Goal: Task Accomplishment & Management: Use online tool/utility

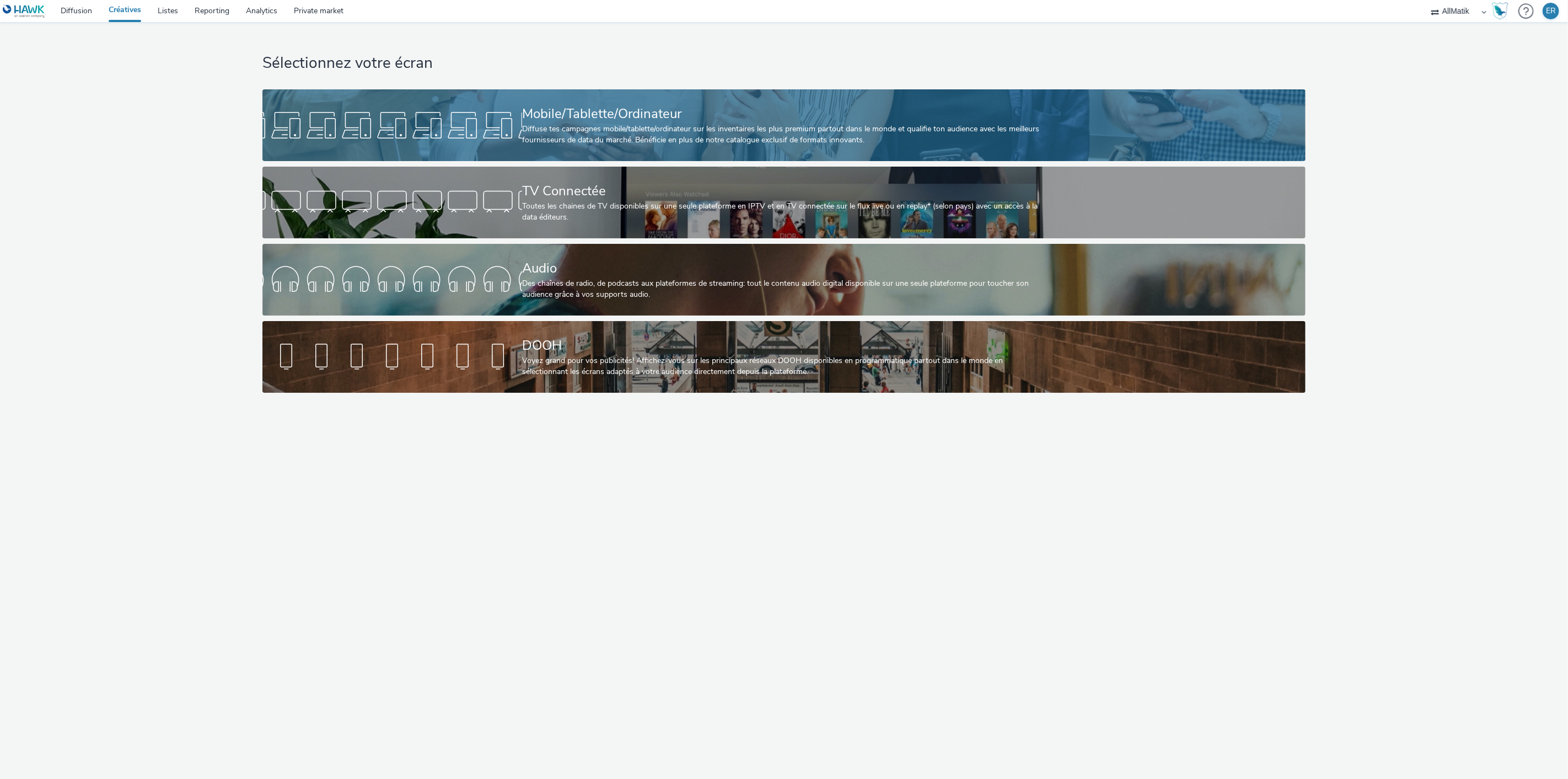
click at [554, 106] on div "Mobile/Tablette/Ordinateur" at bounding box center [782, 114] width 520 height 20
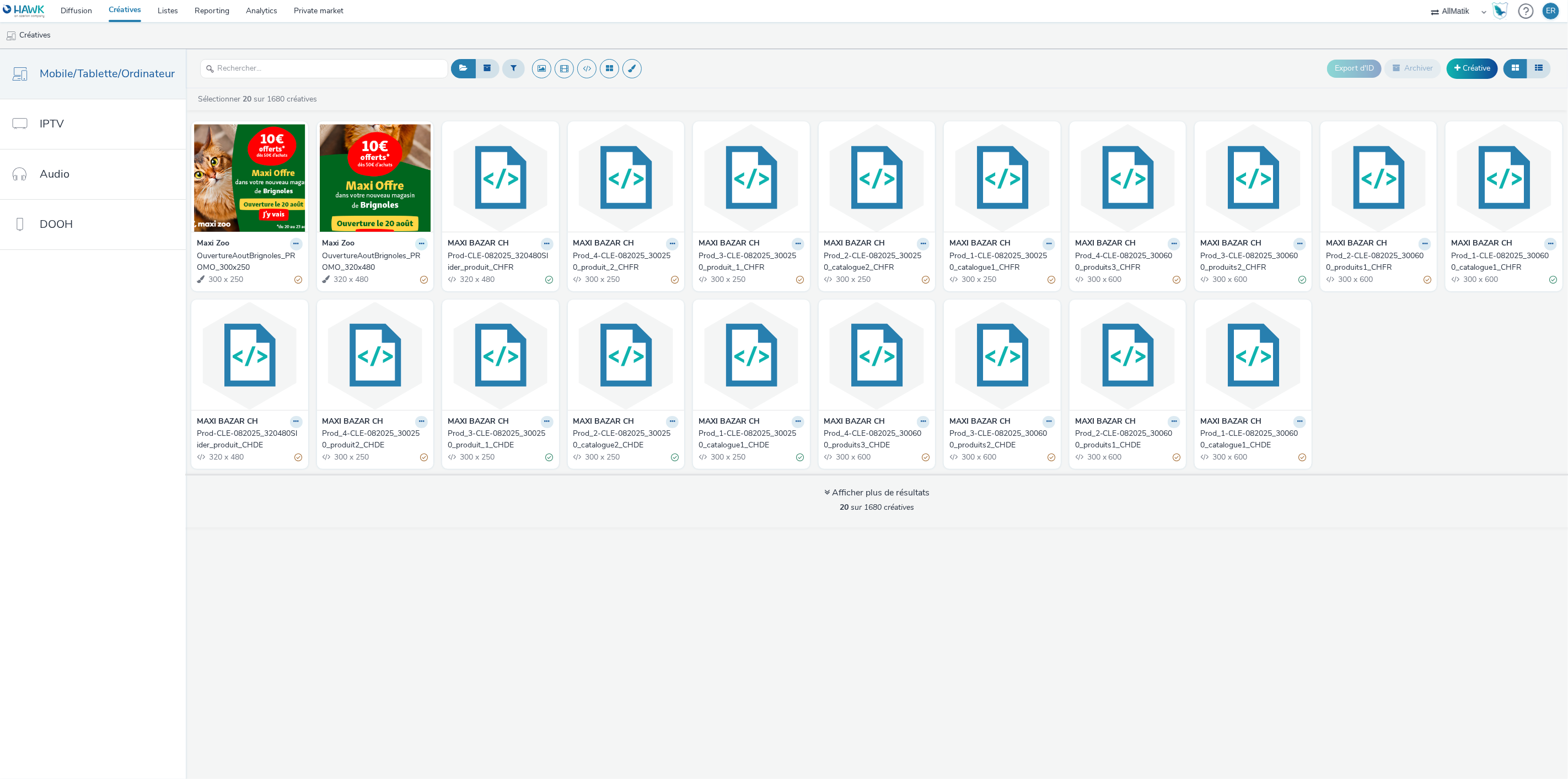
click at [299, 245] on icon at bounding box center [296, 244] width 5 height 7
click at [397, 284] on link "Dupliquer" at bounding box center [386, 285] width 83 height 22
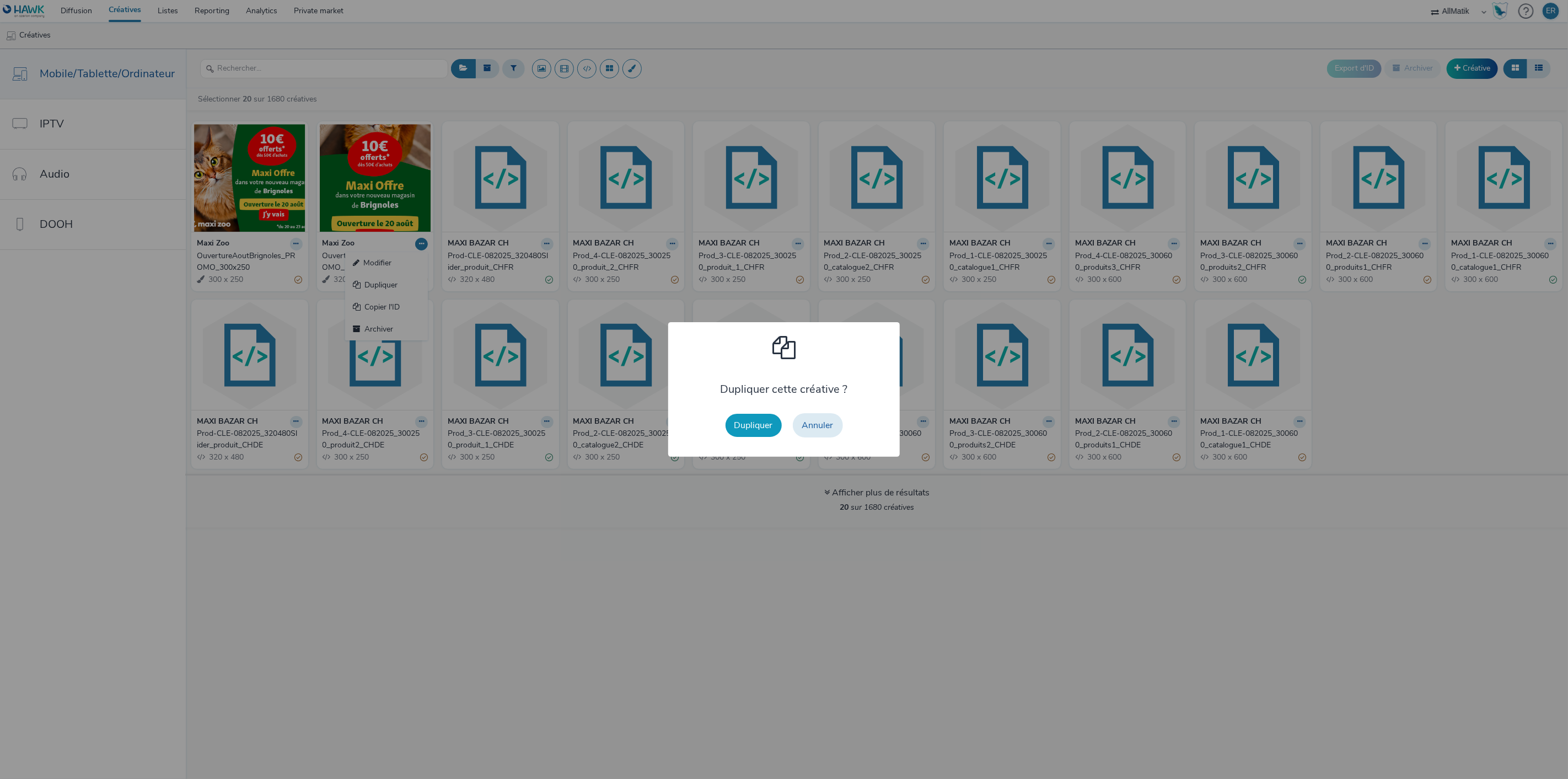
click at [756, 421] on button "Dupliquer" at bounding box center [754, 425] width 56 height 24
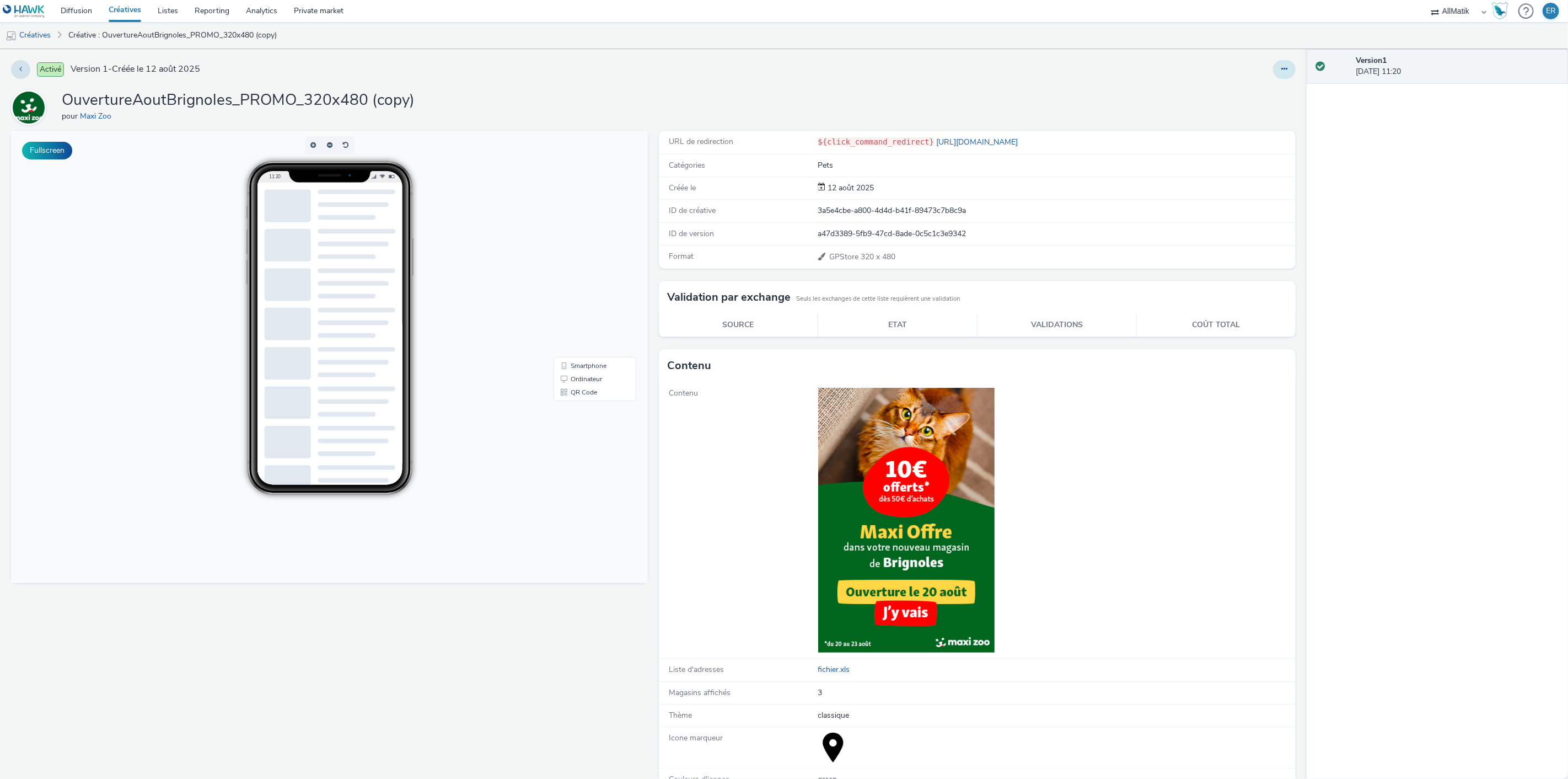
click at [1281, 67] on icon at bounding box center [1284, 69] width 6 height 8
click at [1252, 92] on link "Modifier" at bounding box center [1255, 91] width 83 height 22
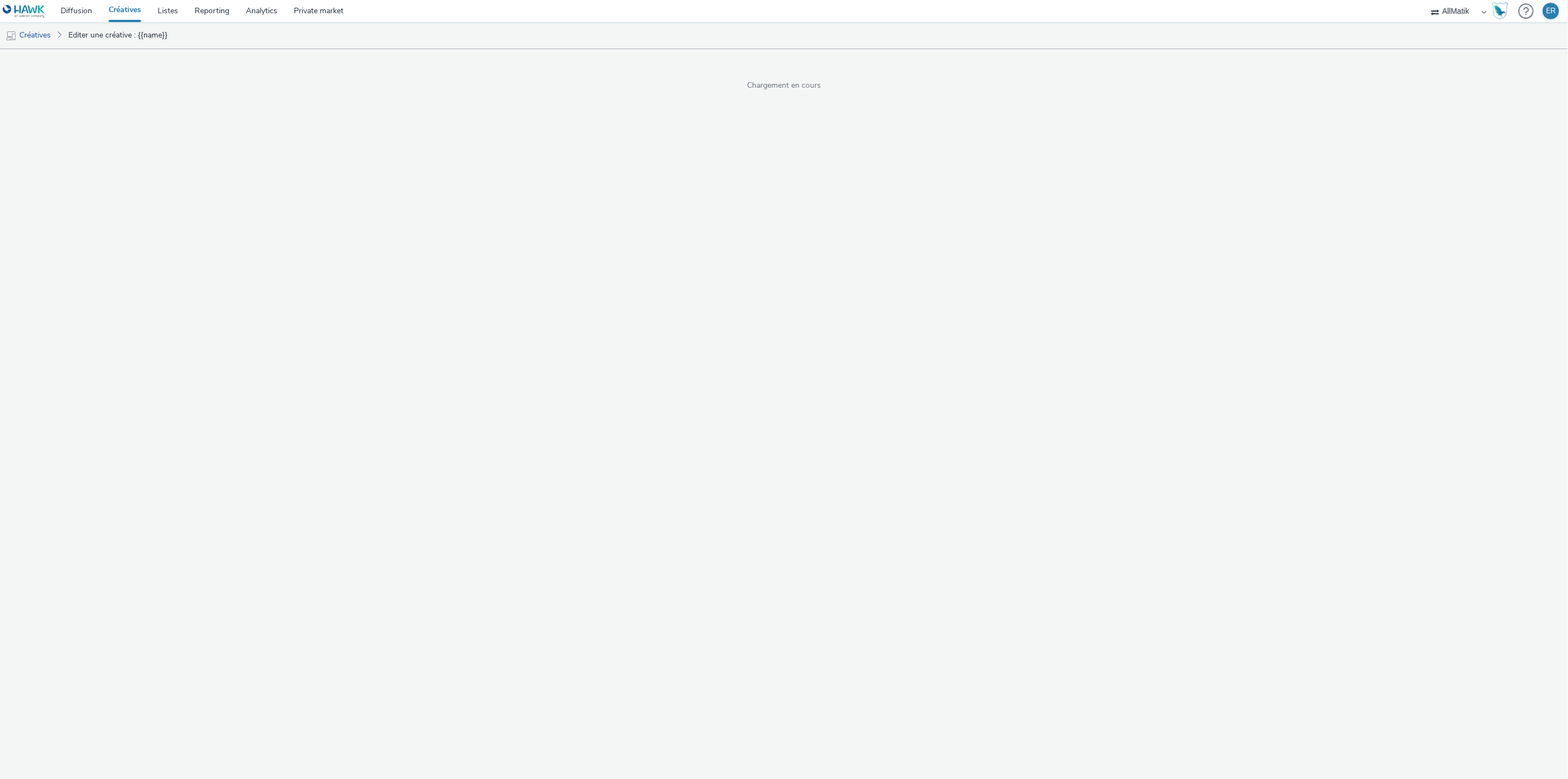
select select "1"
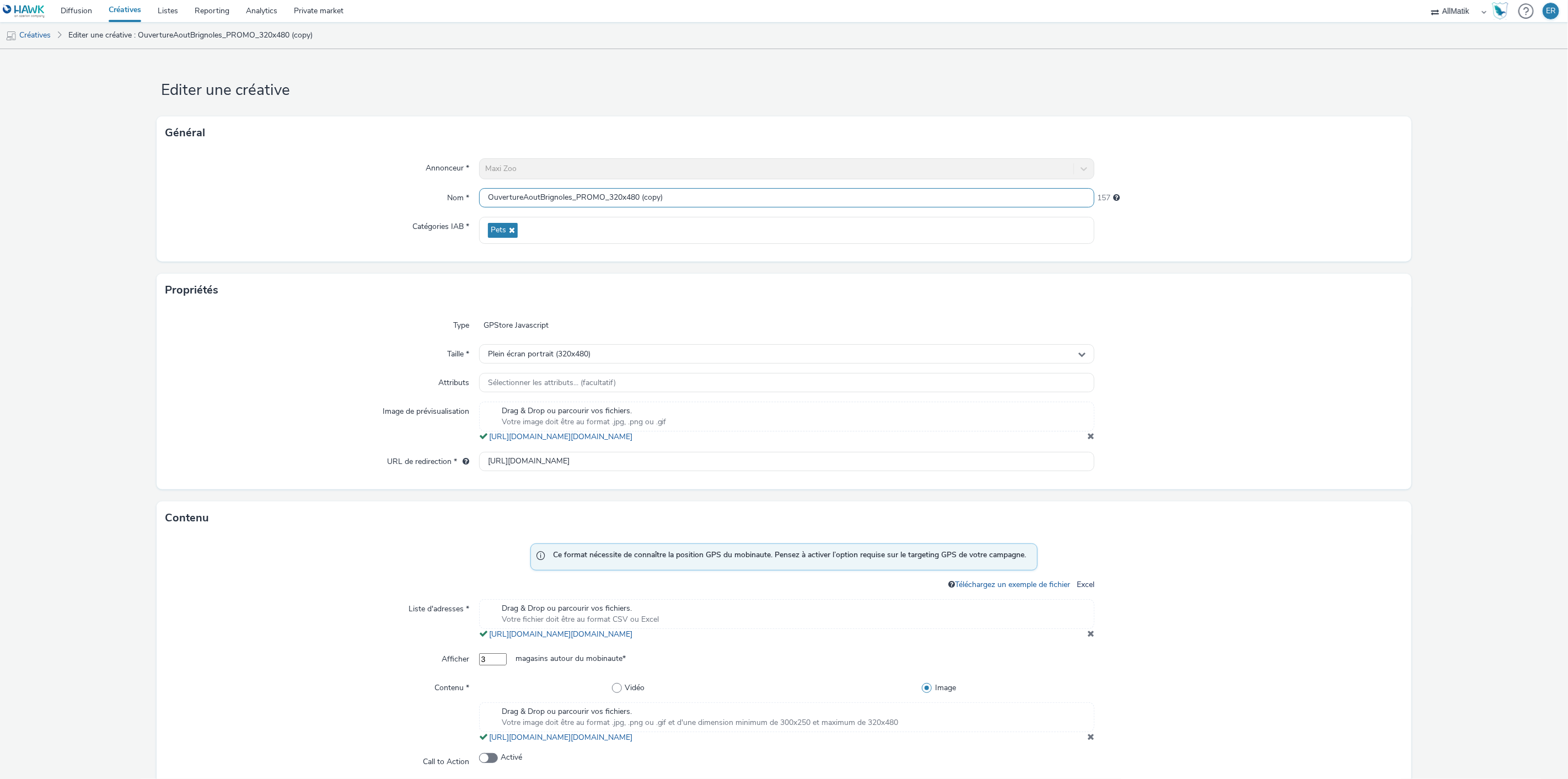
drag, startPoint x: 569, startPoint y: 195, endPoint x: 541, endPoint y: 195, distance: 28.0
click at [541, 195] on input "OuvertureAoutBrignoles_PROMO_320x480 (copy)" at bounding box center [787, 197] width 616 height 20
drag, startPoint x: 631, startPoint y: 200, endPoint x: 720, endPoint y: 203, distance: 89.1
click at [691, 201] on input "OuvertureAoutAngers_PROMO_320x480 (copy)" at bounding box center [787, 197] width 616 height 20
type input "OuvertureAoutAngers_PROMO_320x480"
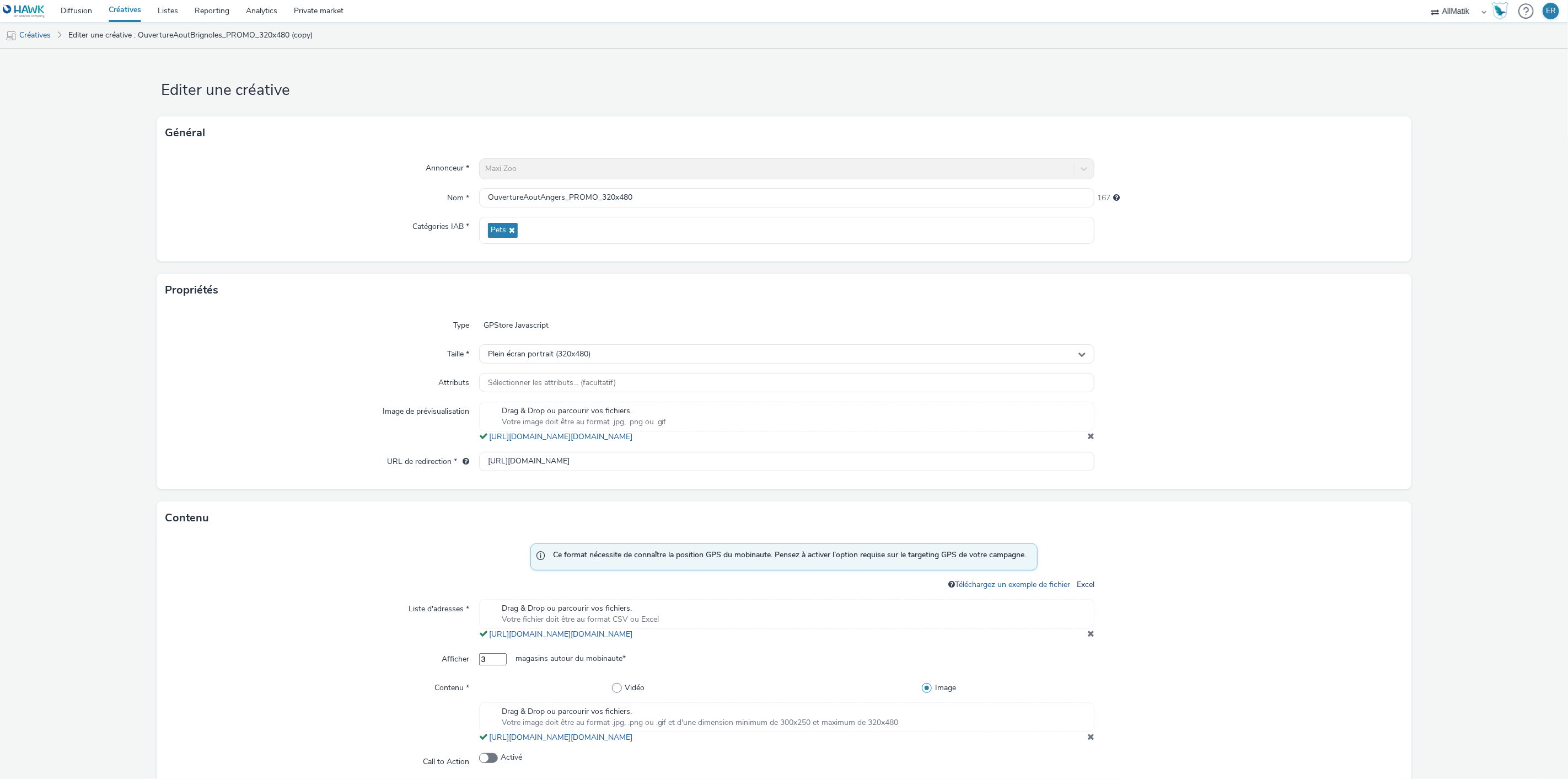
click at [1094, 442] on div at bounding box center [1248, 422] width 308 height 41
click at [1088, 440] on span at bounding box center [1091, 435] width 7 height 9
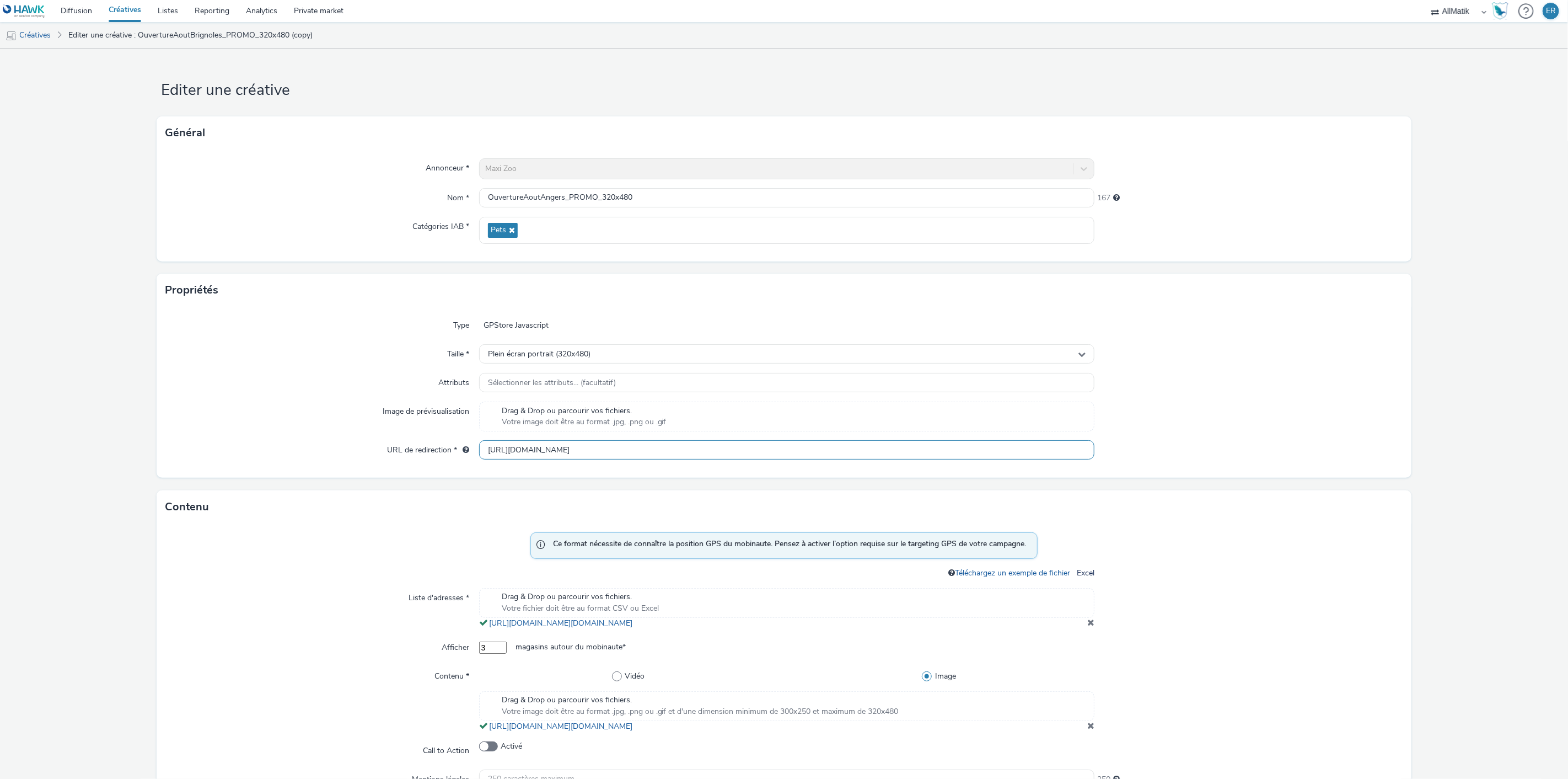
click at [633, 448] on input "https://www.maxizoo.fr/stores/maxi-zoo-brignoles/?utm_campaign=OuvertureAoutBri…" at bounding box center [787, 450] width 616 height 20
paste input "angers/?utm_campaign=OuvertureAoutRebuildingAngers&utm_source=Hawk&utm_medium=d…"
drag, startPoint x: 989, startPoint y: 453, endPoint x: 1099, endPoint y: 455, distance: 110.0
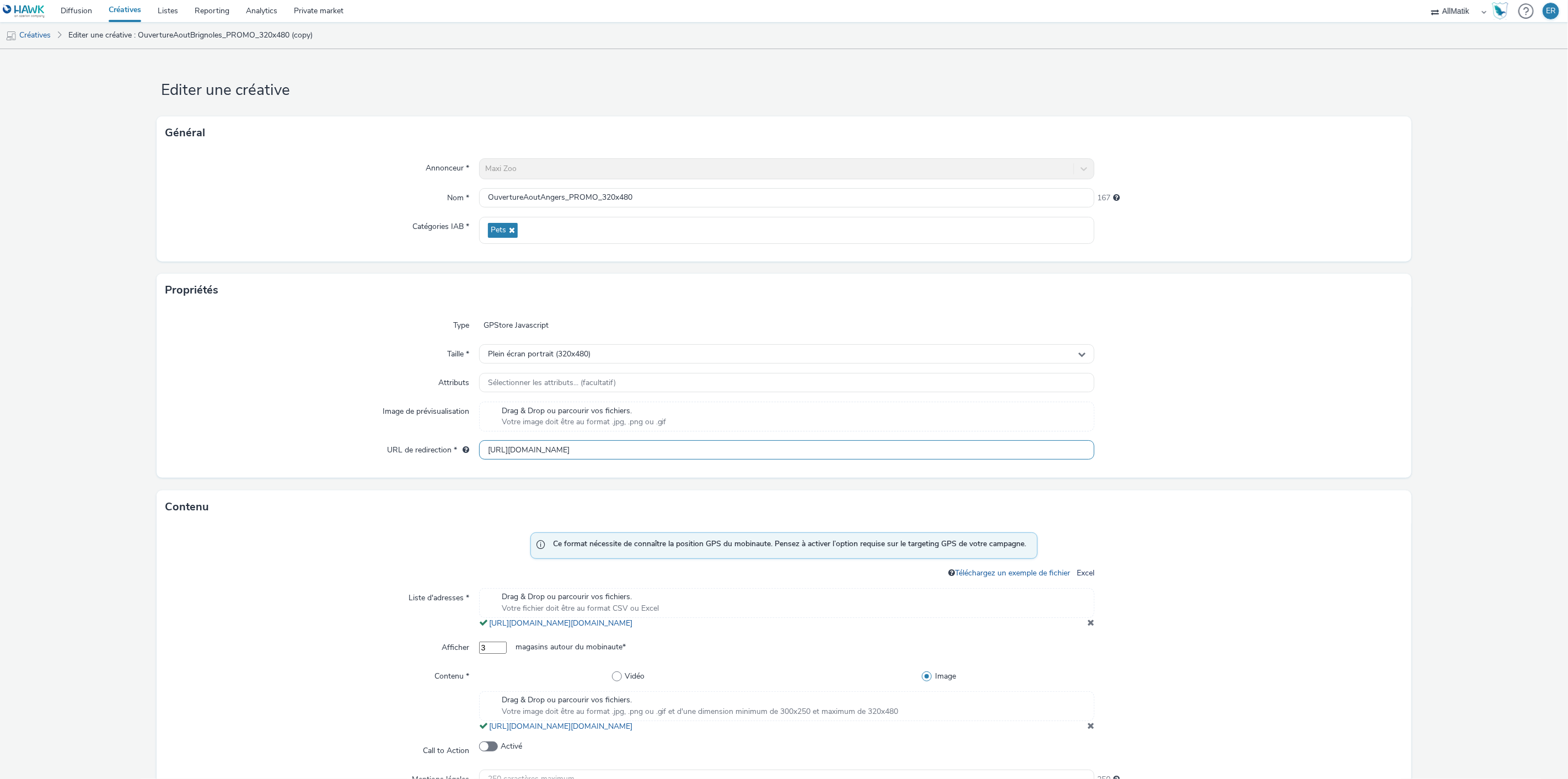
click at [1096, 455] on div "URL de redirection * https://www.maxizoo.fr/stores/maxi-zoo-angers/?utm_campaig…" at bounding box center [783, 450] width 1237 height 20
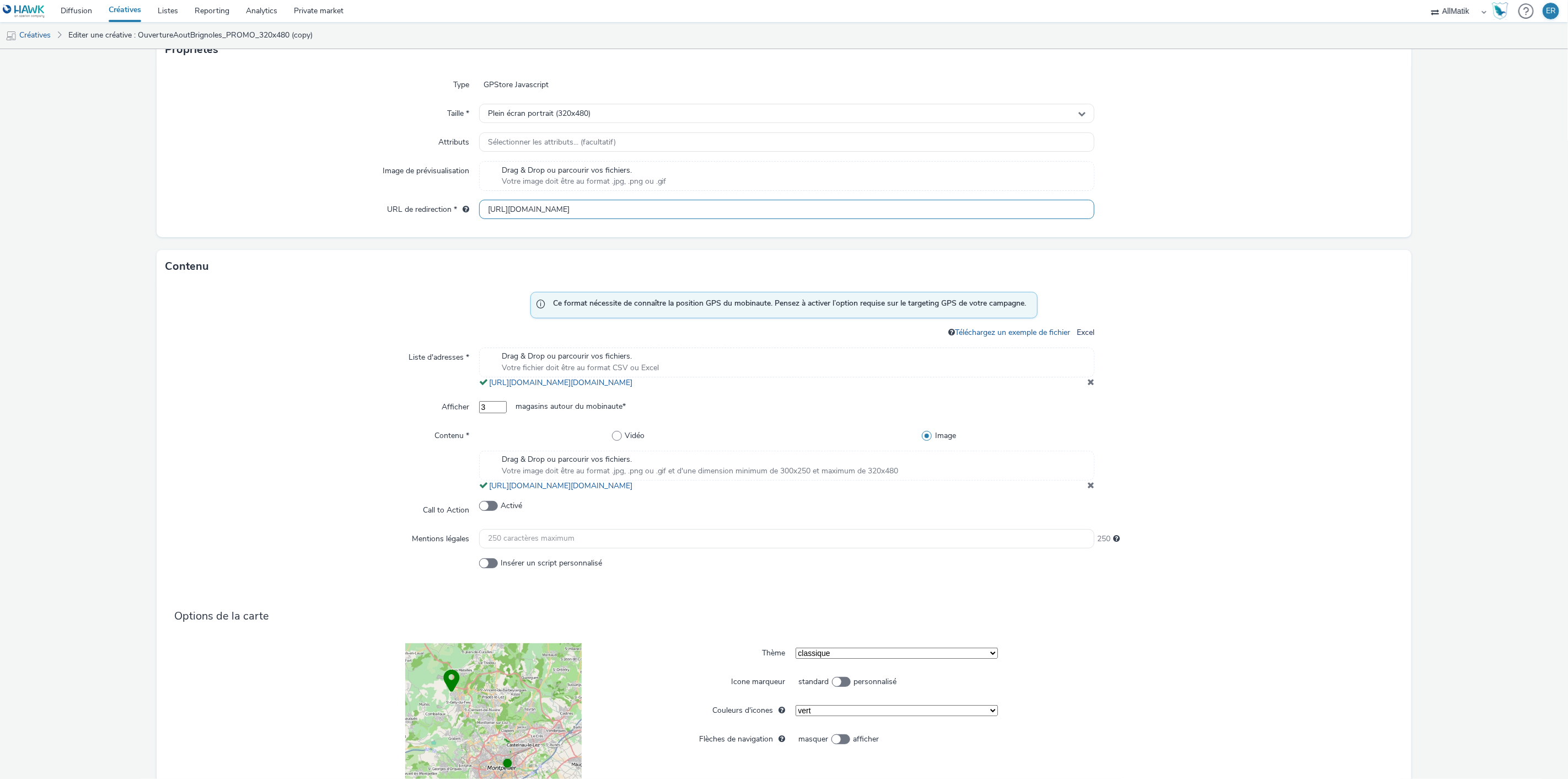
scroll to position [241, 0]
type input "https://www.maxizoo.fr/stores/maxi-zoo-angers/?utm_campaign=OuvertureAoutRebuil…"
click at [1088, 385] on span at bounding box center [1091, 380] width 7 height 9
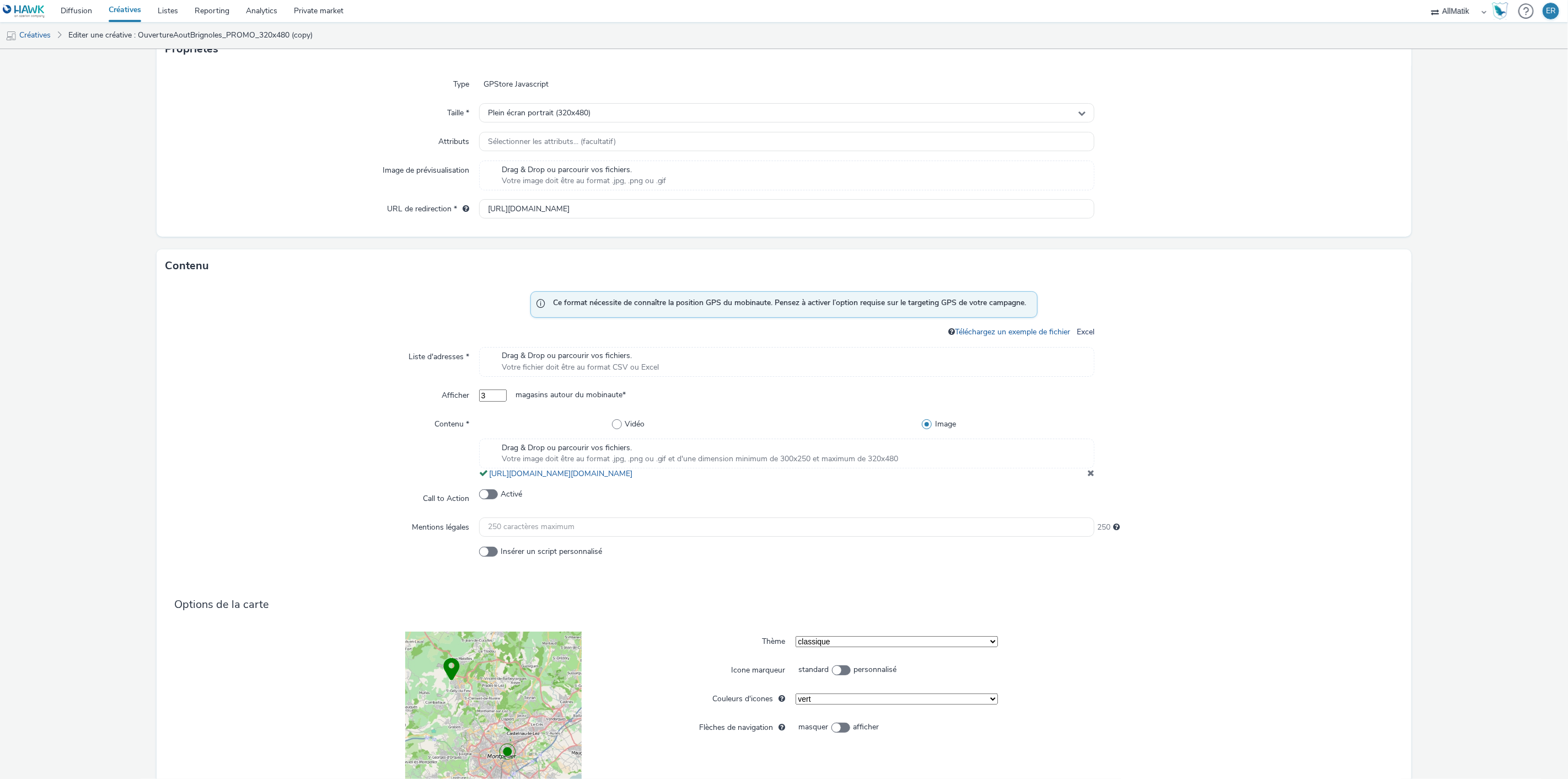
click at [1087, 479] on div "Drag & Drop ou parcourir vos fichiers. Votre image doit être au format .jpg, .p…" at bounding box center [787, 459] width 616 height 41
click at [1088, 477] on span at bounding box center [1091, 473] width 7 height 9
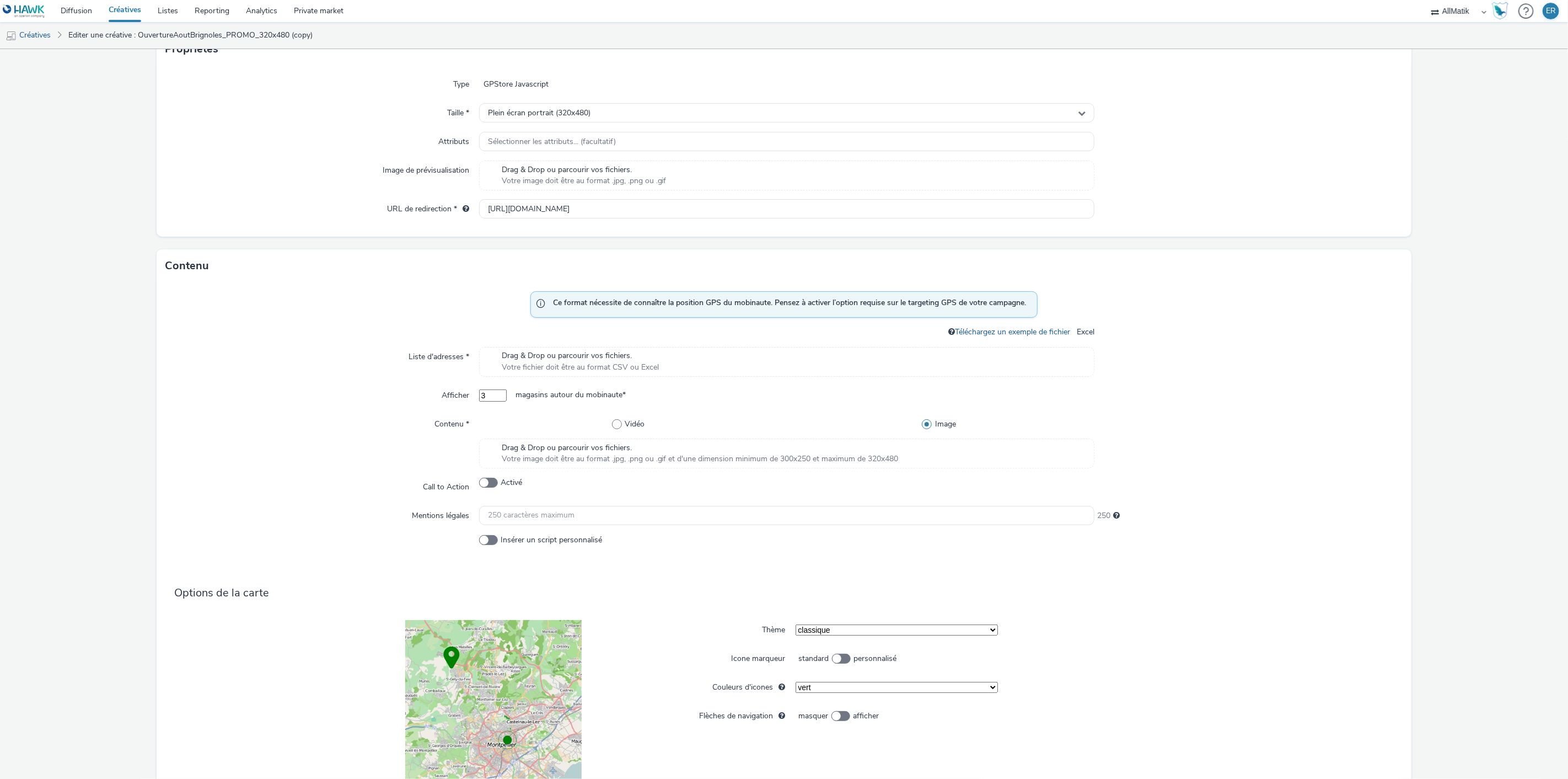
click at [1023, 451] on div "Drag & Drop ou parcourir vos fichiers. Votre image doit être au format .jpg, .p…" at bounding box center [787, 453] width 616 height 29
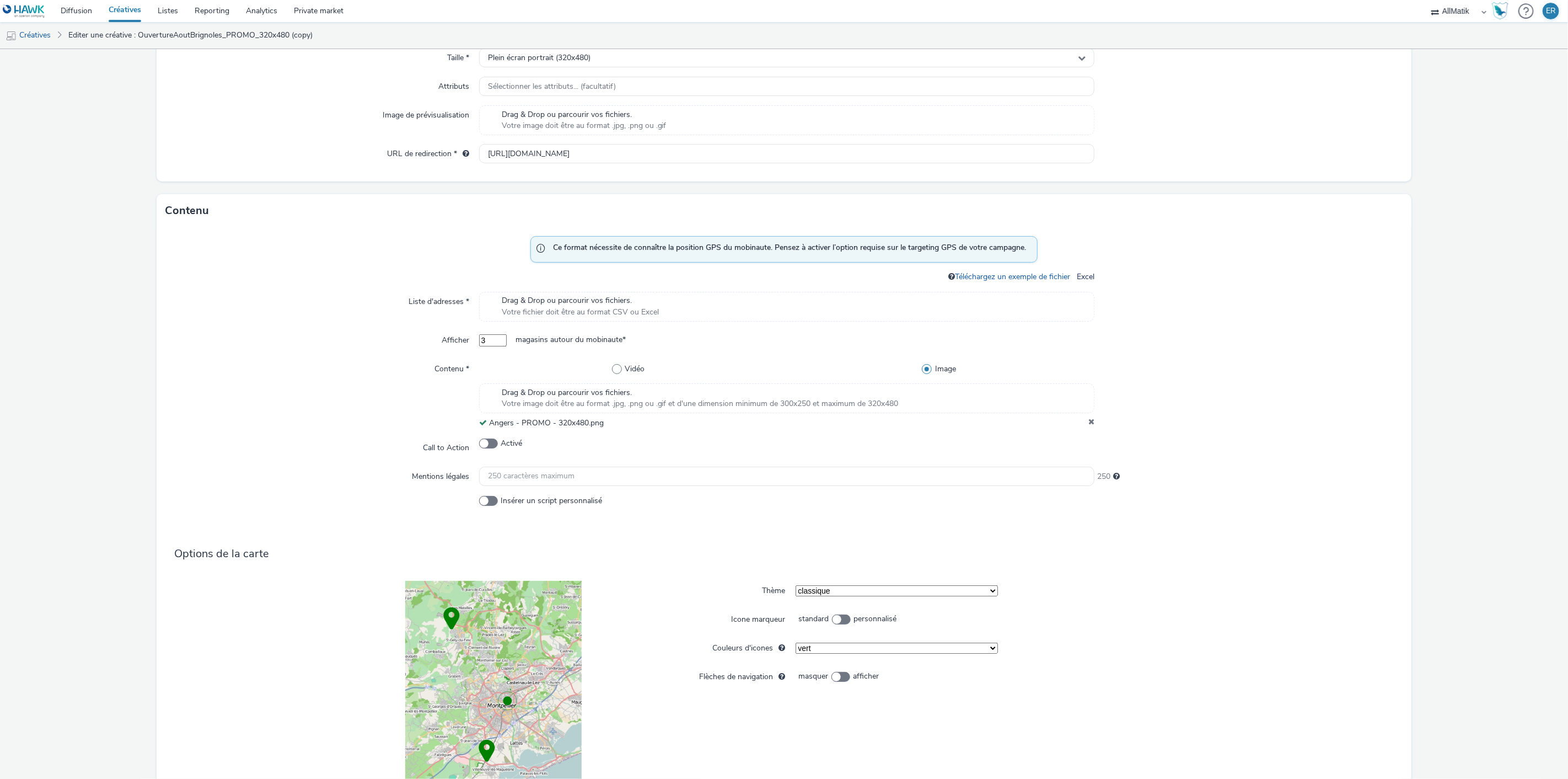
scroll to position [298, 0]
click at [714, 306] on div "Drag & Drop ou parcourir vos fichiers. Votre fichier doit être au format CSV ou…" at bounding box center [787, 305] width 616 height 29
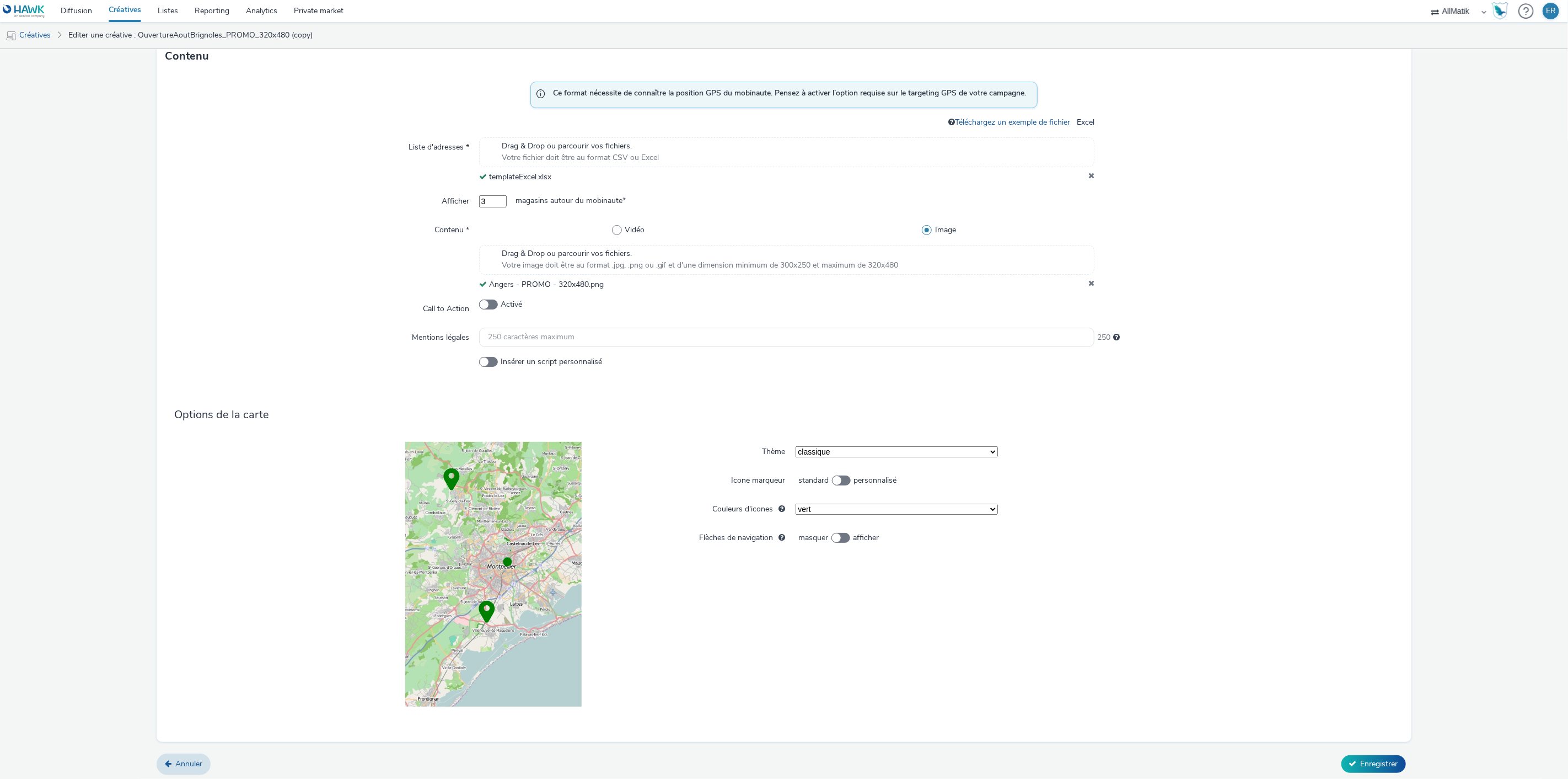
scroll to position [455, 0]
click at [1381, 756] on span "Enregistrer" at bounding box center [1379, 759] width 37 height 11
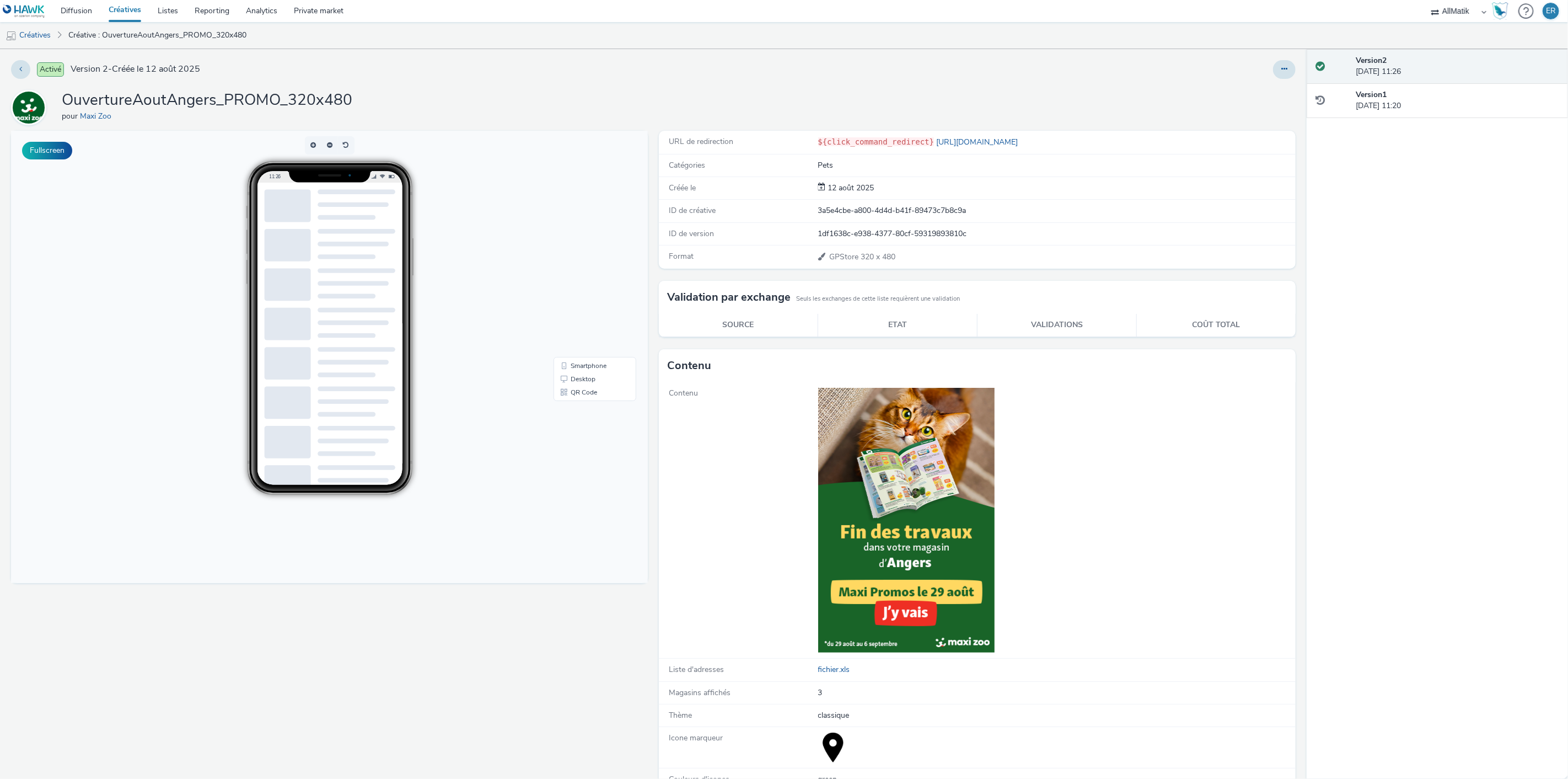
click at [1262, 70] on div at bounding box center [1038, 69] width 514 height 19
click at [1273, 70] on button at bounding box center [1284, 69] width 23 height 19
click at [1271, 109] on link "Dupliquer" at bounding box center [1255, 113] width 83 height 22
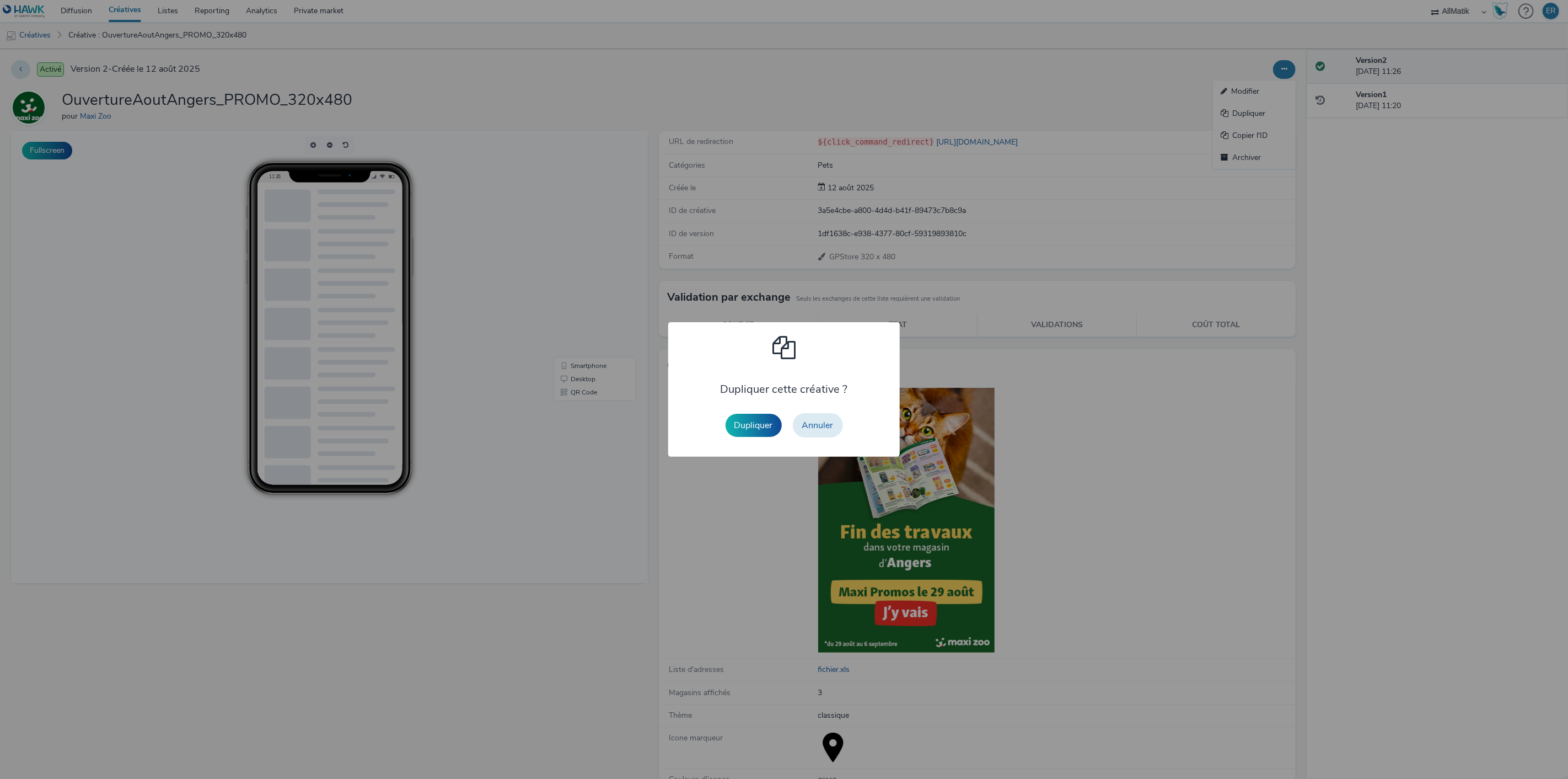
click at [759, 417] on button "Dupliquer" at bounding box center [754, 425] width 56 height 24
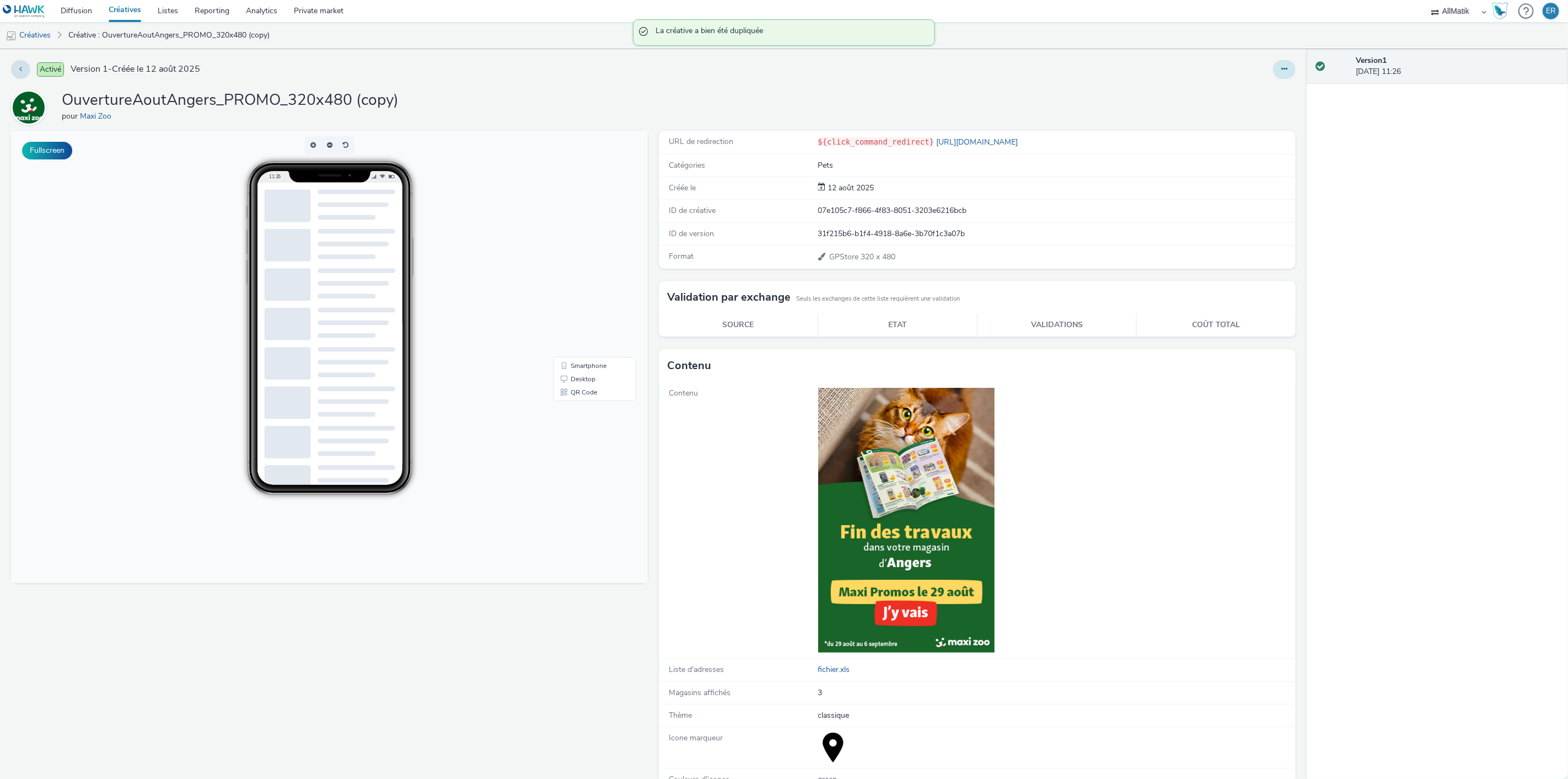
click at [1273, 67] on button at bounding box center [1284, 69] width 23 height 19
click at [1263, 81] on link "Modifier" at bounding box center [1255, 91] width 83 height 22
select select "1"
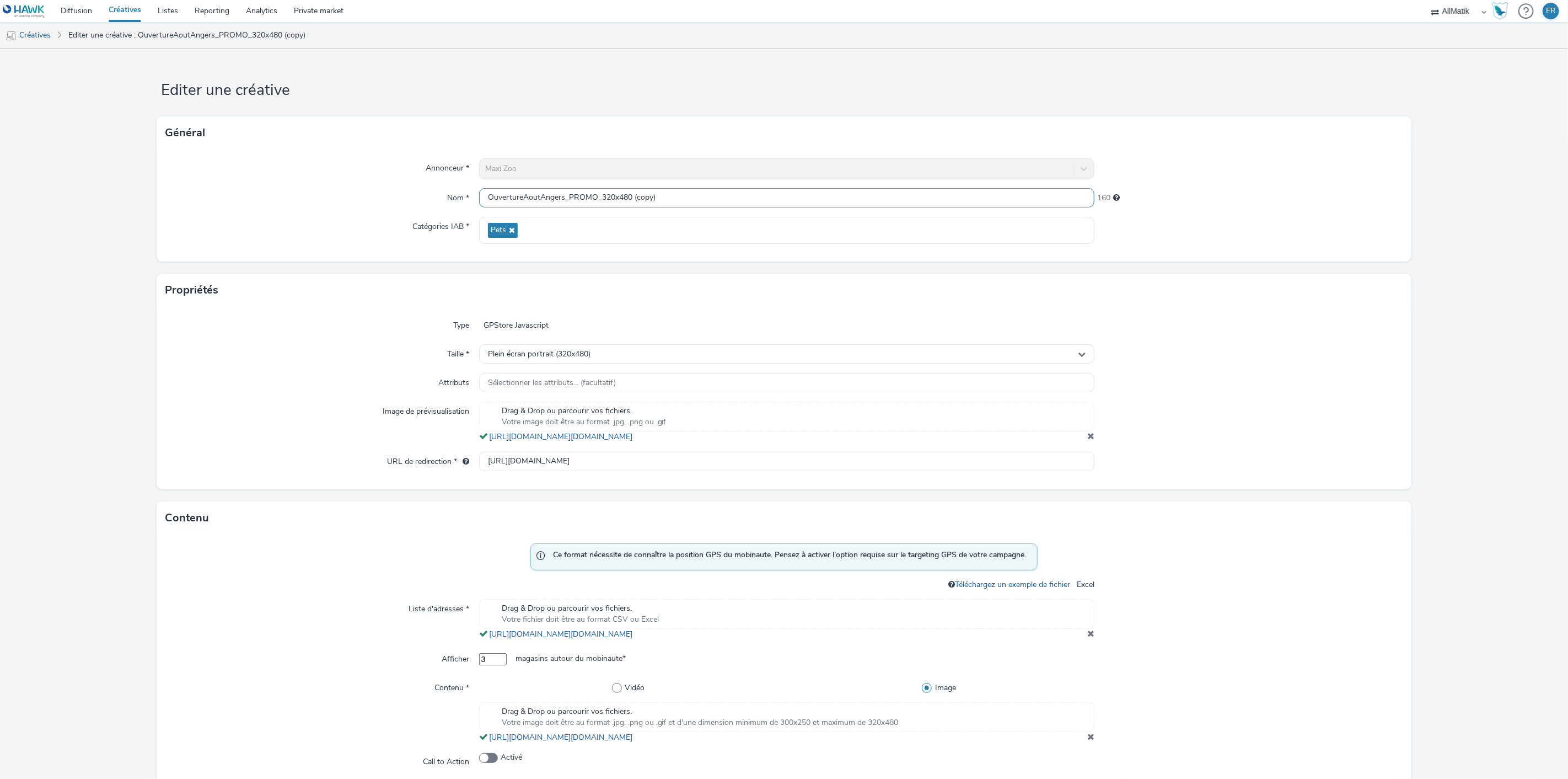
drag, startPoint x: 603, startPoint y: 193, endPoint x: 723, endPoint y: 207, distance: 120.8
click at [699, 202] on input "OuvertureAoutAngers_PROMO_320x480 (copy)" at bounding box center [787, 197] width 616 height 20
type input "OuvertureAoutAngers_PROMO_300x250"
click at [1088, 440] on span at bounding box center [1091, 435] width 7 height 9
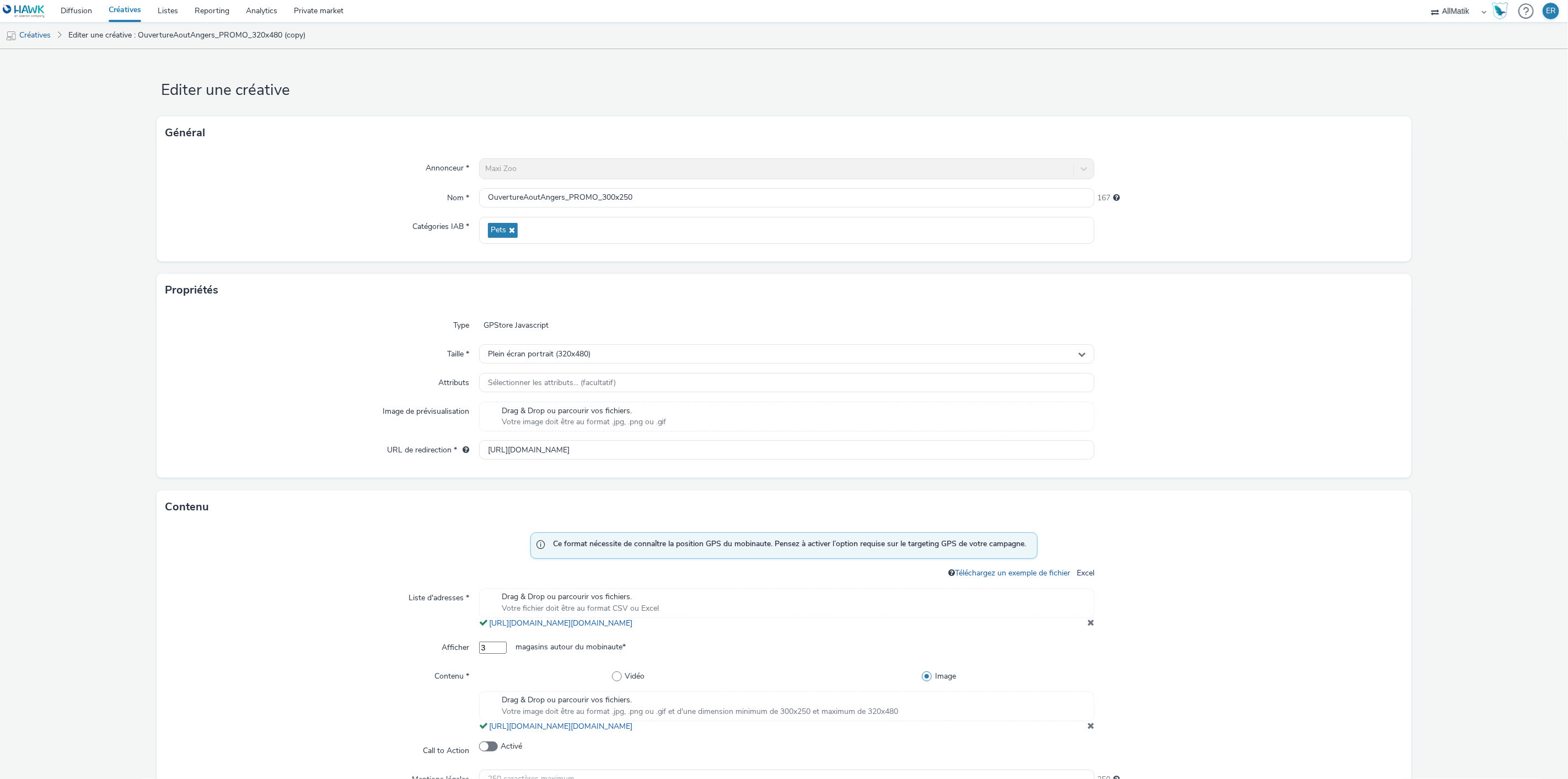
click at [1076, 366] on div "Type GPStore Javascript Taille * Plein écran portrait (320x480) Attributs Sélec…" at bounding box center [783, 392] width 1255 height 171
click at [1073, 359] on div "Plein écran portrait (320x480)" at bounding box center [787, 354] width 616 height 20
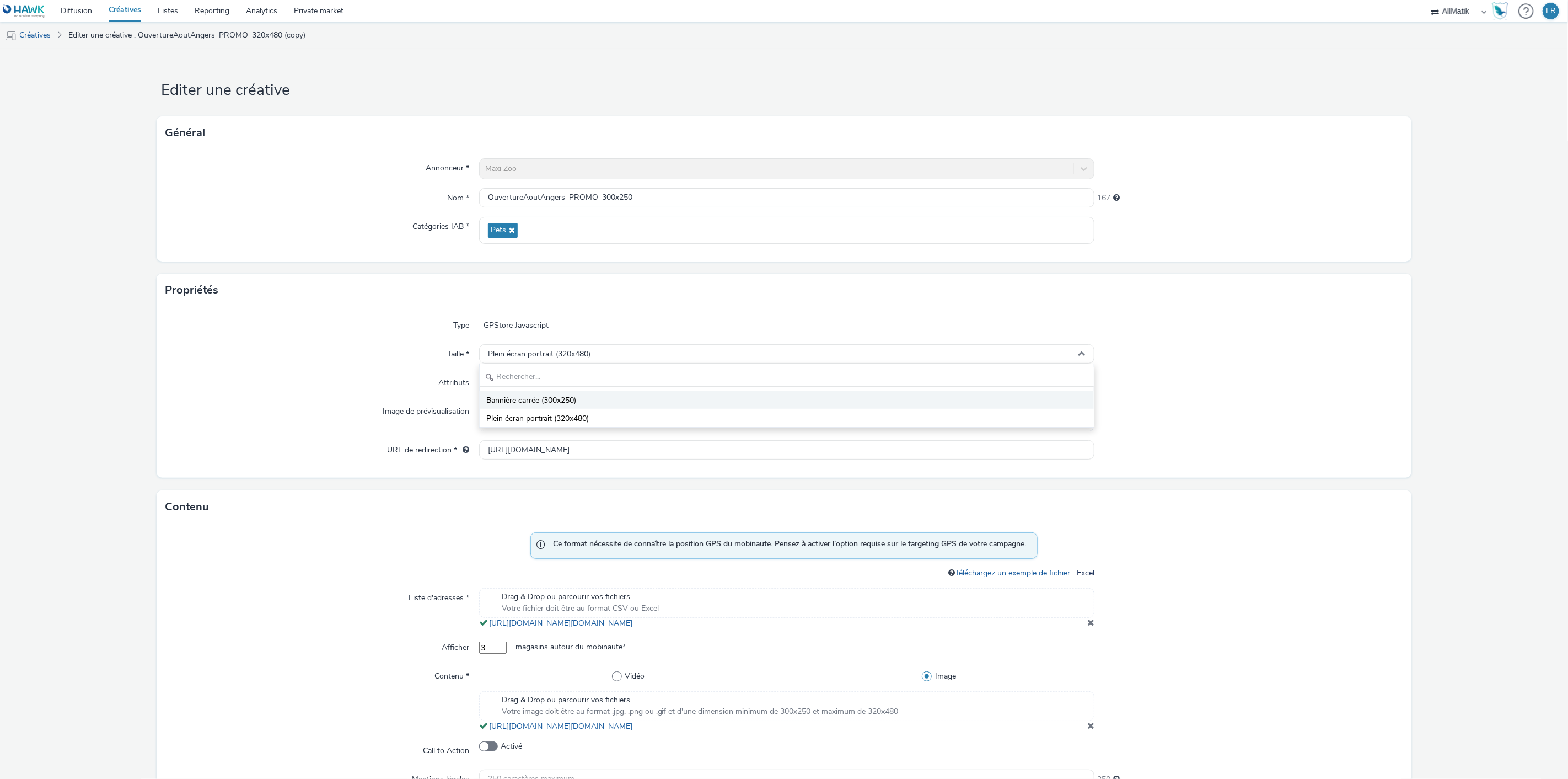
click at [686, 399] on li "Bannière carrée (300x250)" at bounding box center [787, 399] width 615 height 19
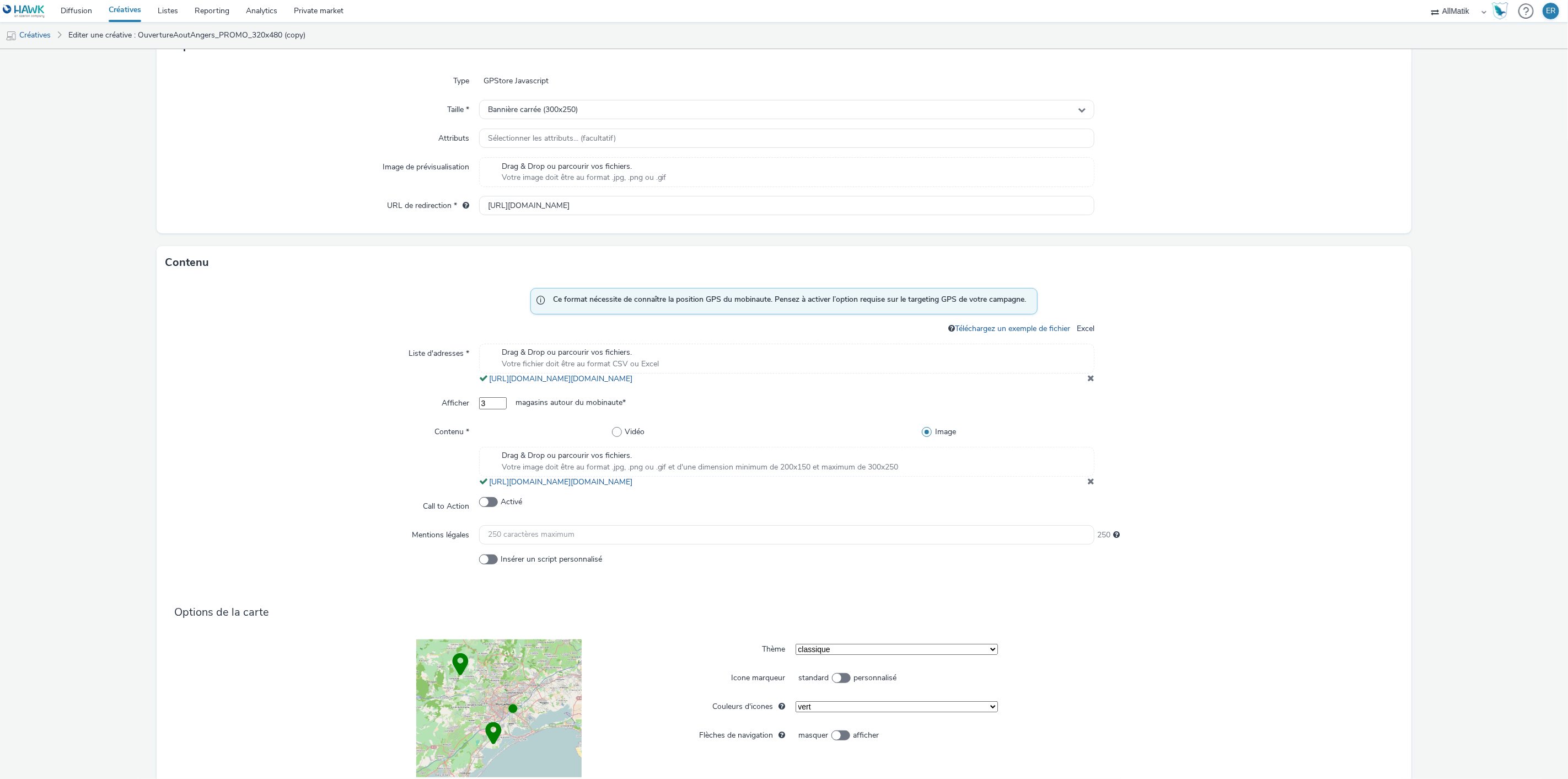
scroll to position [245, 0]
click at [1088, 484] on span at bounding box center [1091, 479] width 7 height 9
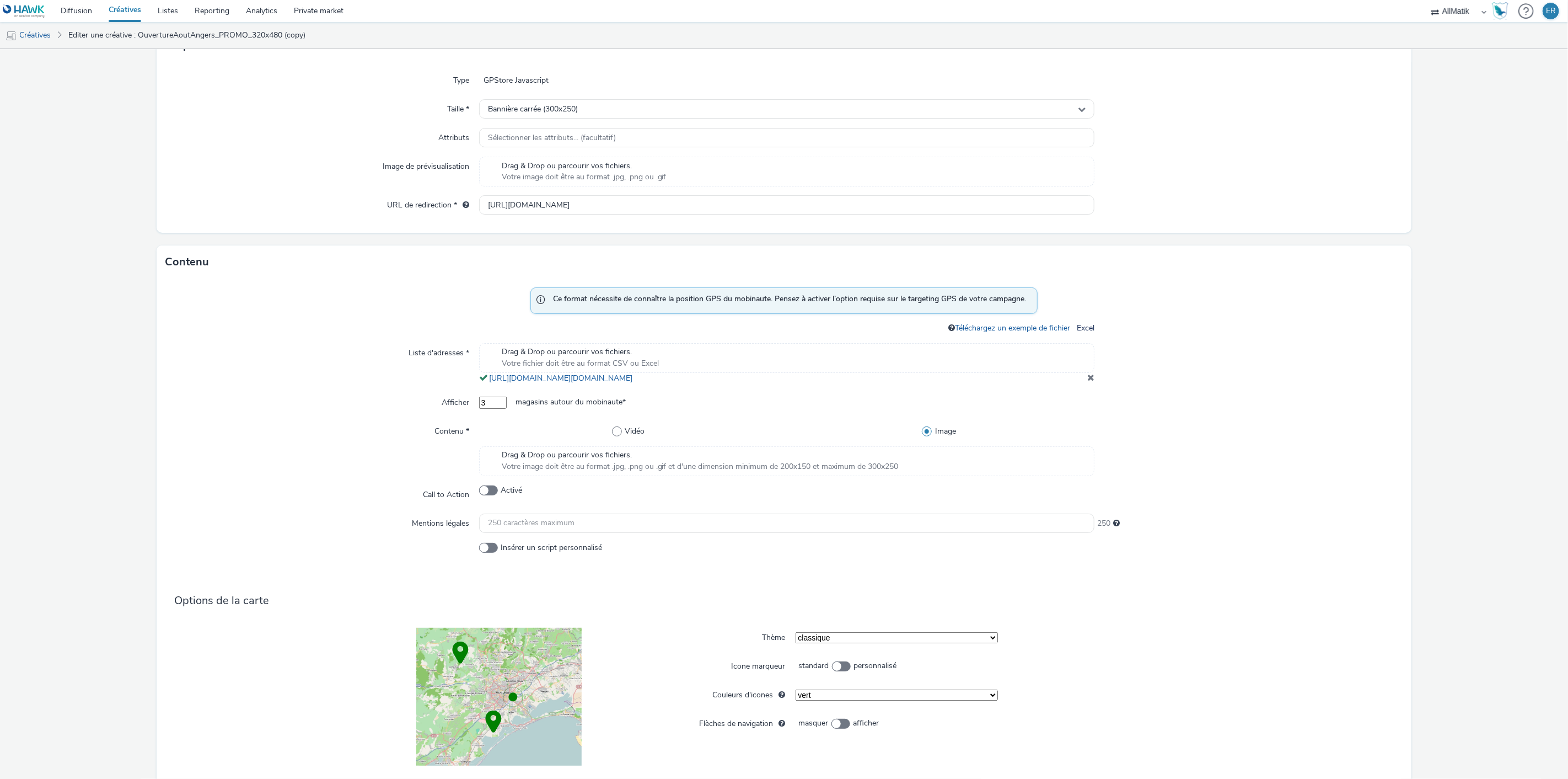
click at [913, 475] on div "Drag & Drop ou parcourir vos fichiers. Votre image doit être au format .jpg, .p…" at bounding box center [787, 461] width 616 height 29
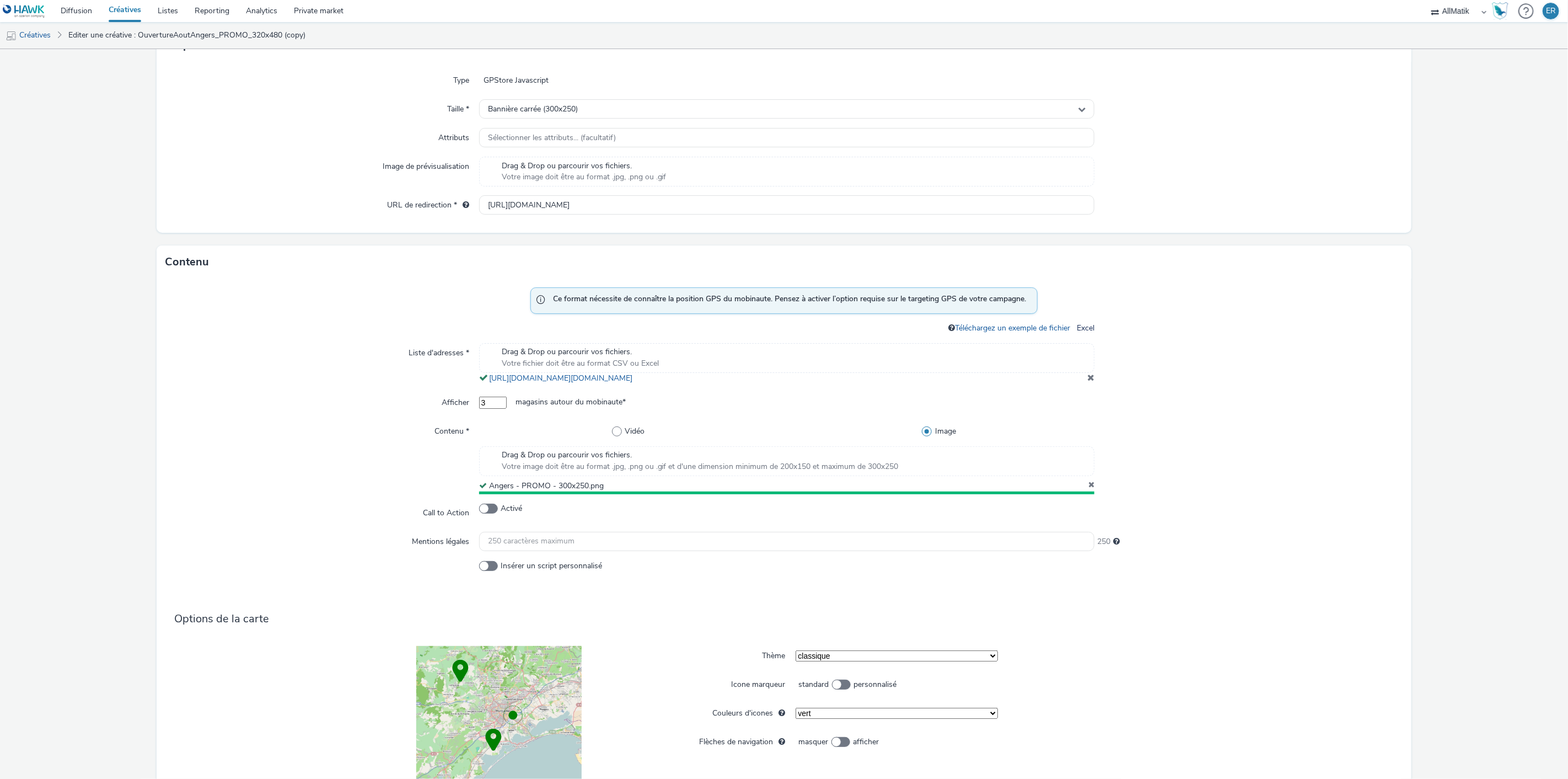
scroll to position [334, 0]
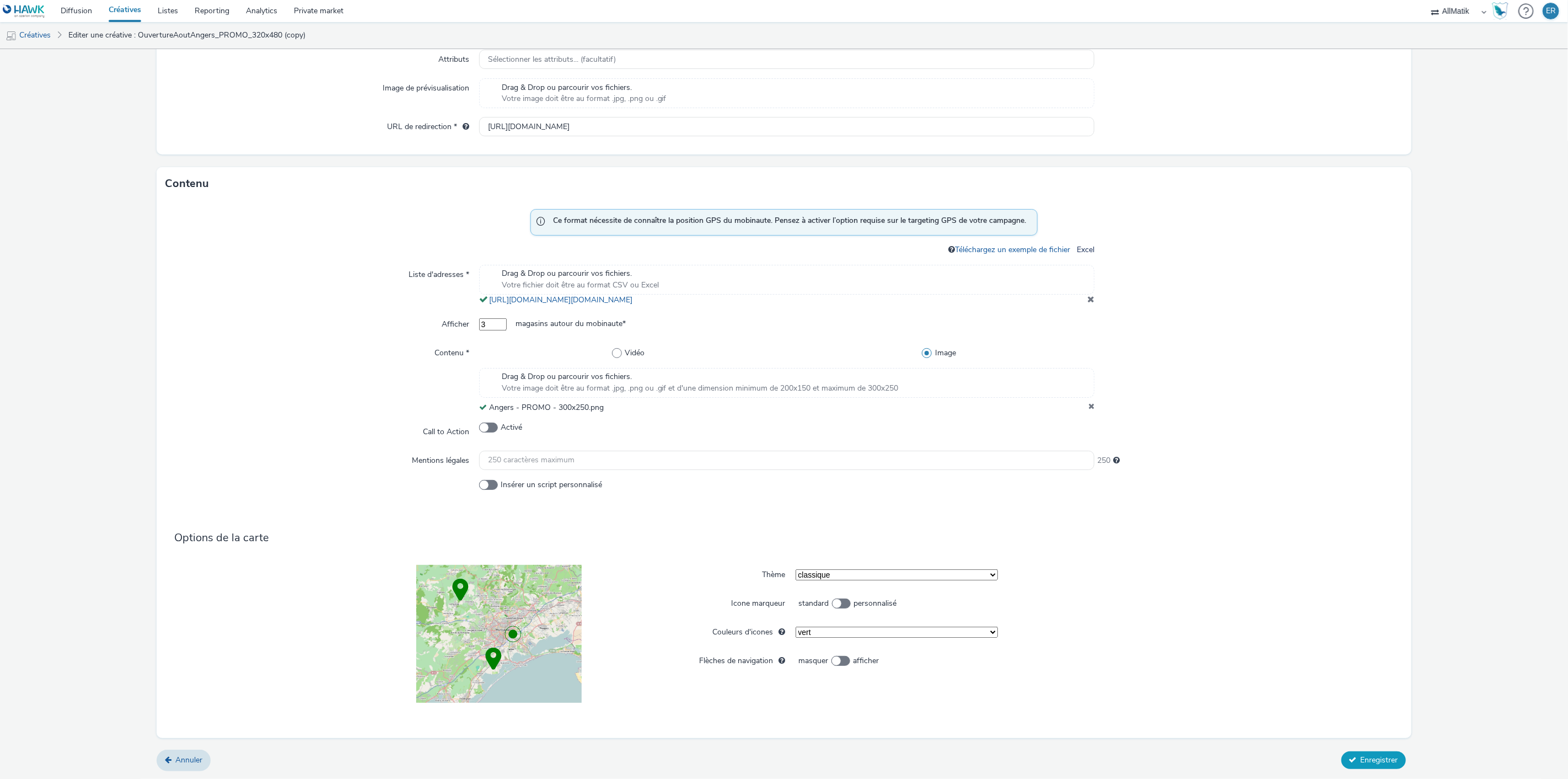
click at [1361, 758] on span "Enregistrer" at bounding box center [1379, 759] width 37 height 11
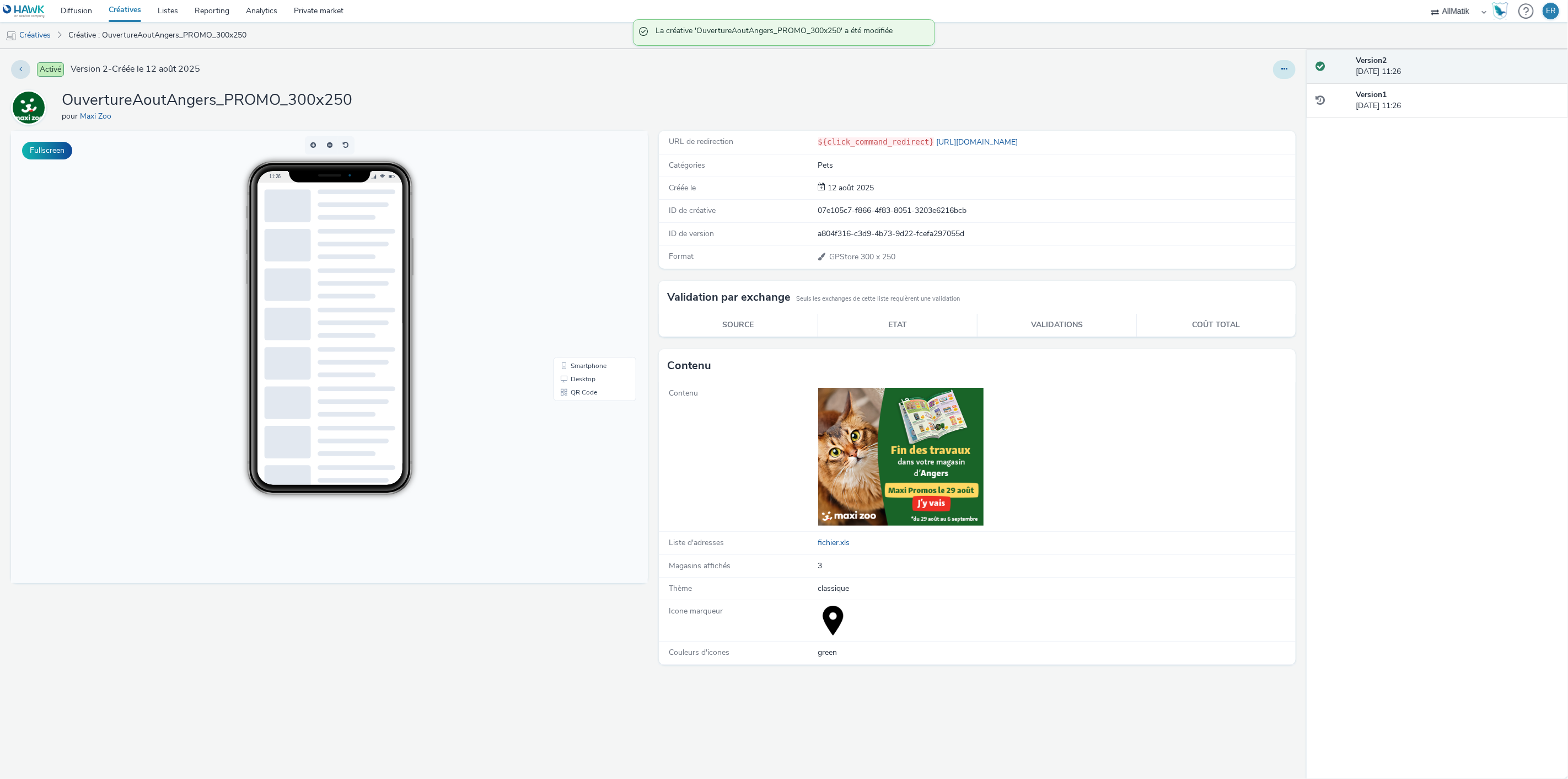
click at [1285, 70] on icon at bounding box center [1284, 69] width 6 height 8
click at [1270, 109] on link "Dupliquer" at bounding box center [1255, 113] width 83 height 22
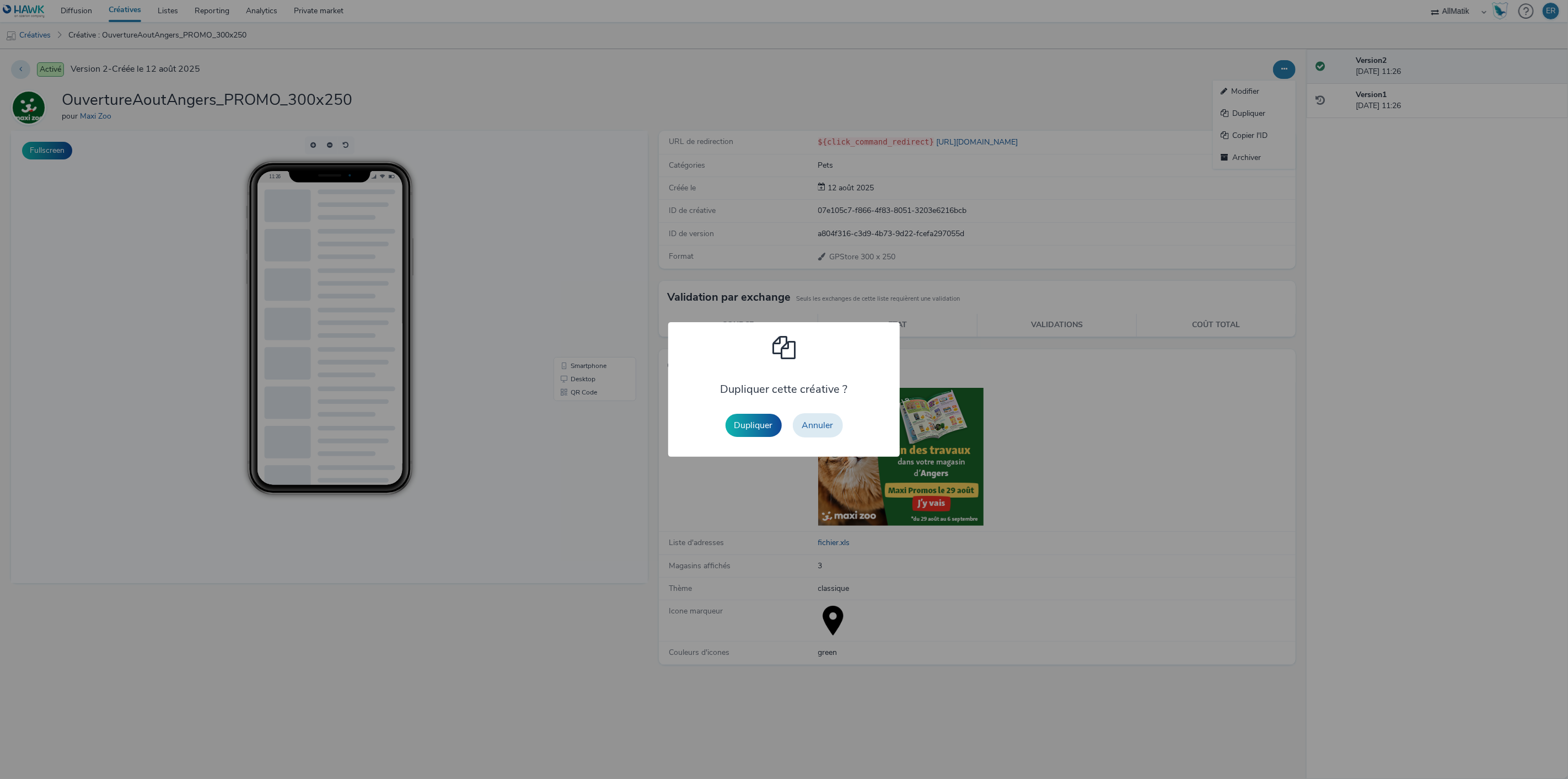
click at [756, 420] on button "Dupliquer" at bounding box center [754, 425] width 56 height 24
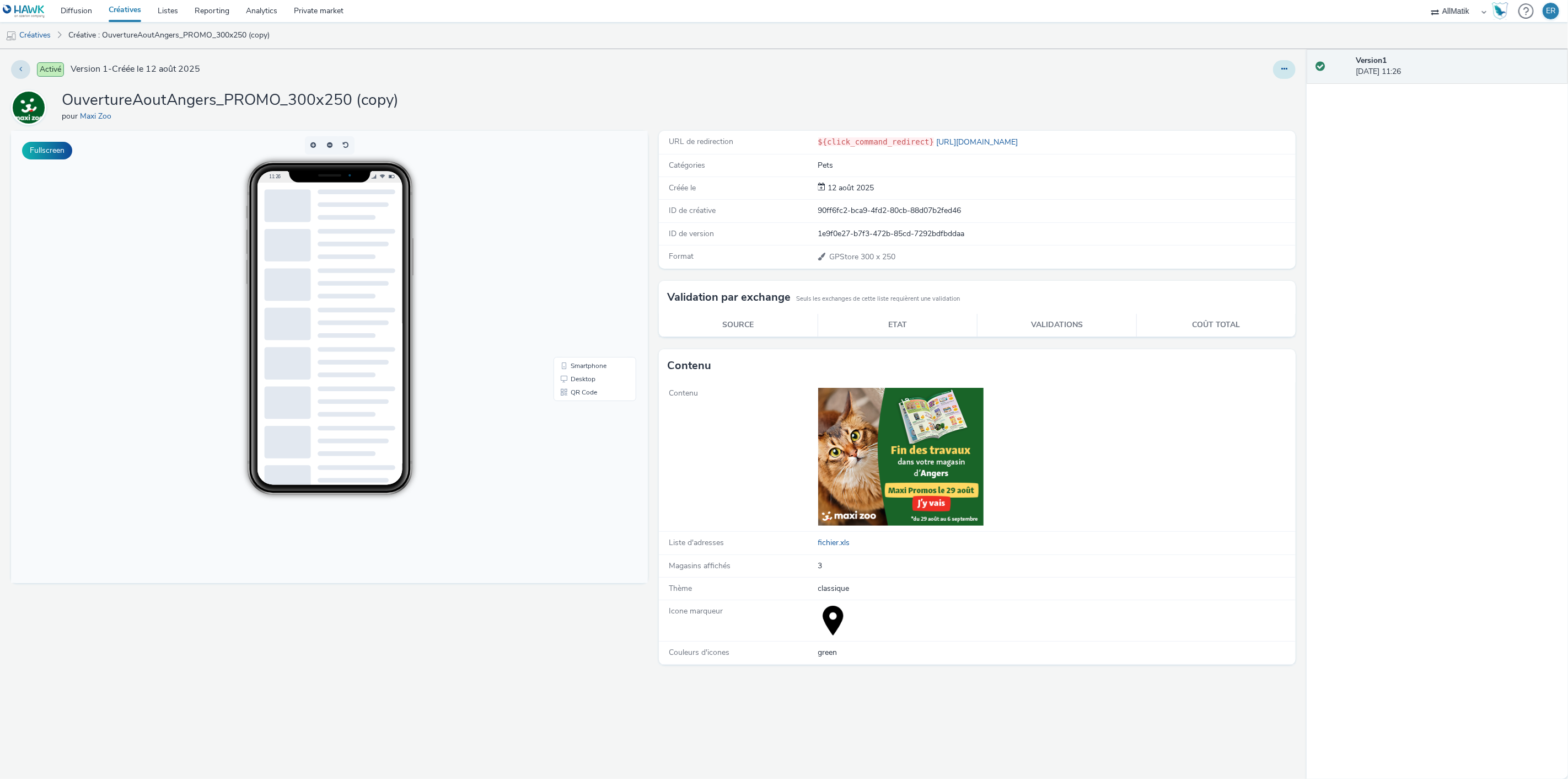
click at [1285, 69] on icon at bounding box center [1284, 69] width 6 height 8
click at [1250, 97] on link "Modifier" at bounding box center [1255, 91] width 83 height 22
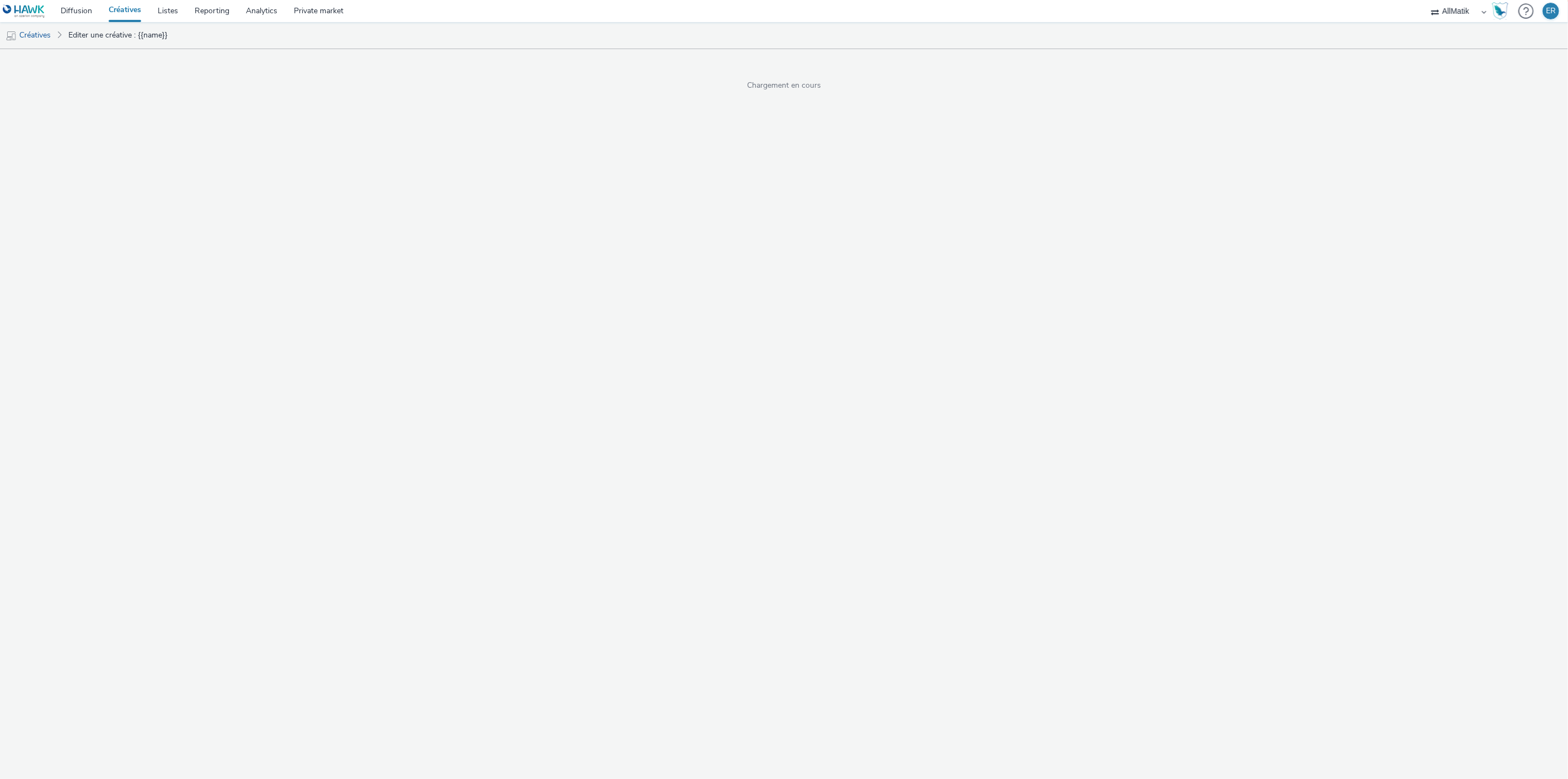
select select "1"
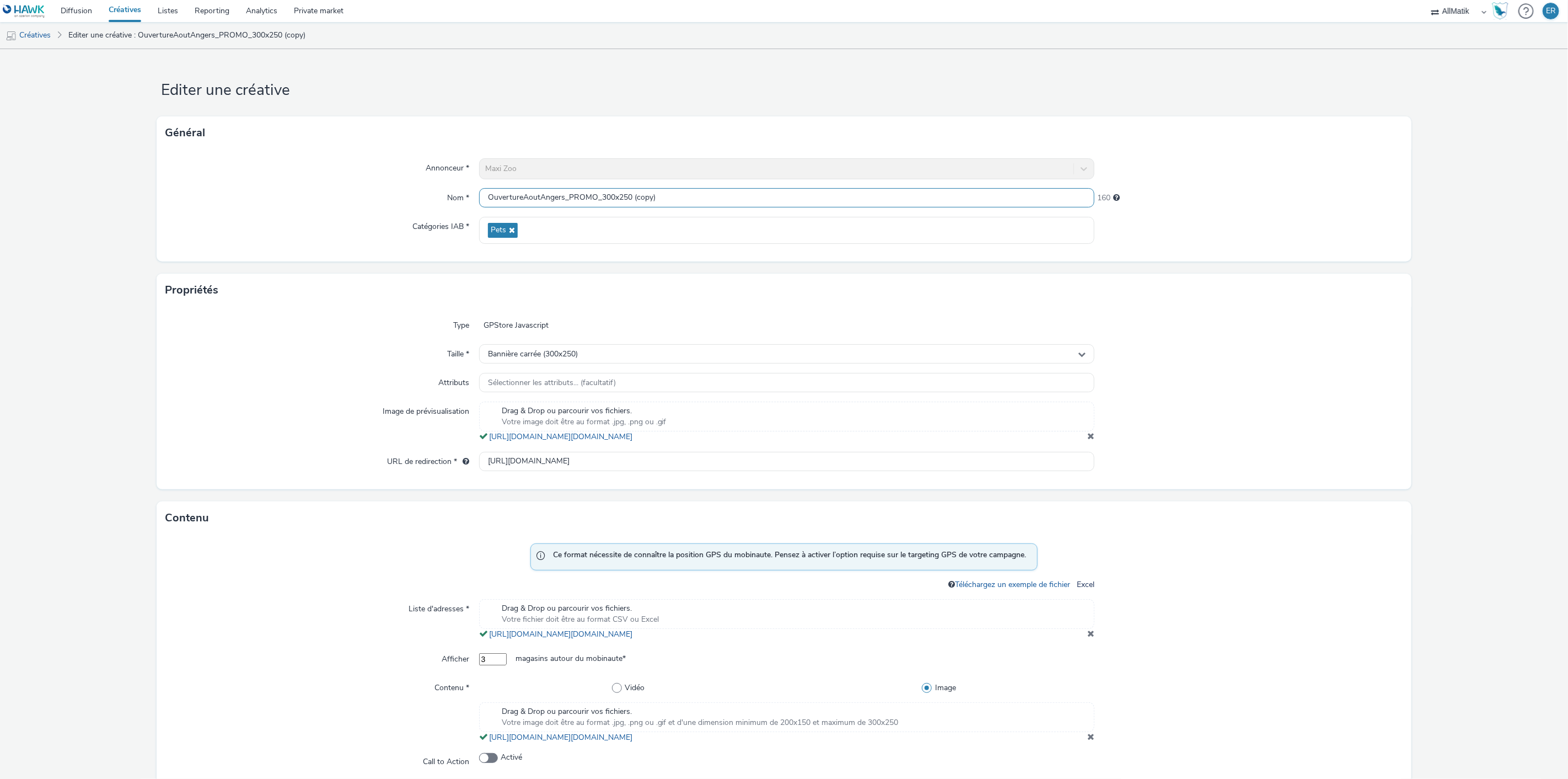
drag, startPoint x: 628, startPoint y: 194, endPoint x: 648, endPoint y: 194, distance: 20.0
click at [648, 194] on input "OuvertureAoutAngers_PROMO_300x250 (copy)" at bounding box center [787, 197] width 616 height 20
click at [559, 197] on input "OuvertureAoutAngers_PROMO_300x250" at bounding box center [787, 197] width 616 height 20
type input "OuvertureAoutCrepyenValois_PROMO_300x250"
click at [1088, 440] on span at bounding box center [1091, 435] width 7 height 9
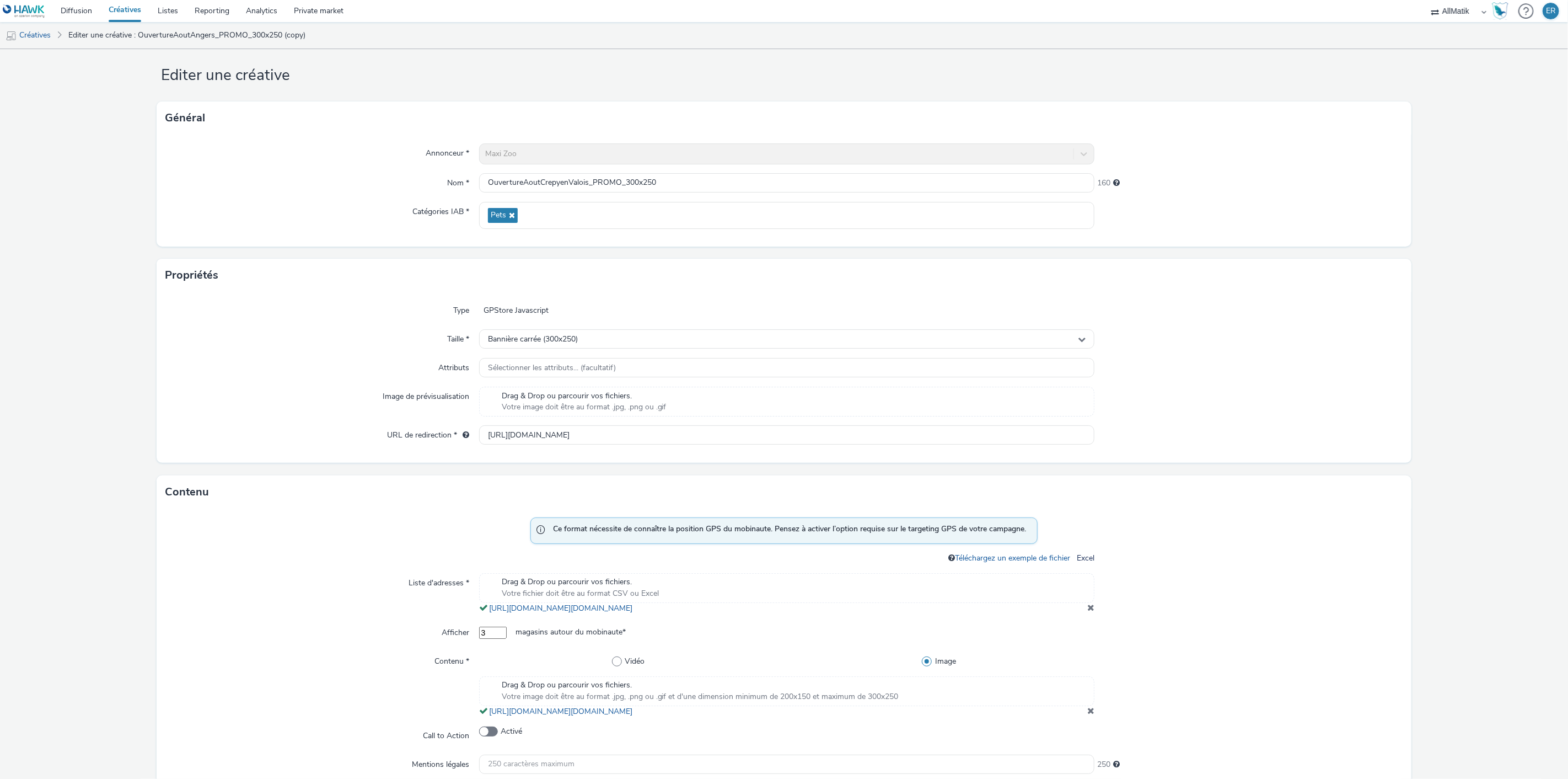
scroll to position [20, 0]
click at [1088, 709] on span at bounding box center [1091, 704] width 7 height 9
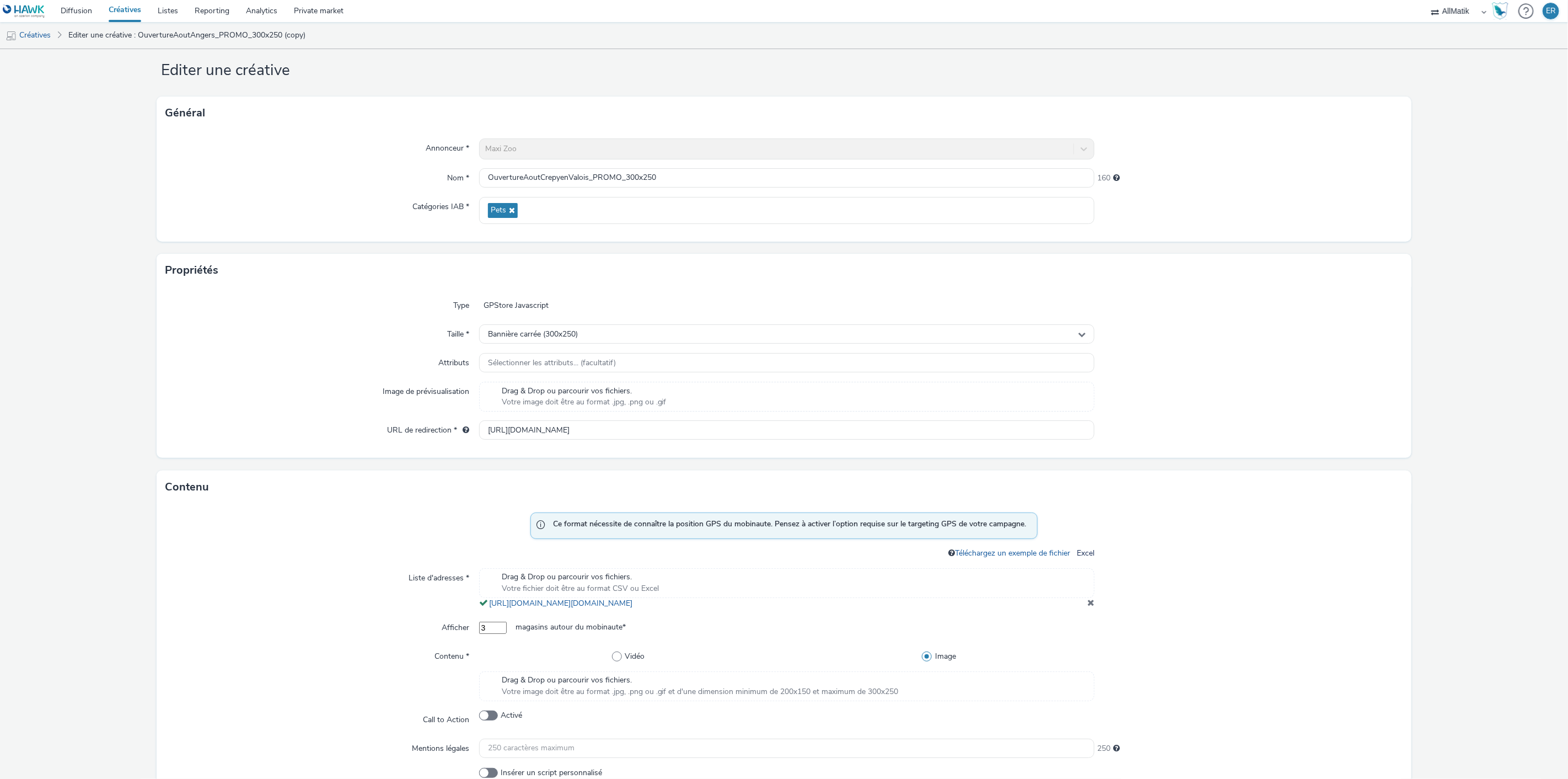
click at [699, 686] on span "Drag & Drop ou parcourir vos fichiers." at bounding box center [700, 679] width 397 height 11
click at [606, 431] on input "https://www.maxizoo.fr/stores/maxi-zoo-angers/?utm_campaign=OuvertureAoutRebuil…" at bounding box center [787, 430] width 616 height 20
paste input "://www.maxizoo.fr/stores/maxi-zoo-crepy-en-valois/?utm_campaign=TeasingOuvertur…"
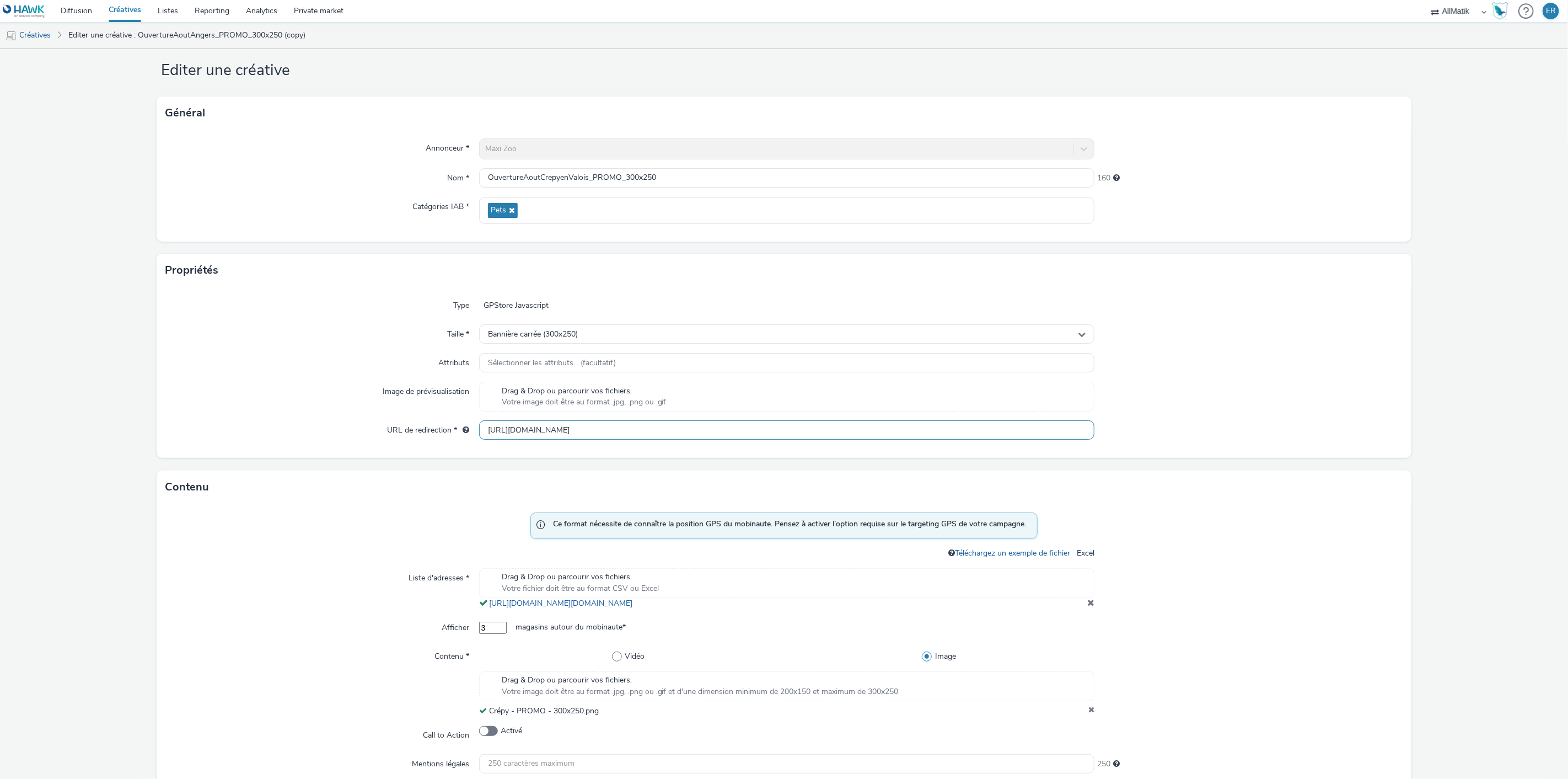
scroll to position [0, 23]
drag, startPoint x: 1033, startPoint y: 426, endPoint x: 1155, endPoint y: 435, distance: 122.3
click at [1155, 435] on div "URL de redirection * http://www.maxizoo.fr/stores/maxi-zoo-crepy-en-valois/?utm…" at bounding box center [783, 430] width 1237 height 20
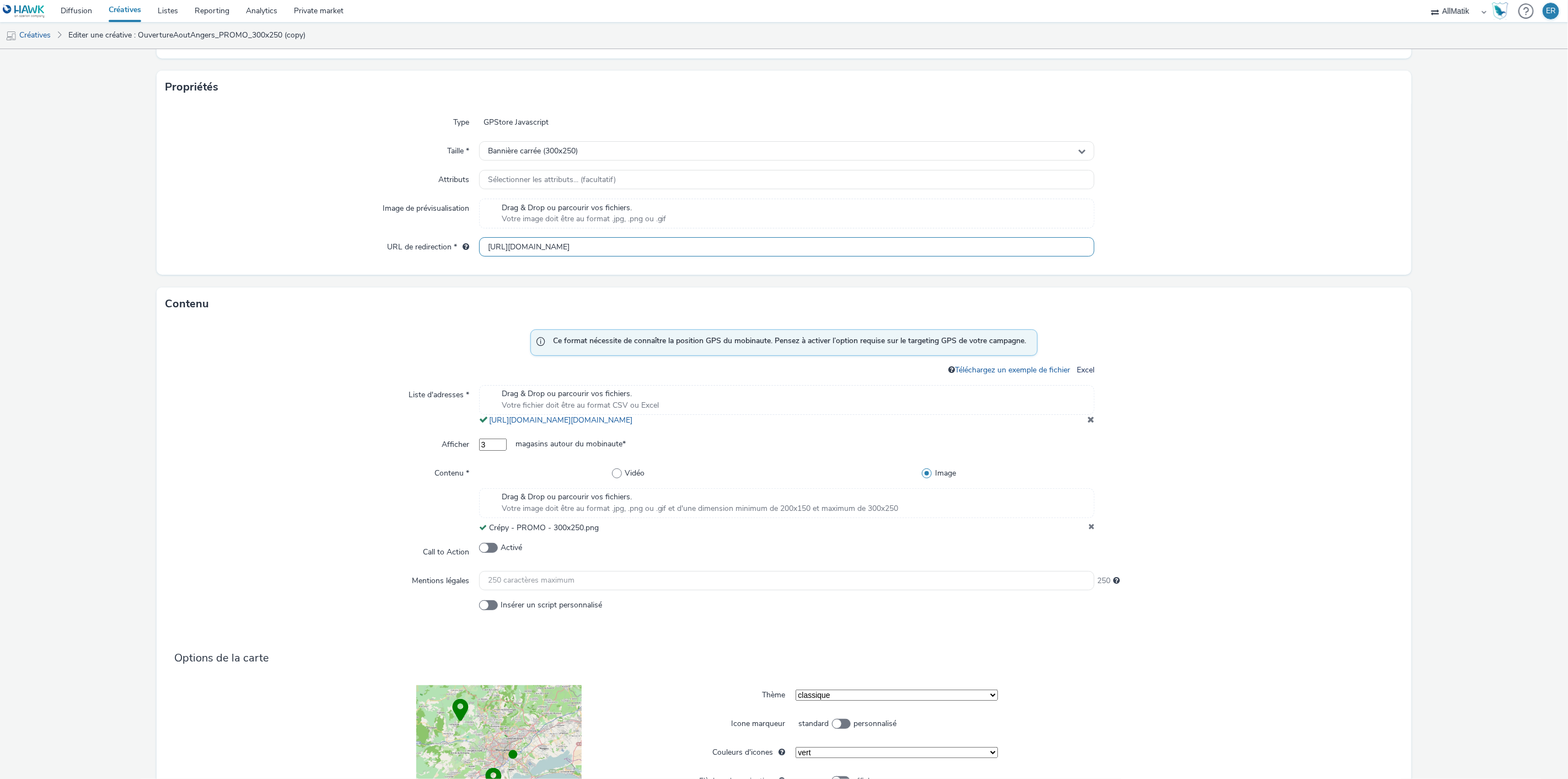
scroll to position [204, 0]
type input "http://www.maxizoo.fr/stores/maxi-zoo-crepy-en-valois/?utm_campaign=TeasingOuve…"
click at [1088, 422] on span at bounding box center [1091, 417] width 7 height 9
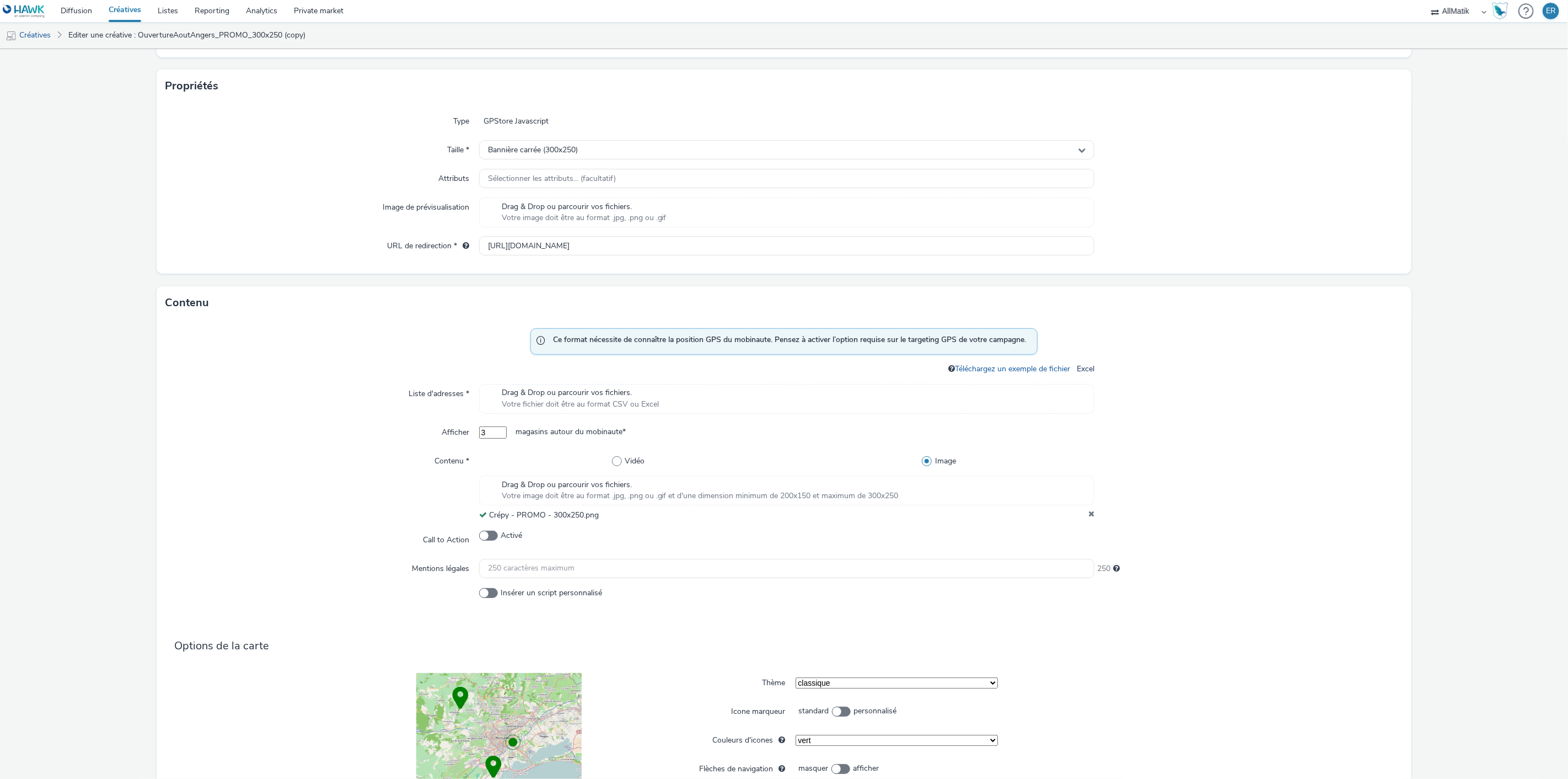
click at [745, 403] on div "Drag & Drop ou parcourir vos fichiers. Votre fichier doit être au format CSV ou…" at bounding box center [787, 399] width 616 height 29
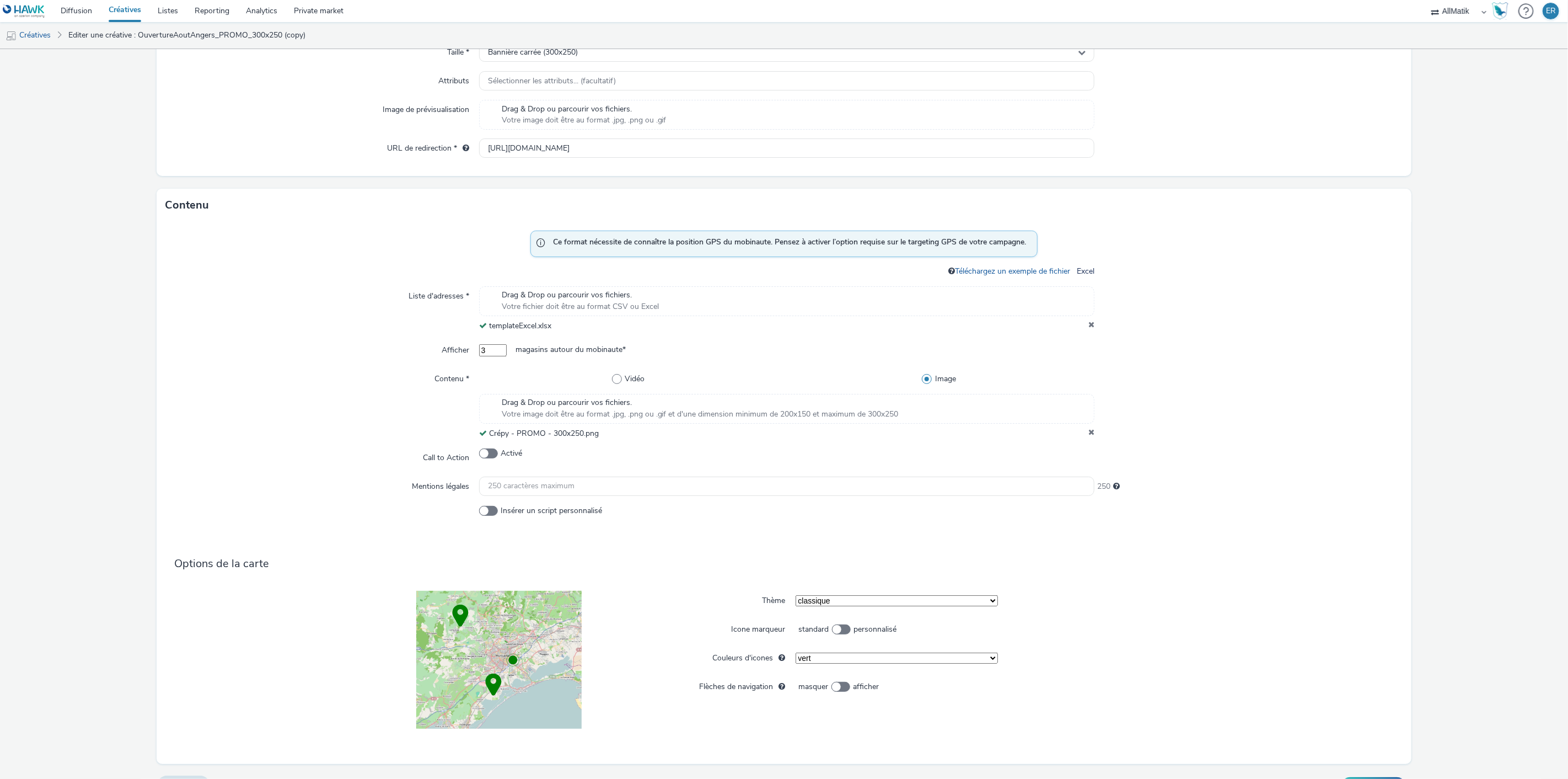
scroll to position [327, 0]
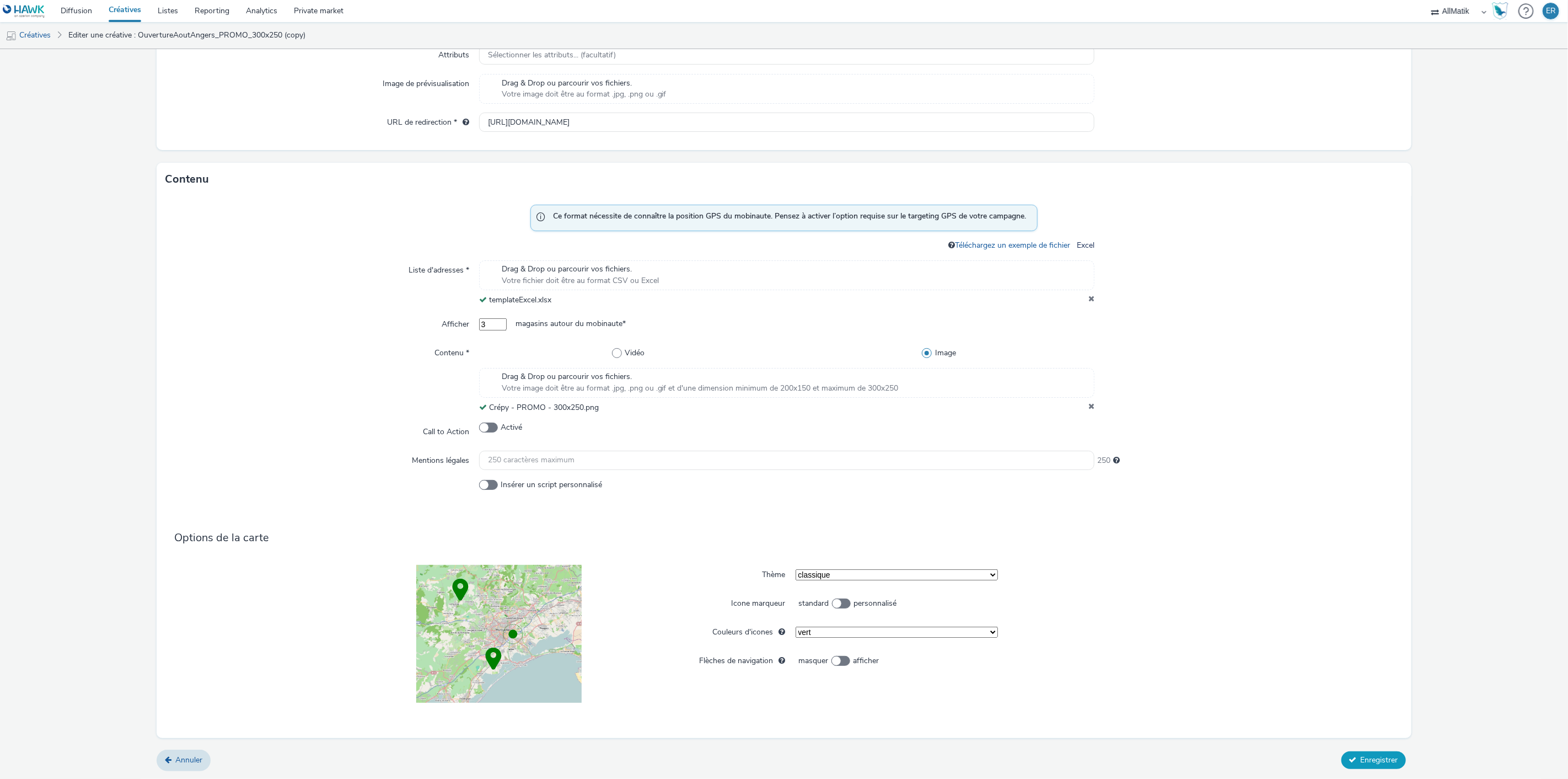
click at [1374, 752] on button "Enregistrer" at bounding box center [1374, 759] width 65 height 18
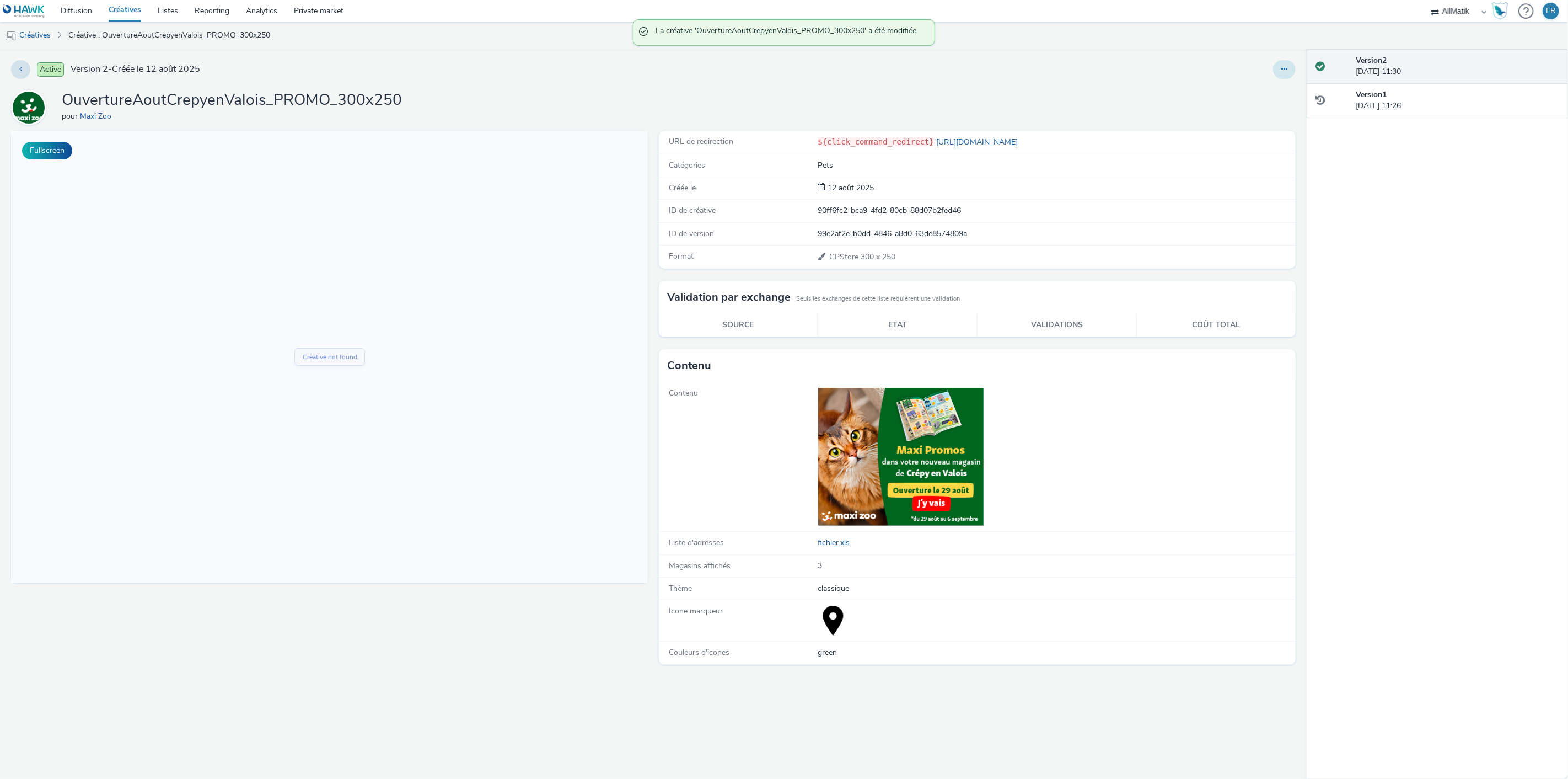
click at [1281, 68] on icon at bounding box center [1284, 69] width 6 height 8
click at [1261, 109] on link "Dupliquer" at bounding box center [1255, 113] width 83 height 22
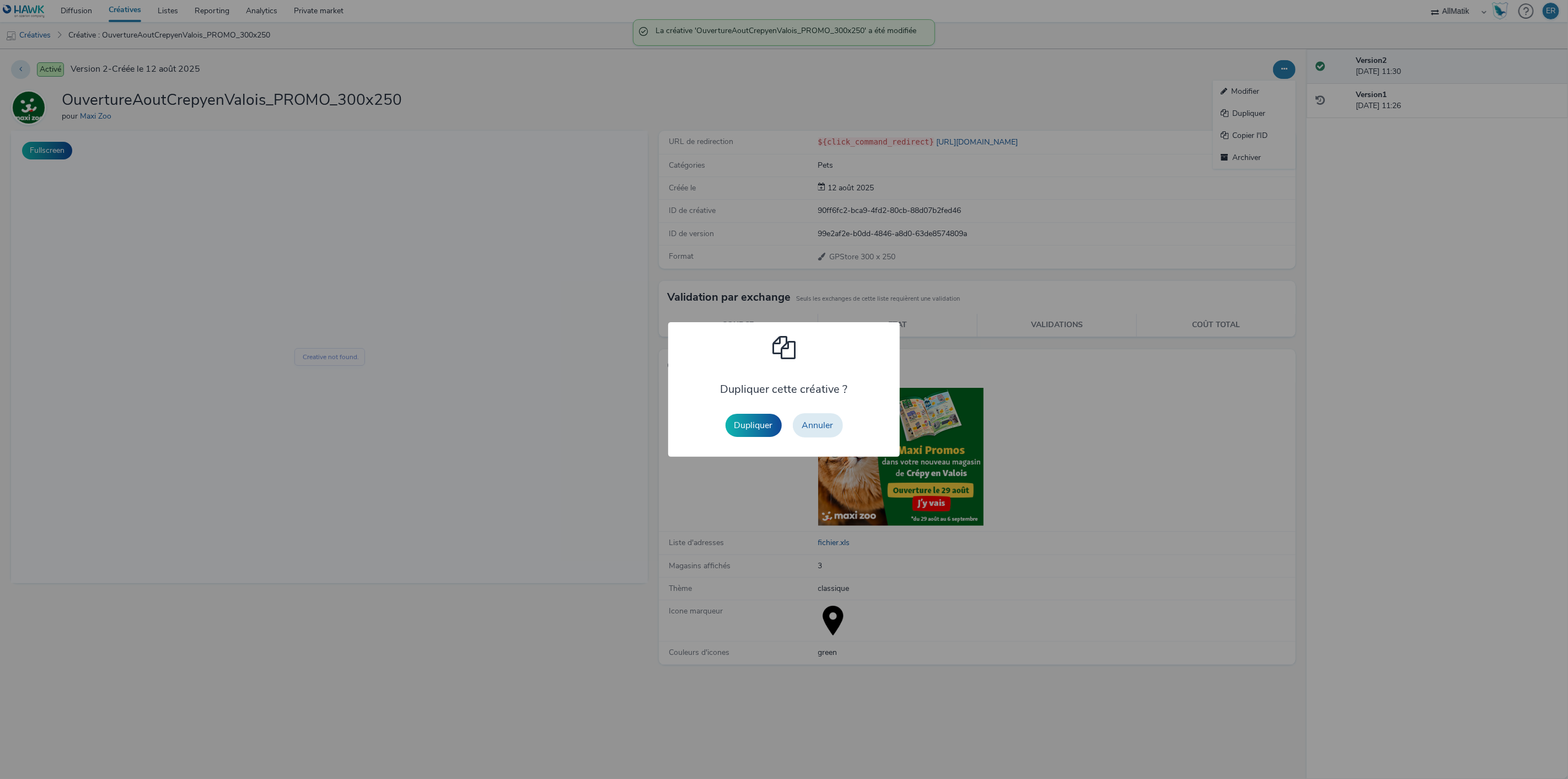
click at [754, 433] on button "Dupliquer" at bounding box center [754, 425] width 56 height 24
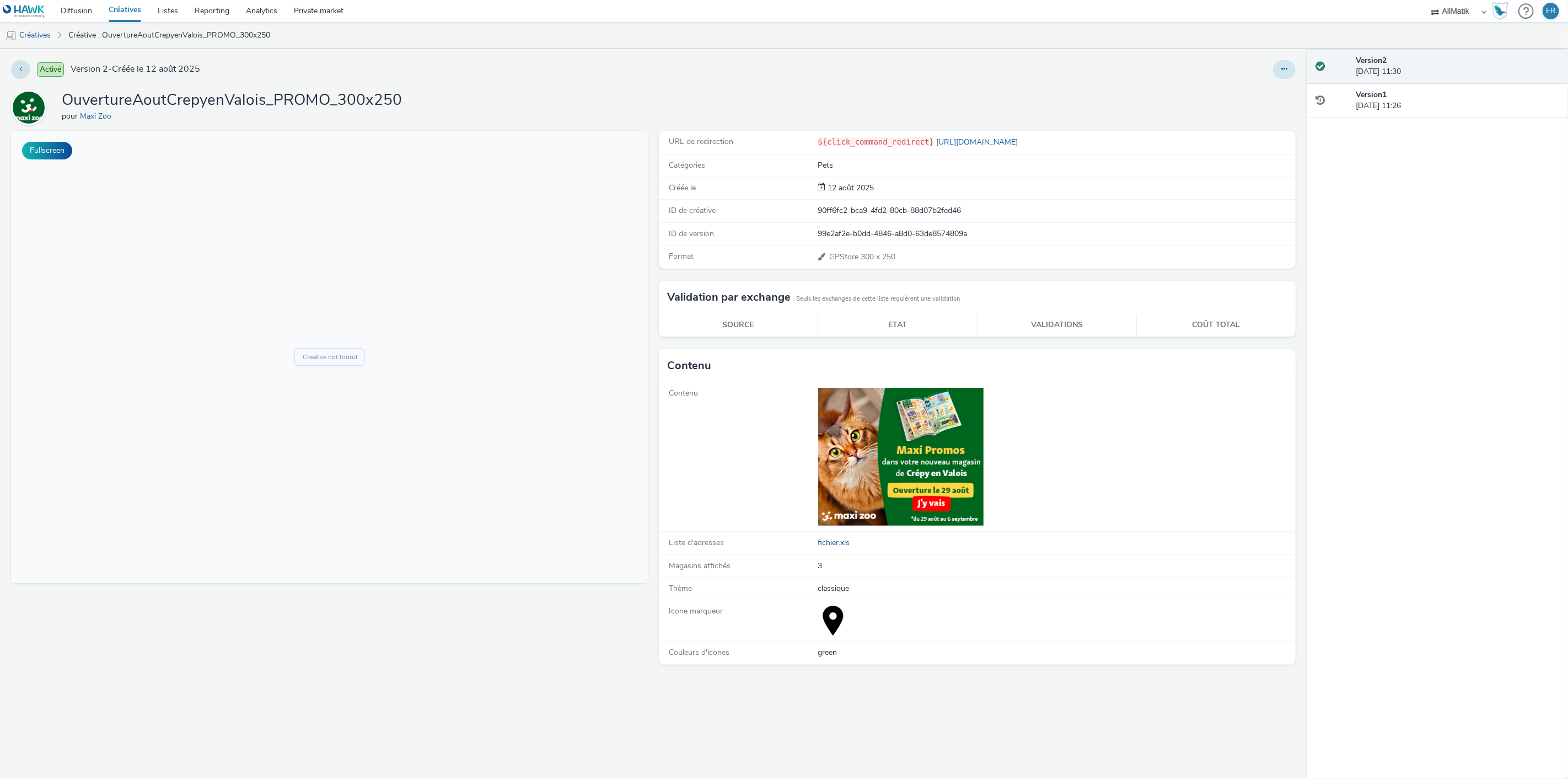
click at [1281, 70] on icon at bounding box center [1284, 69] width 6 height 8
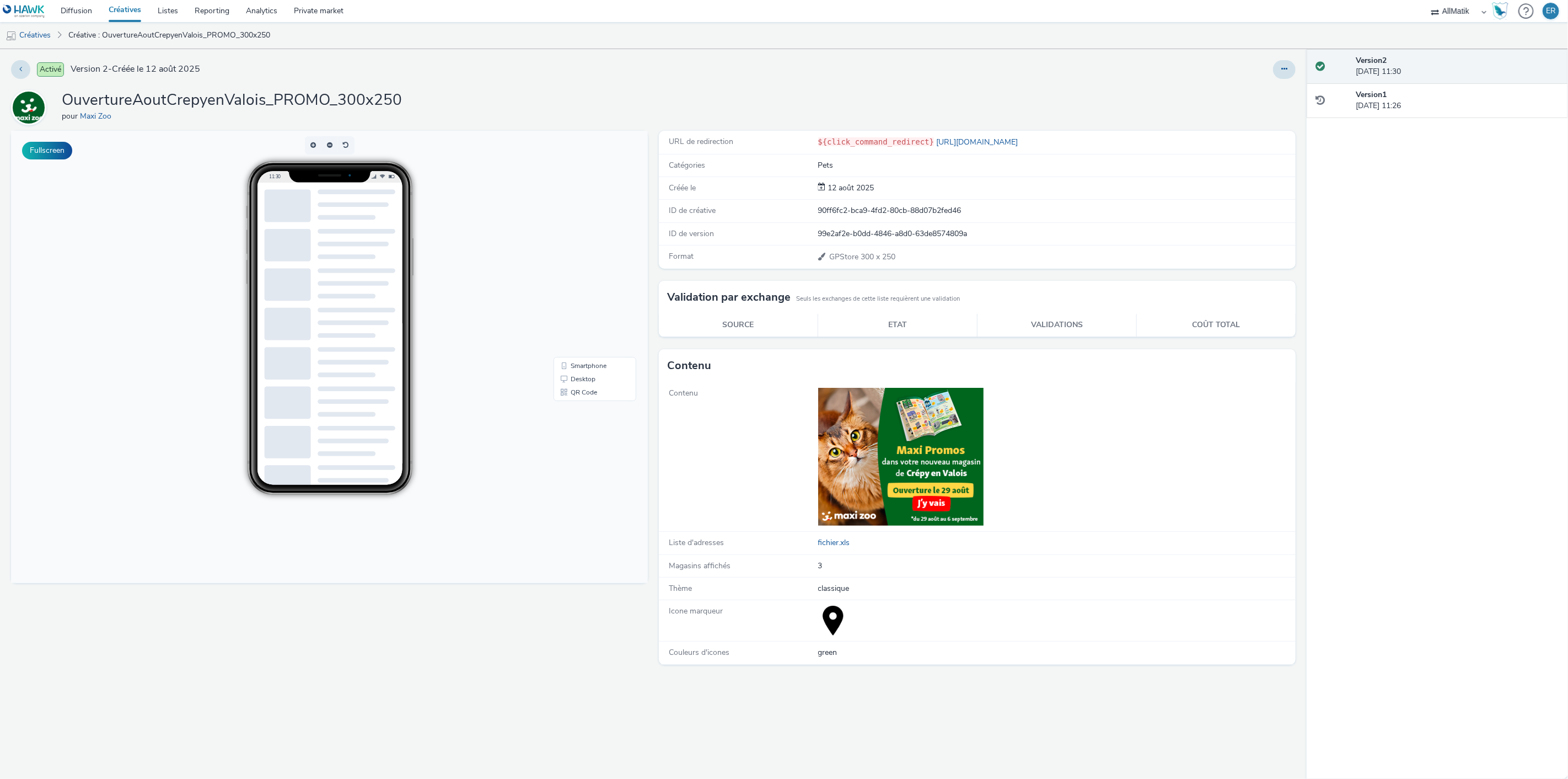
click at [1079, 91] on div "OuvertureAoutCrepyenValois_PROMO_300x250 pour Maxi Zoo" at bounding box center [653, 107] width 1285 height 35
click at [1295, 76] on div at bounding box center [1284, 69] width 23 height 19
click at [1294, 68] on button at bounding box center [1284, 69] width 23 height 19
click at [1287, 83] on link "Modifier" at bounding box center [1255, 91] width 83 height 22
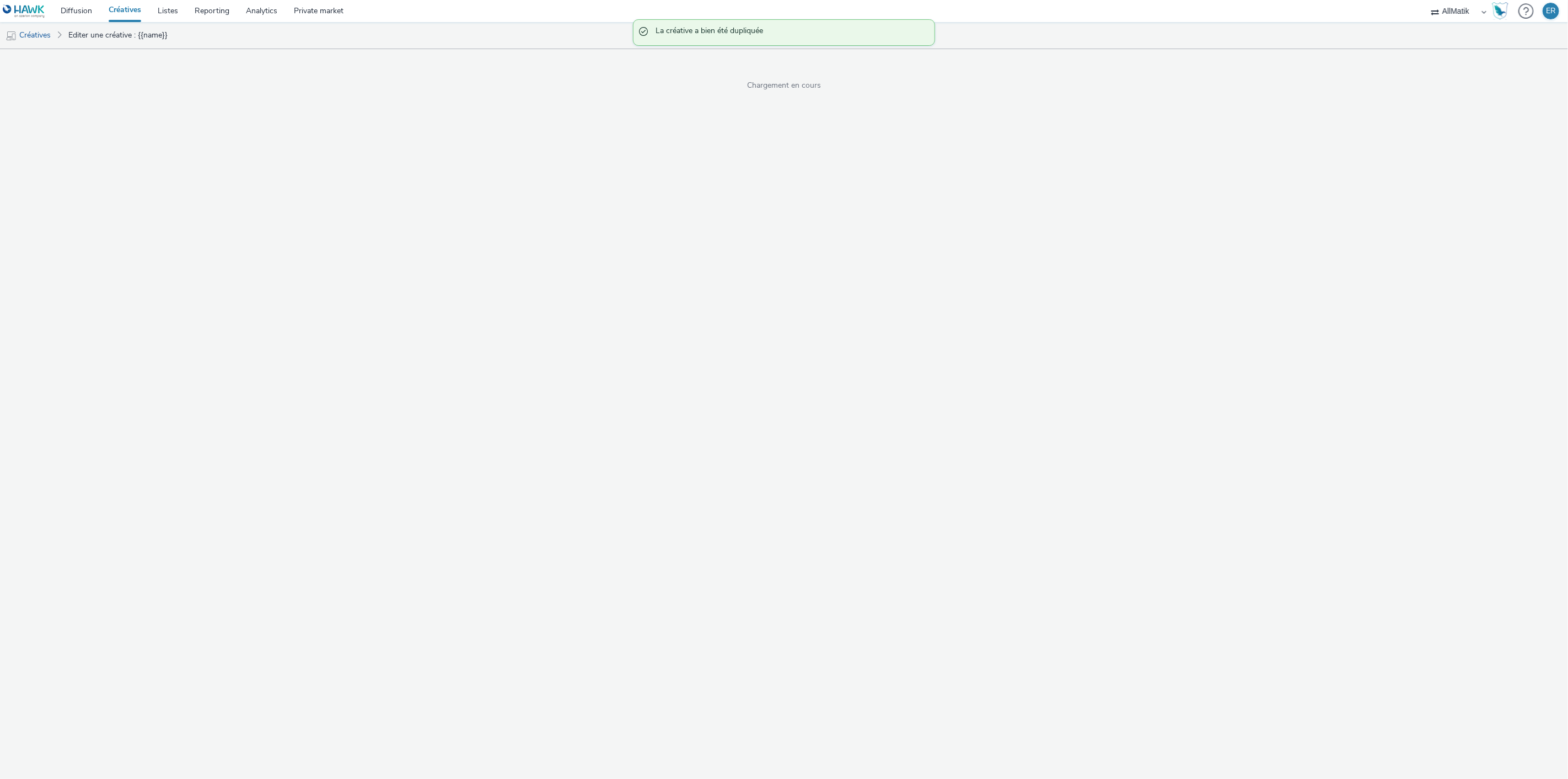
select select "1"
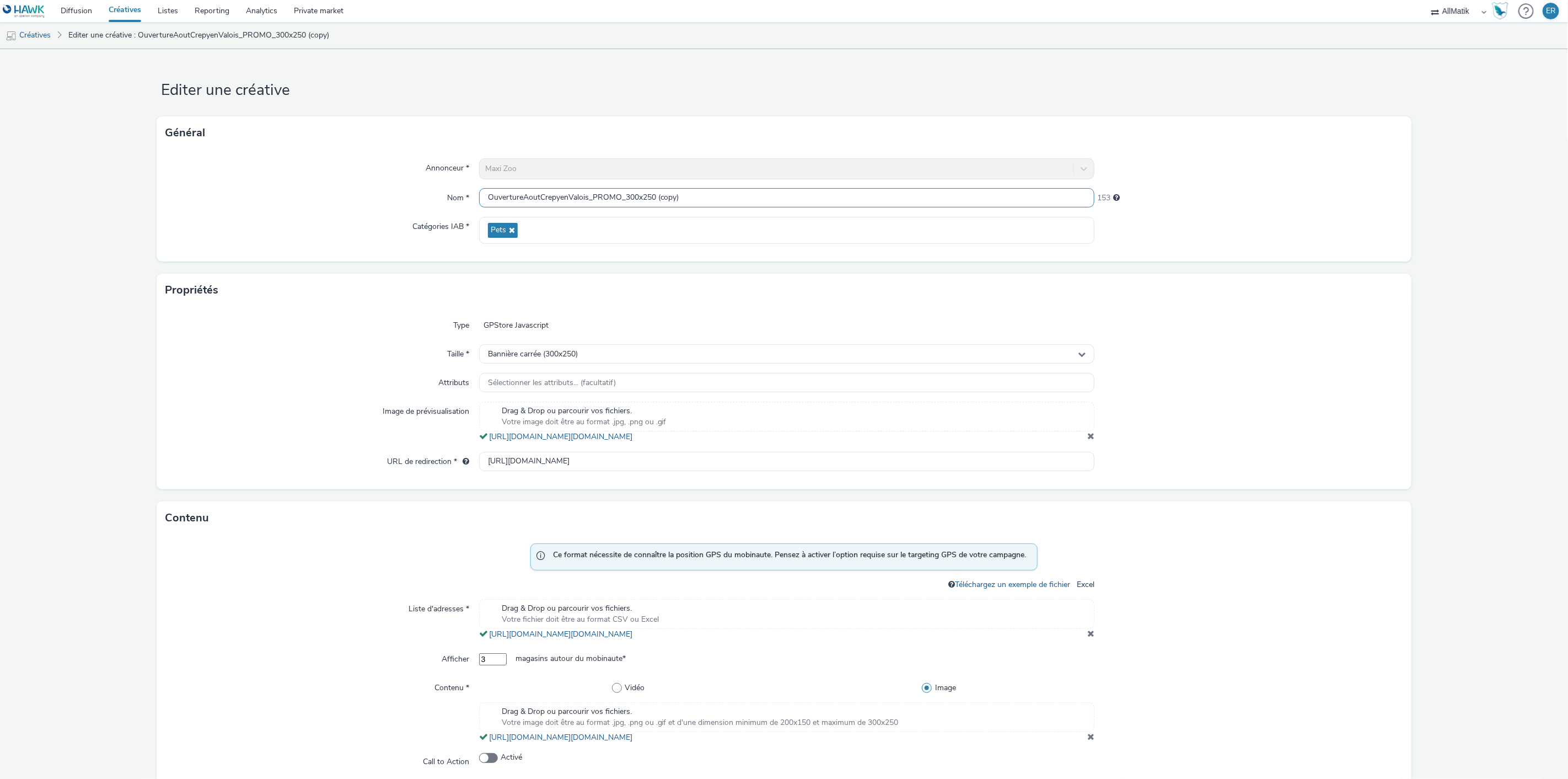
drag, startPoint x: 629, startPoint y: 198, endPoint x: 759, endPoint y: 200, distance: 130.0
click at [759, 200] on input "OuvertureAoutCrepyenValois_PROMO_300x250 (copy)" at bounding box center [787, 197] width 616 height 20
click at [649, 349] on div "Bannière carrée (300x250)" at bounding box center [787, 354] width 616 height 20
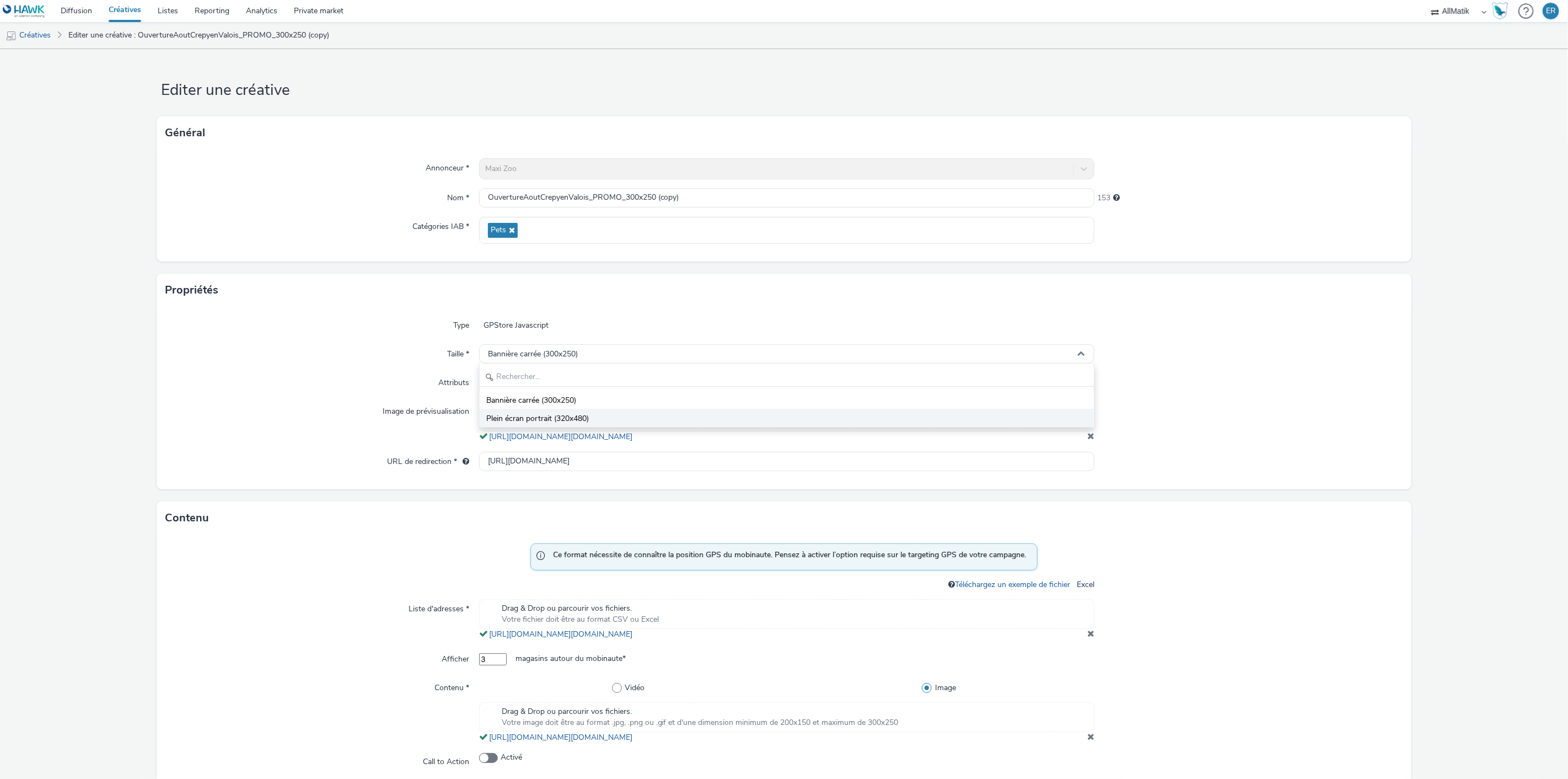
click at [612, 409] on li "Plein écran portrait (320x480)" at bounding box center [787, 417] width 615 height 19
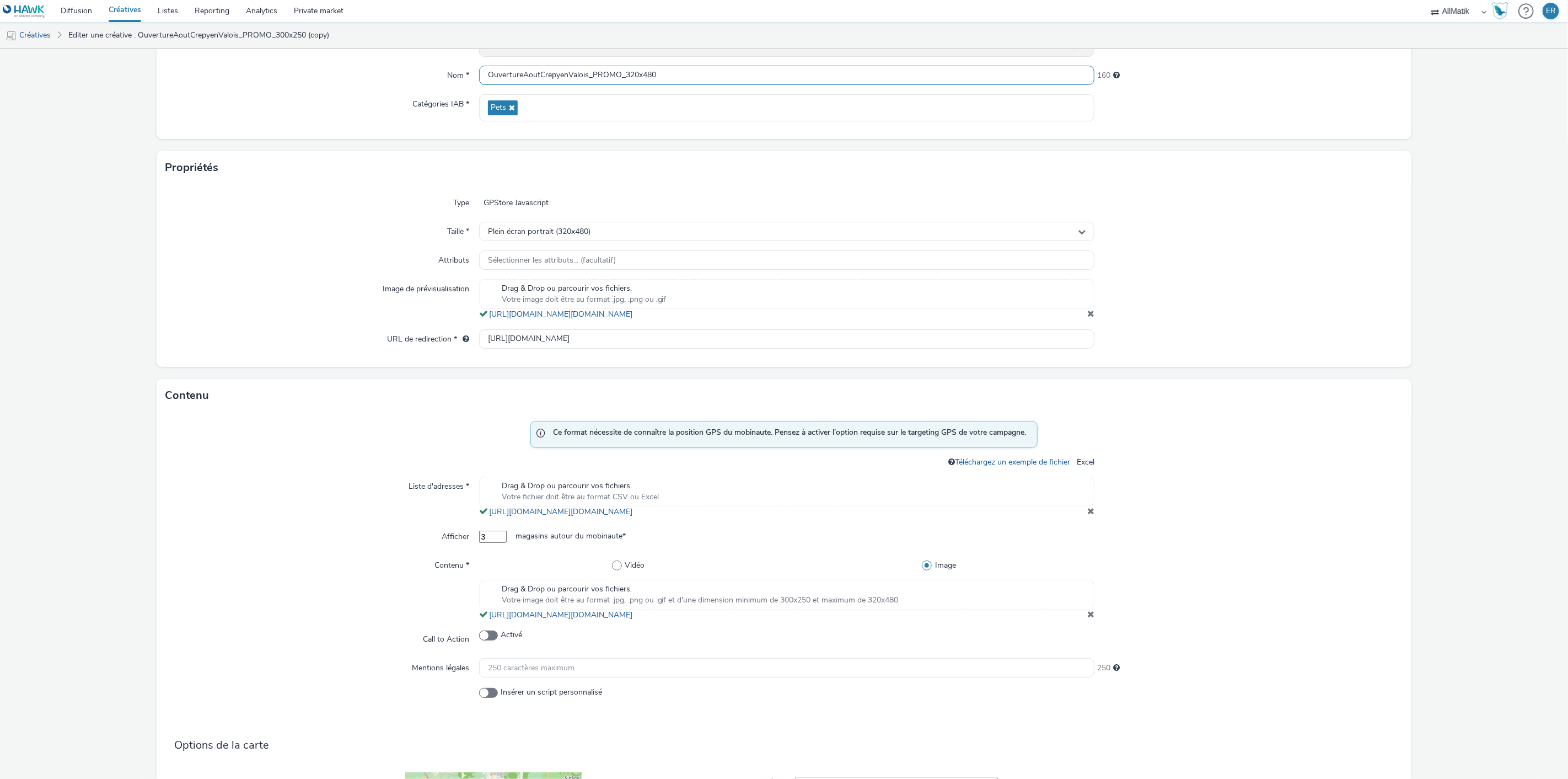
type input "OuvertureAoutCrepyenValois_PROMO_320x480"
click at [1088, 317] on span at bounding box center [1091, 312] width 7 height 9
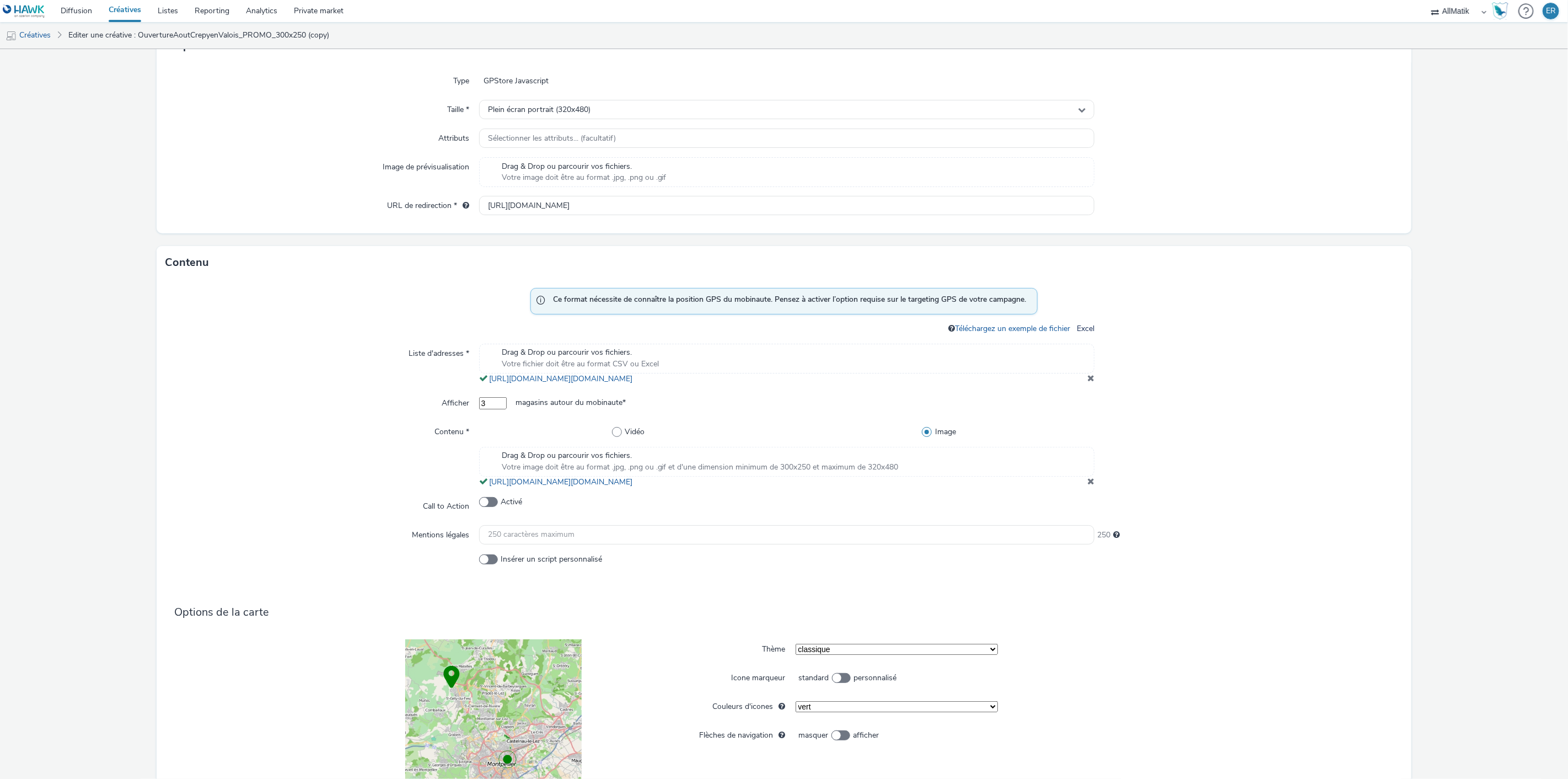
click at [1024, 472] on div "Drag & Drop ou parcourir vos fichiers. Votre image doit être au format .jpg, .p…" at bounding box center [787, 462] width 616 height 29
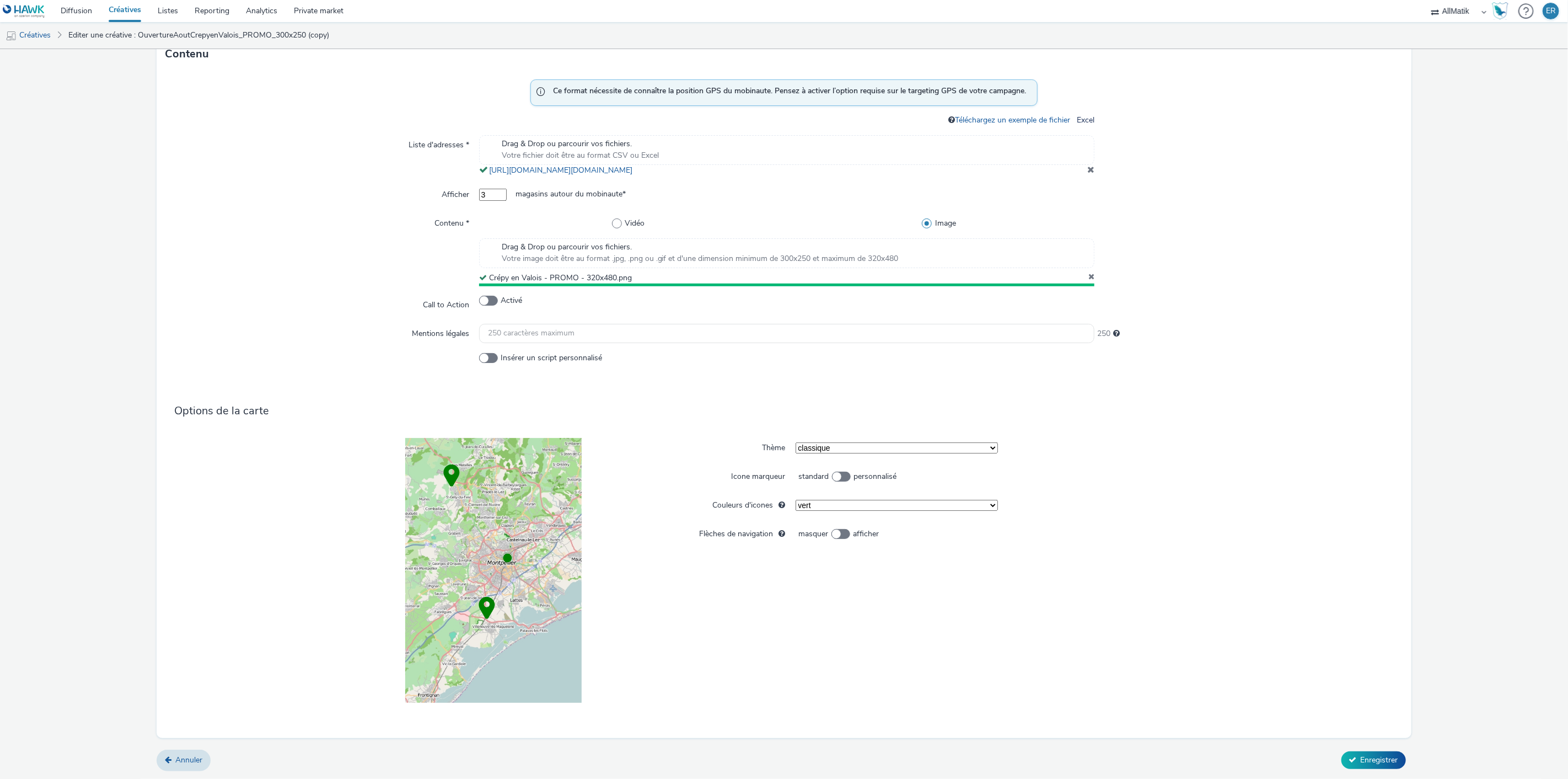
scroll to position [461, 0]
click at [1379, 751] on button "Enregistrer" at bounding box center [1374, 759] width 65 height 18
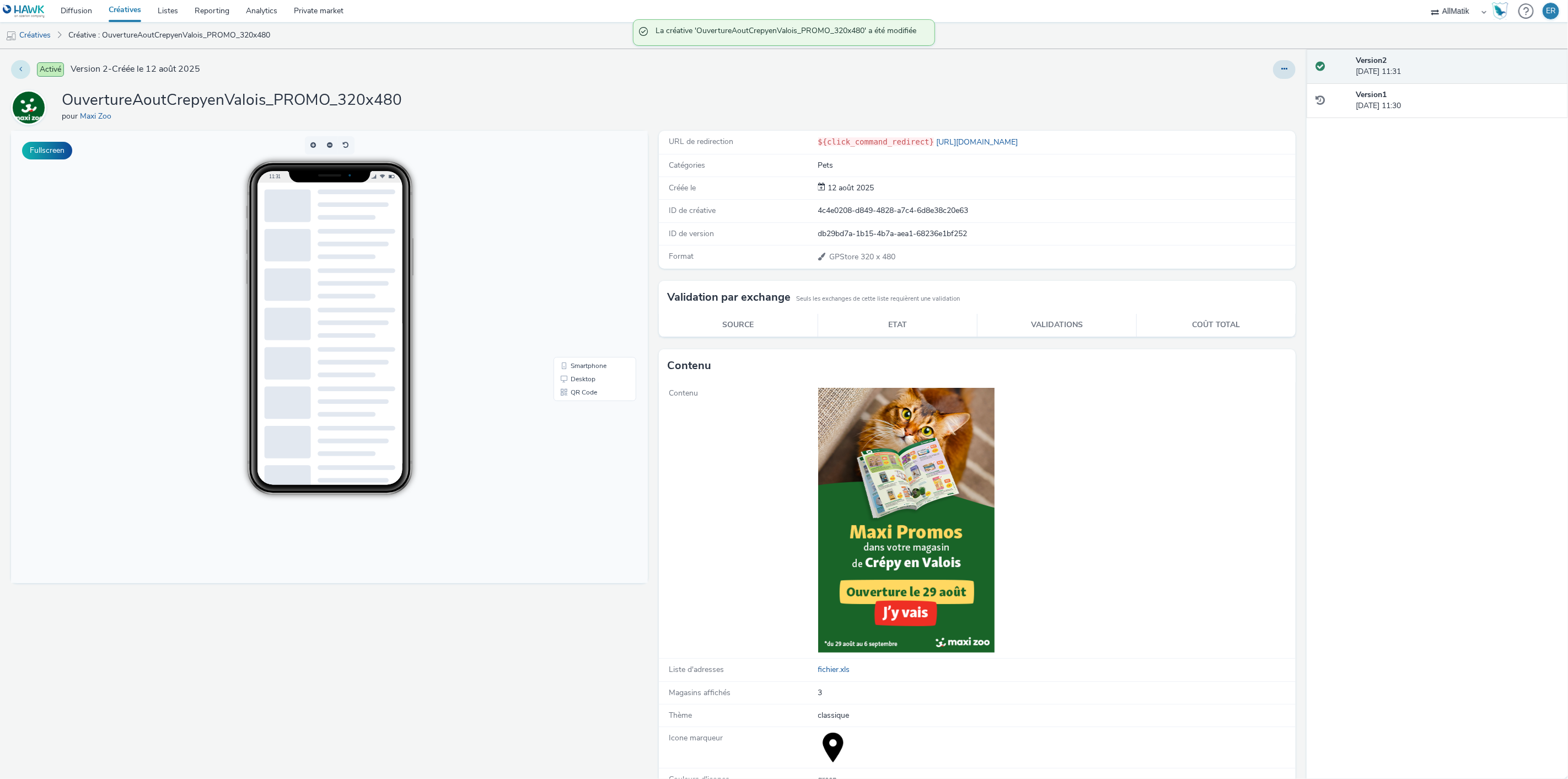
click at [26, 65] on button at bounding box center [21, 69] width 20 height 19
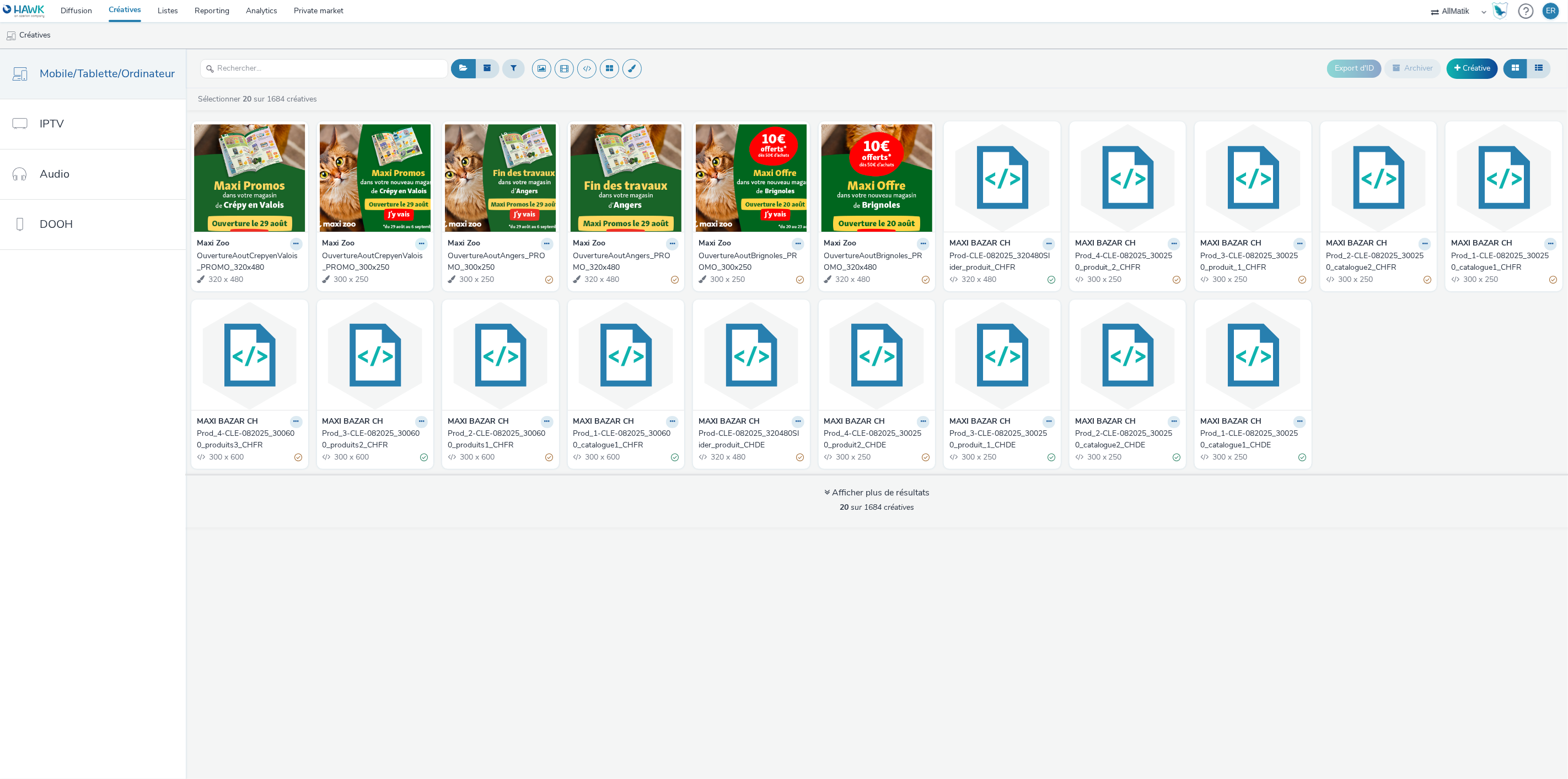
click at [303, 247] on button at bounding box center [296, 244] width 13 height 13
click at [389, 266] on link "Modifier" at bounding box center [386, 263] width 83 height 22
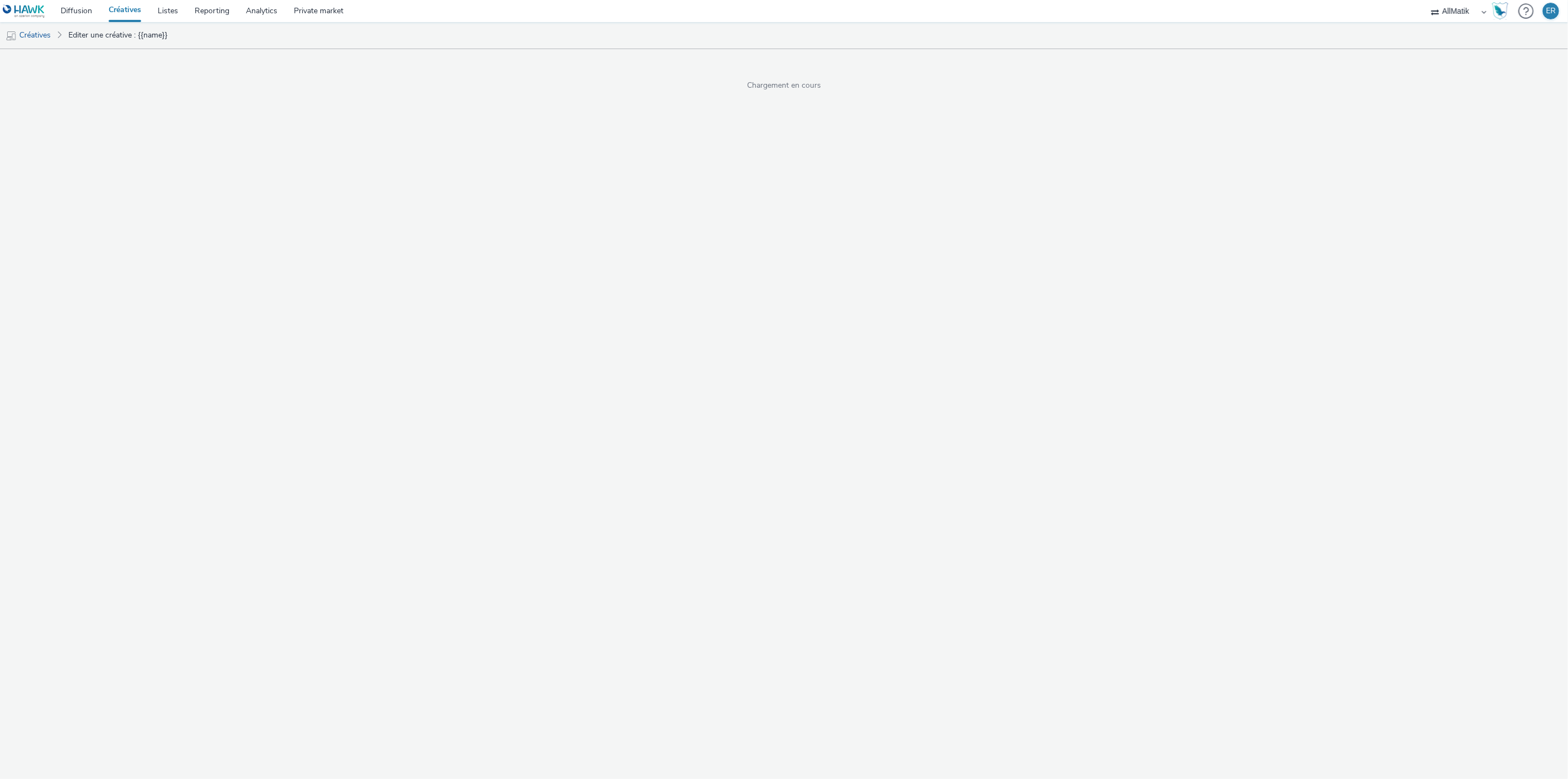
select select "1"
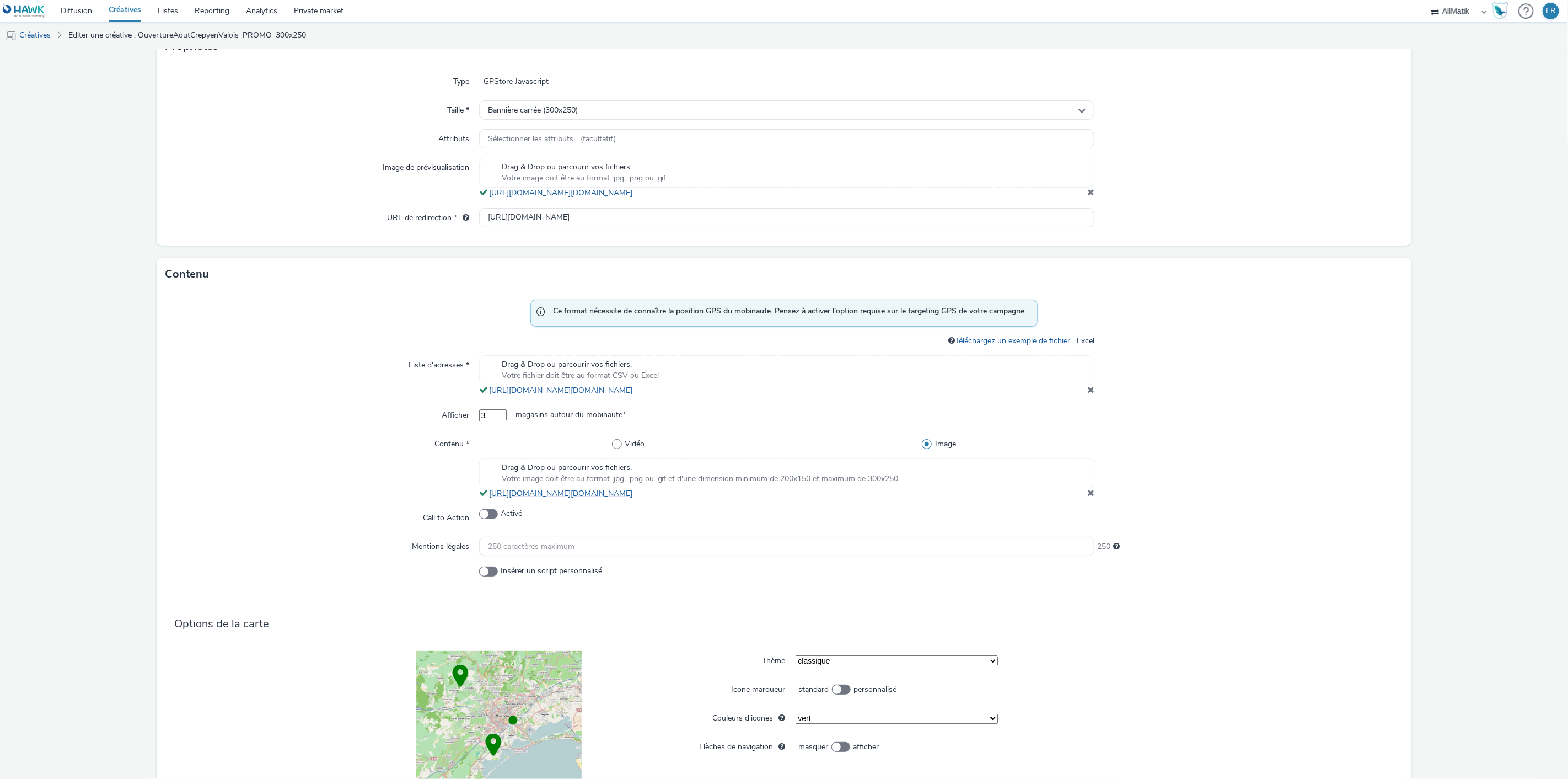
scroll to position [245, 0]
click at [564, 483] on span "Votre image doit être au format .jpg, .png ou .gif et d'une dimension minimum d…" at bounding box center [700, 477] width 397 height 11
click at [1086, 196] on div "Drag & Drop ou parcourir vos fichiers. Votre image doit être au format .jpg, .p…" at bounding box center [787, 178] width 616 height 41
click at [1088, 195] on span at bounding box center [1091, 191] width 7 height 9
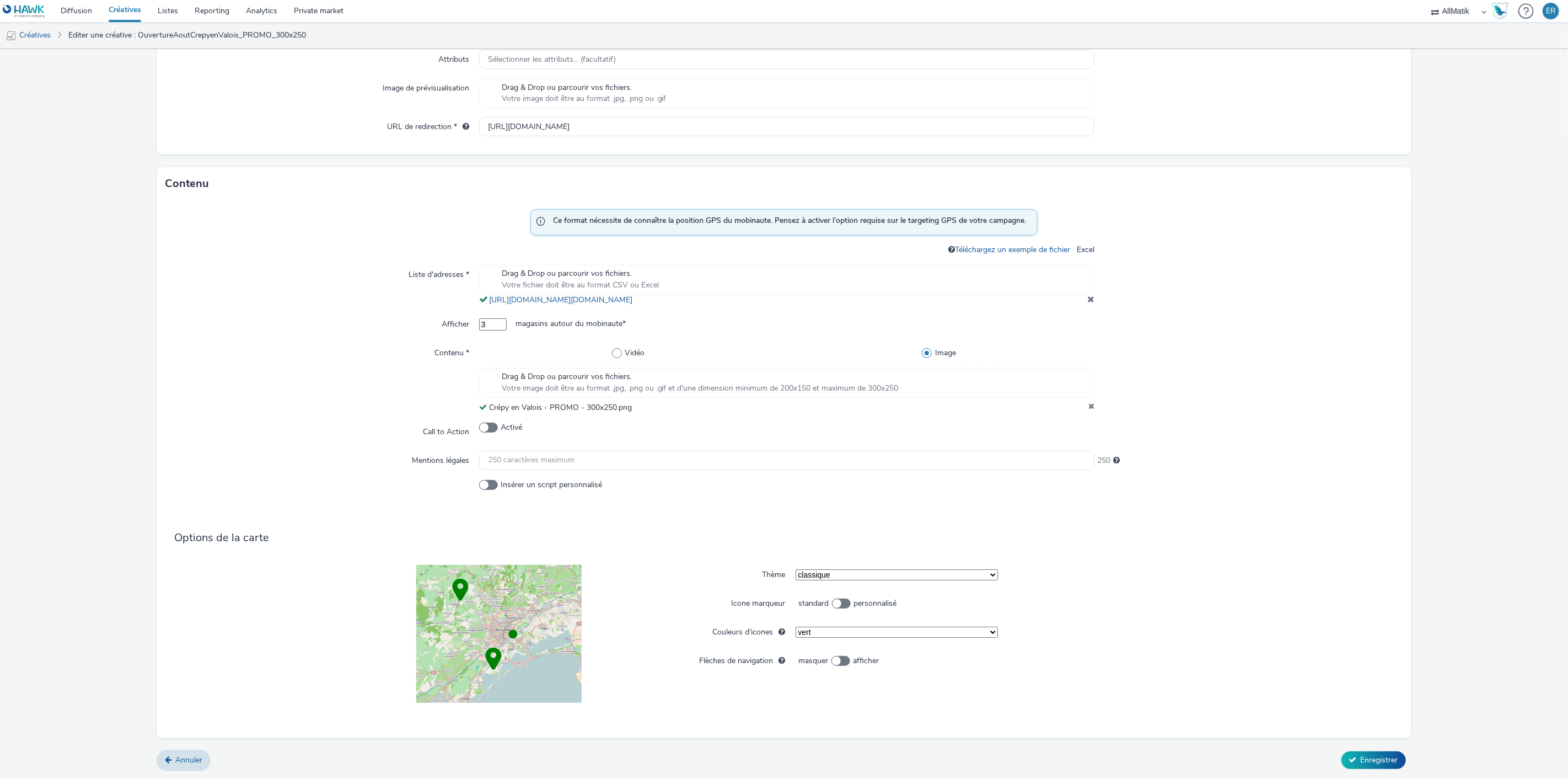
scroll to position [334, 0]
click at [1361, 757] on span "Enregistrer" at bounding box center [1379, 759] width 37 height 11
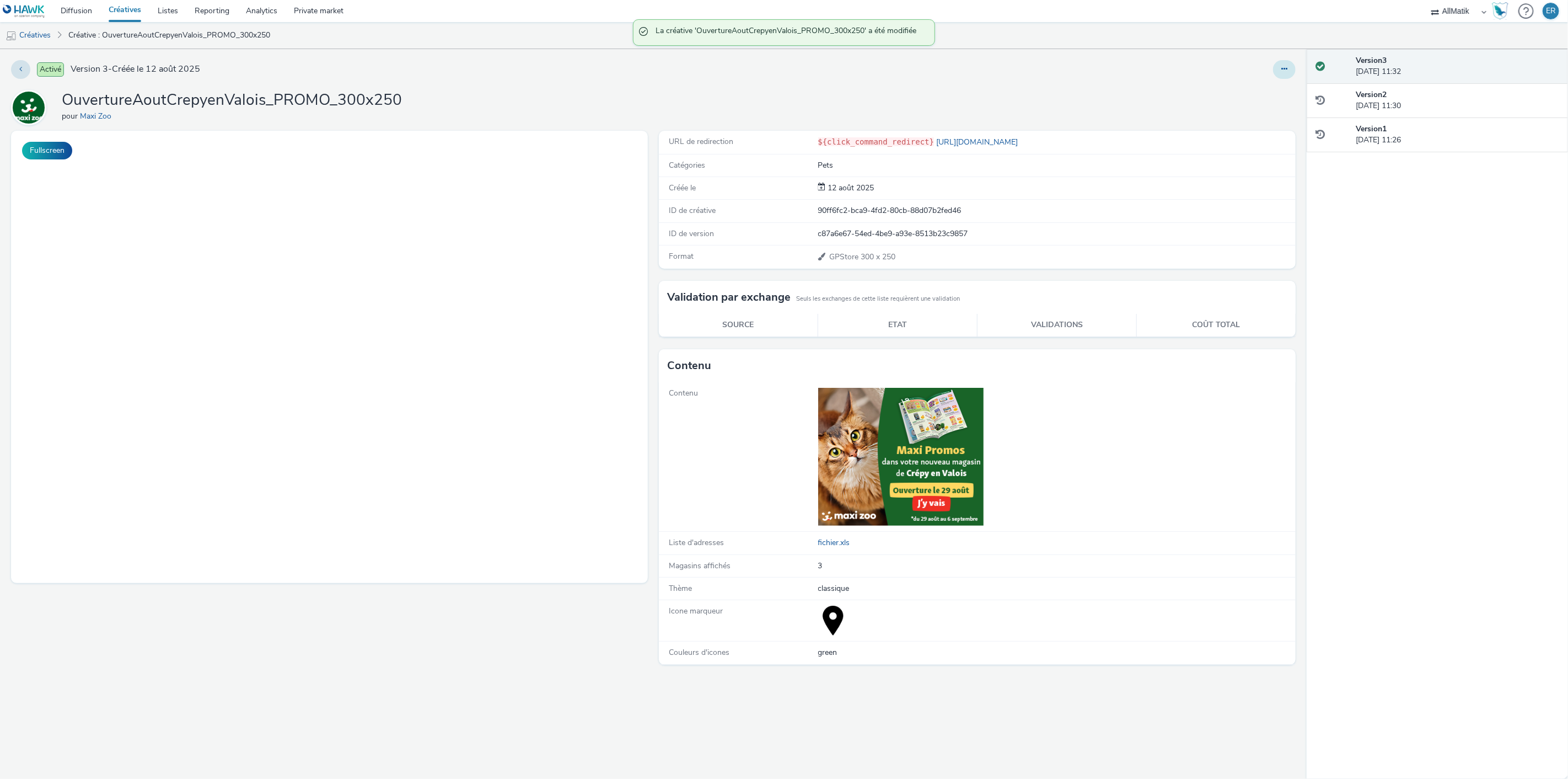
click at [1279, 72] on button at bounding box center [1284, 69] width 23 height 19
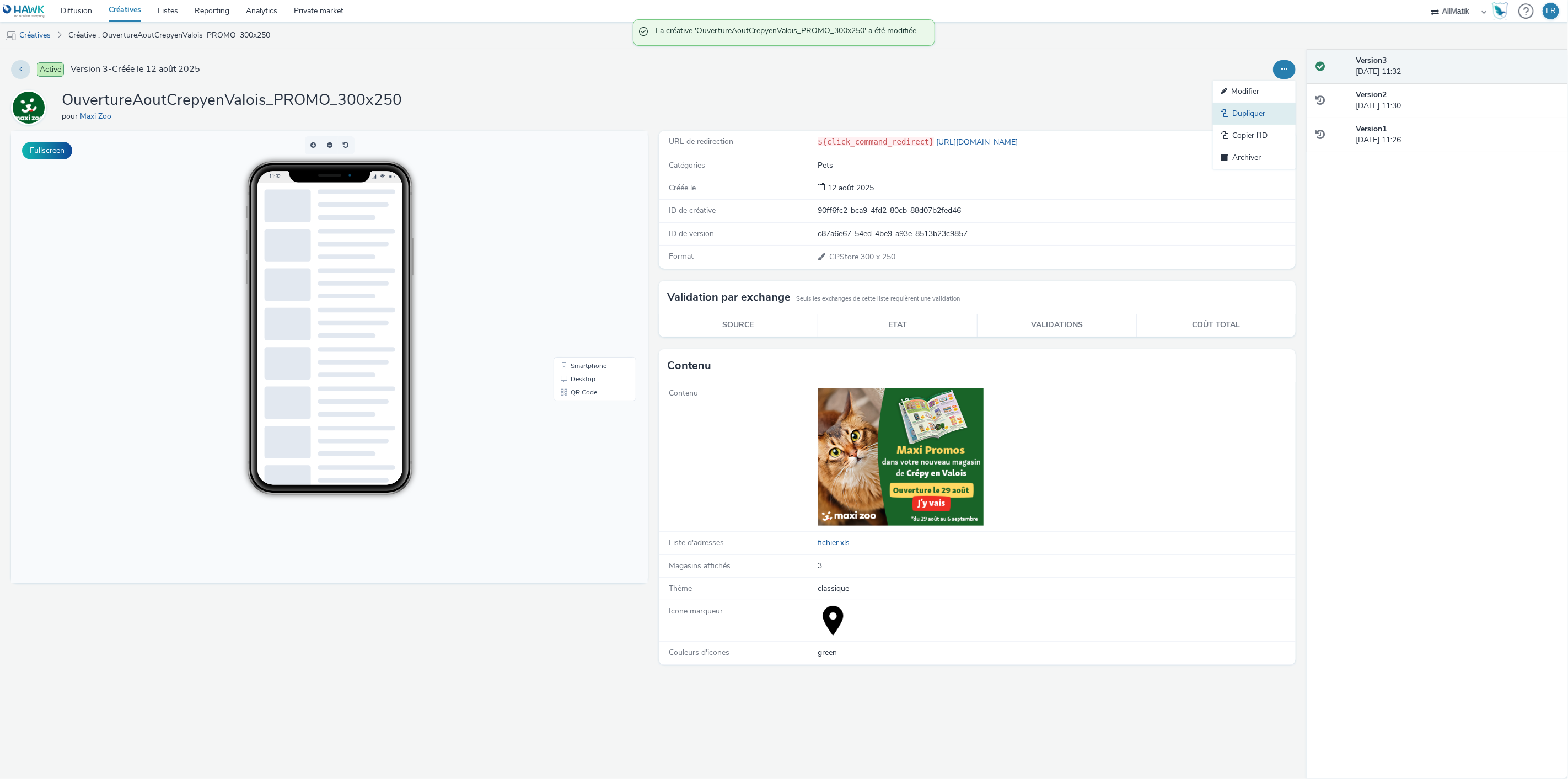
click at [1270, 113] on link "Dupliquer" at bounding box center [1255, 113] width 83 height 22
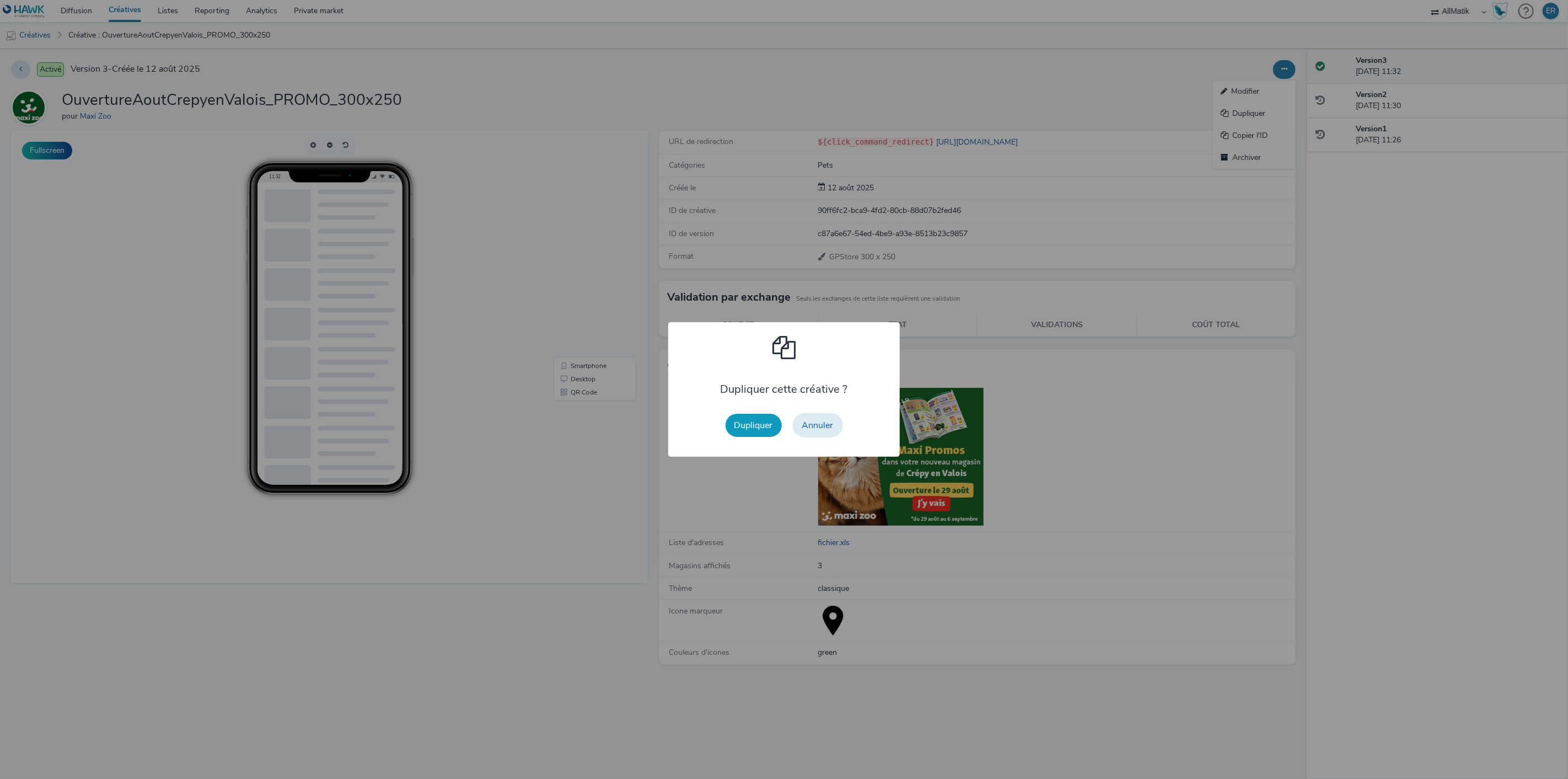
click at [770, 419] on button "Dupliquer" at bounding box center [754, 425] width 56 height 24
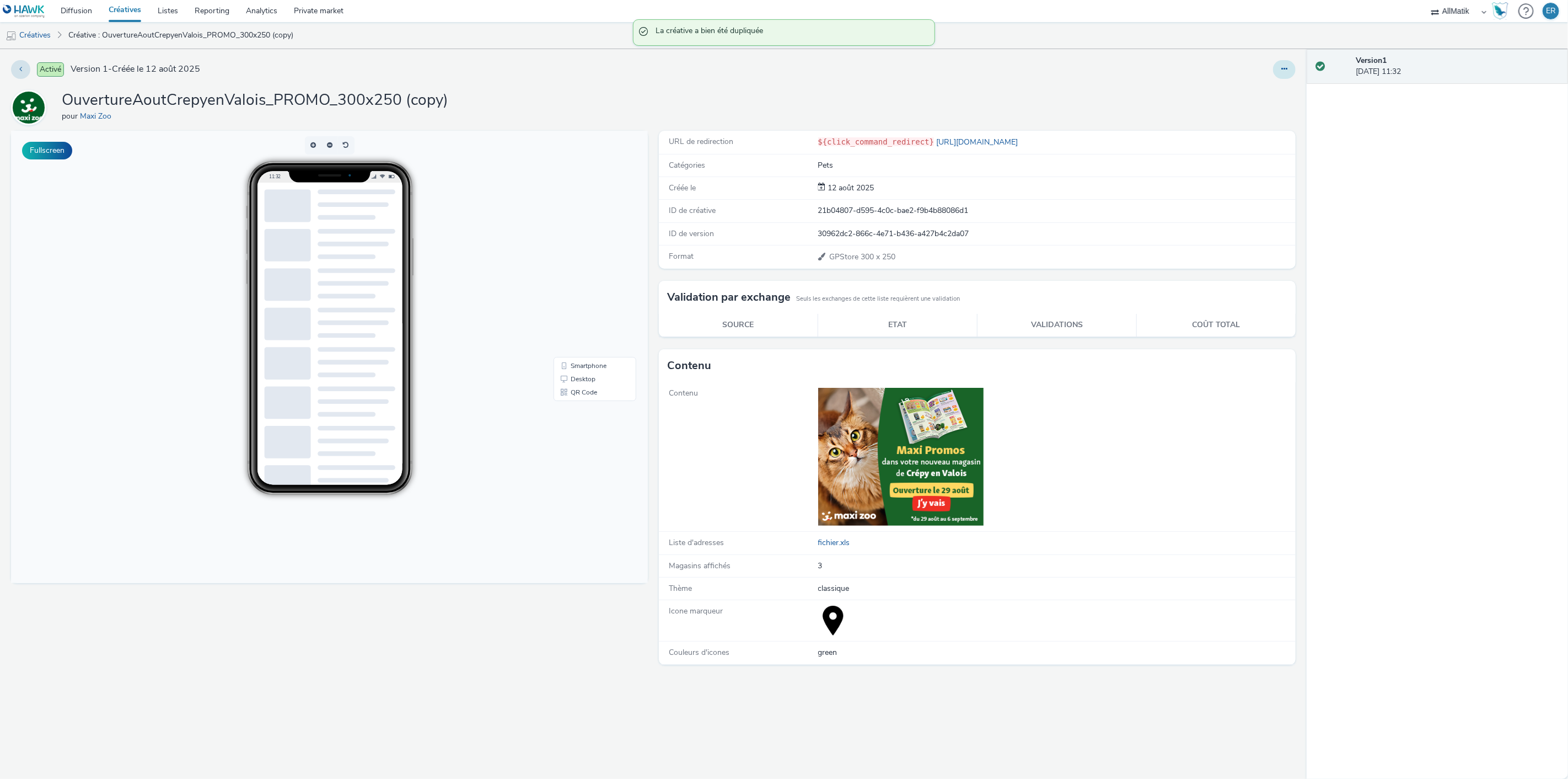
click at [1288, 71] on button at bounding box center [1284, 69] width 23 height 19
click at [1288, 82] on link "Modifier" at bounding box center [1255, 91] width 83 height 22
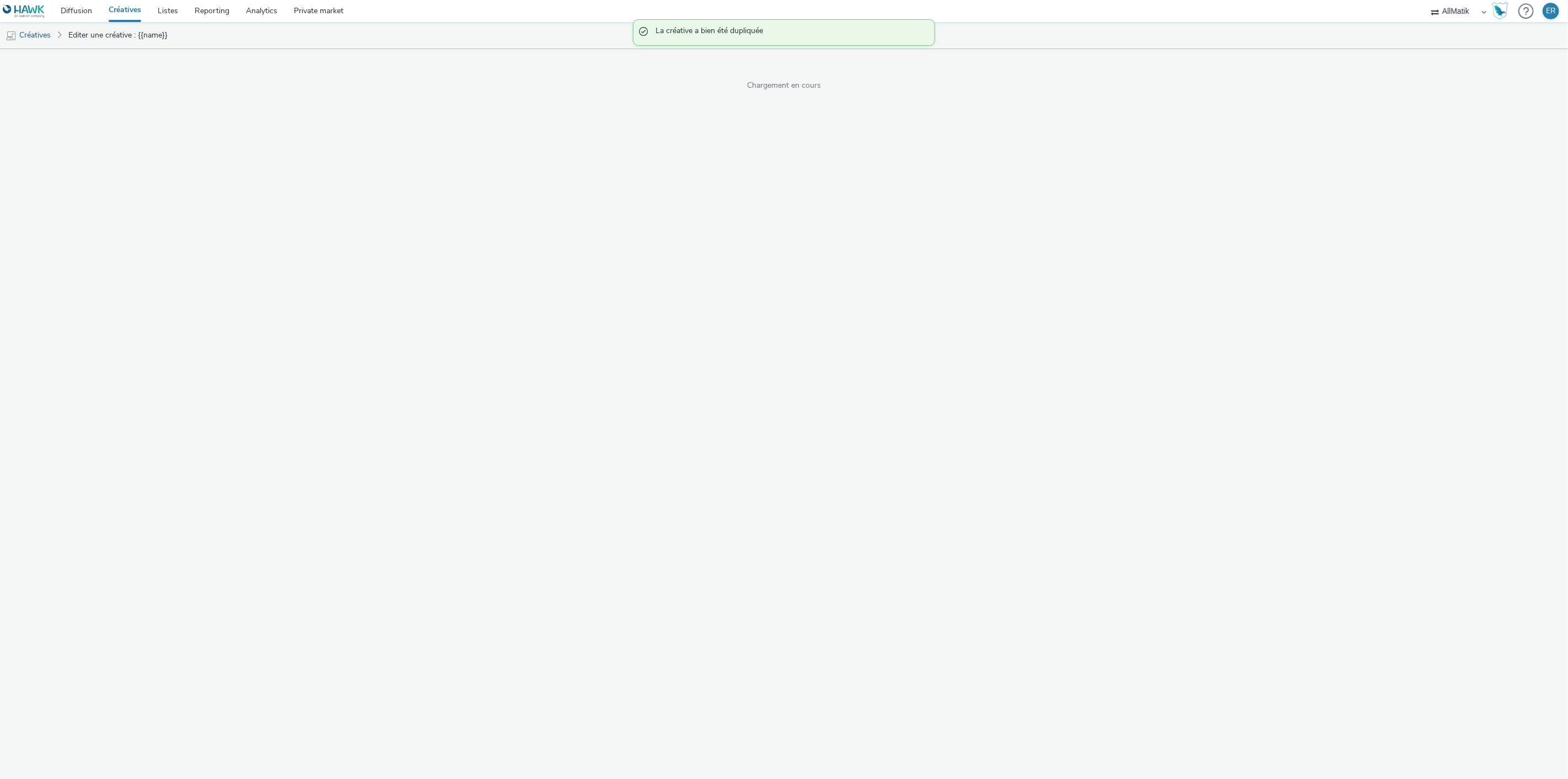
select select "1"
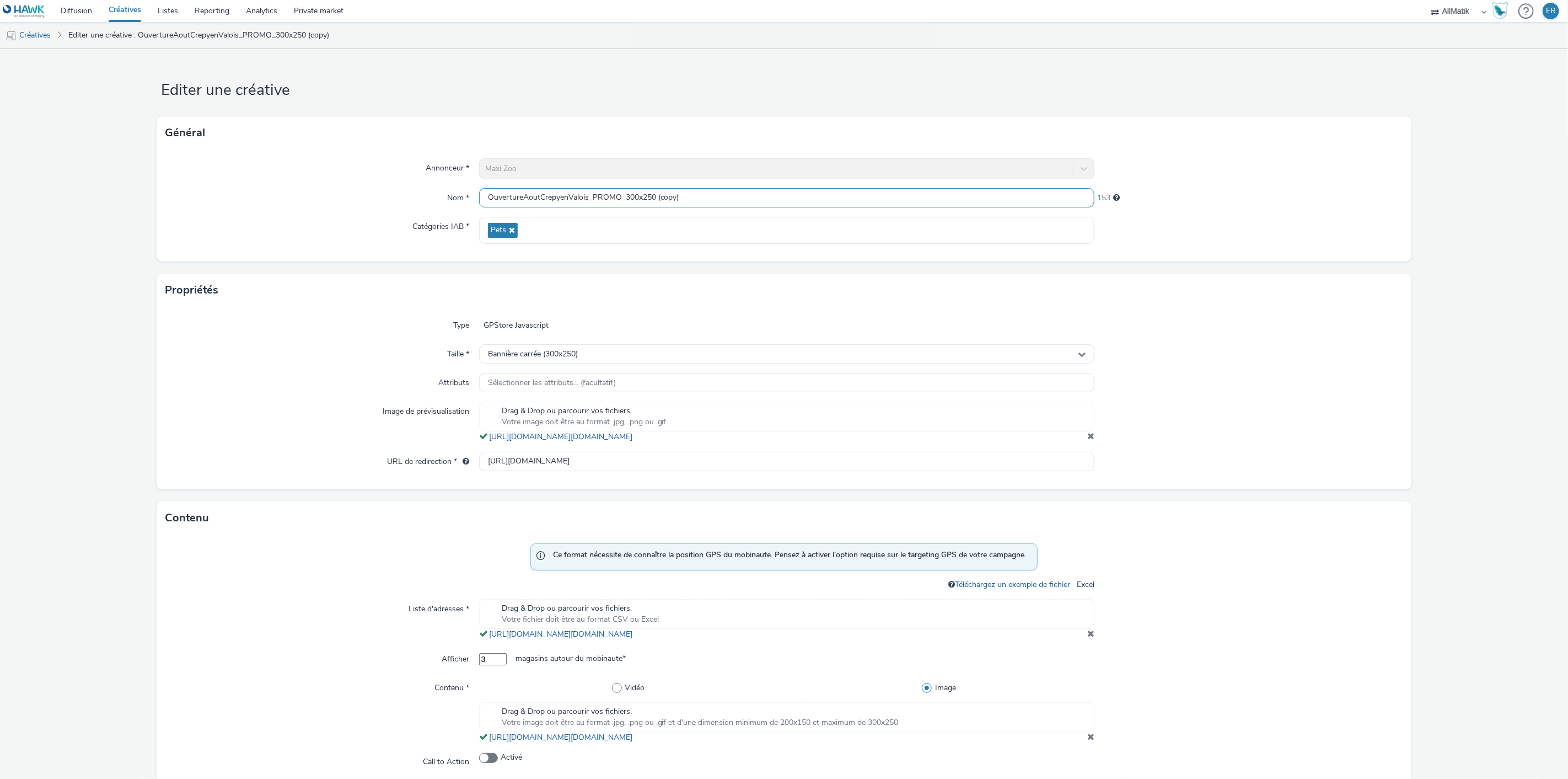
drag, startPoint x: 651, startPoint y: 195, endPoint x: 705, endPoint y: 190, distance: 54.2
click at [705, 190] on input "OuvertureAoutCrepyenValois_PROMO_300x250 (copy)" at bounding box center [787, 197] width 616 height 20
drag, startPoint x: 542, startPoint y: 196, endPoint x: 585, endPoint y: 195, distance: 43.0
click at [585, 195] on input "OuvertureAoutCrepyenValois_PROMO_300x250" at bounding box center [787, 197] width 616 height 20
type input "OuvertureAoutVitryenArtois_PROMO_300x250"
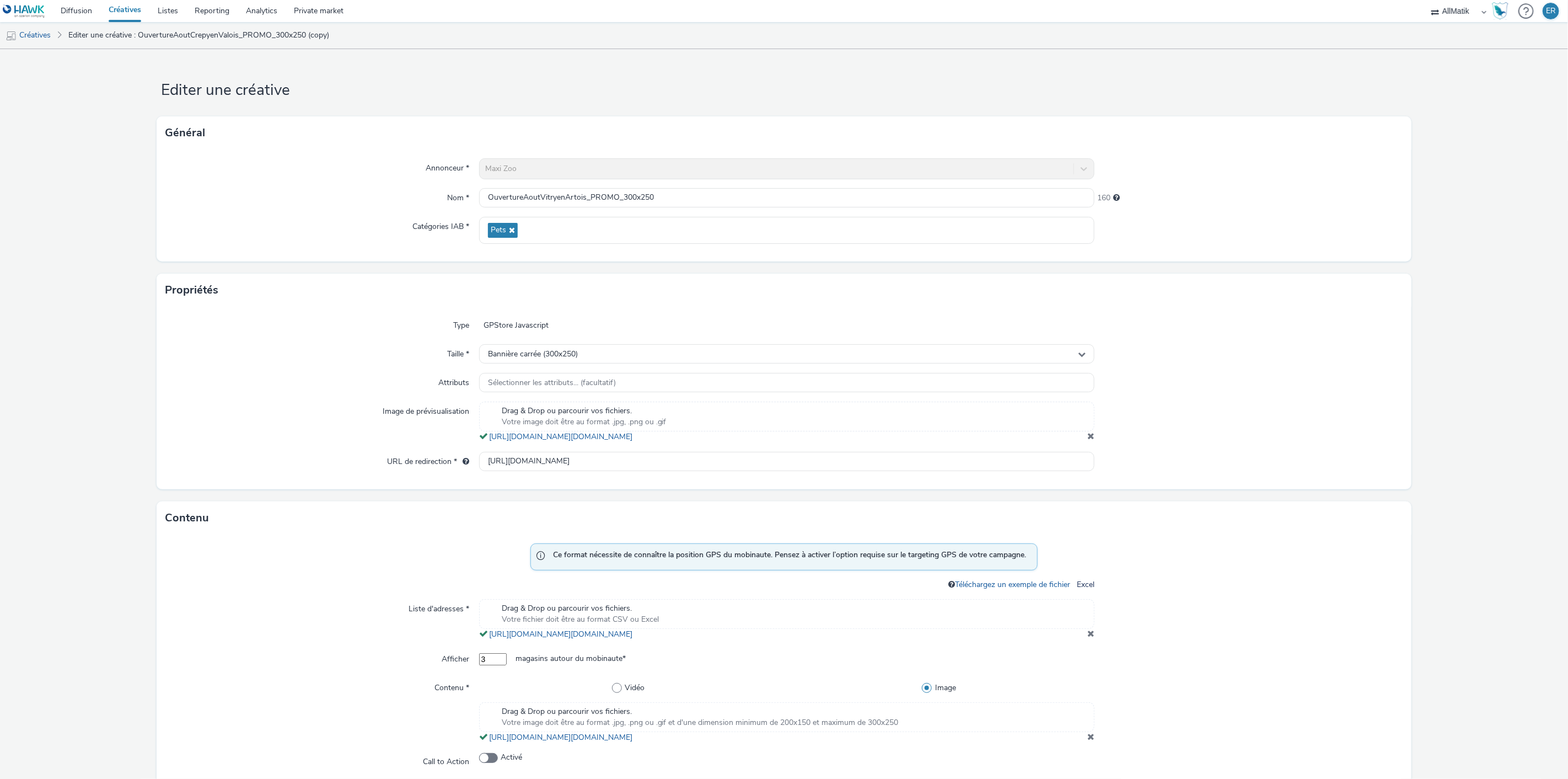
click at [1088, 440] on span at bounding box center [1091, 435] width 7 height 9
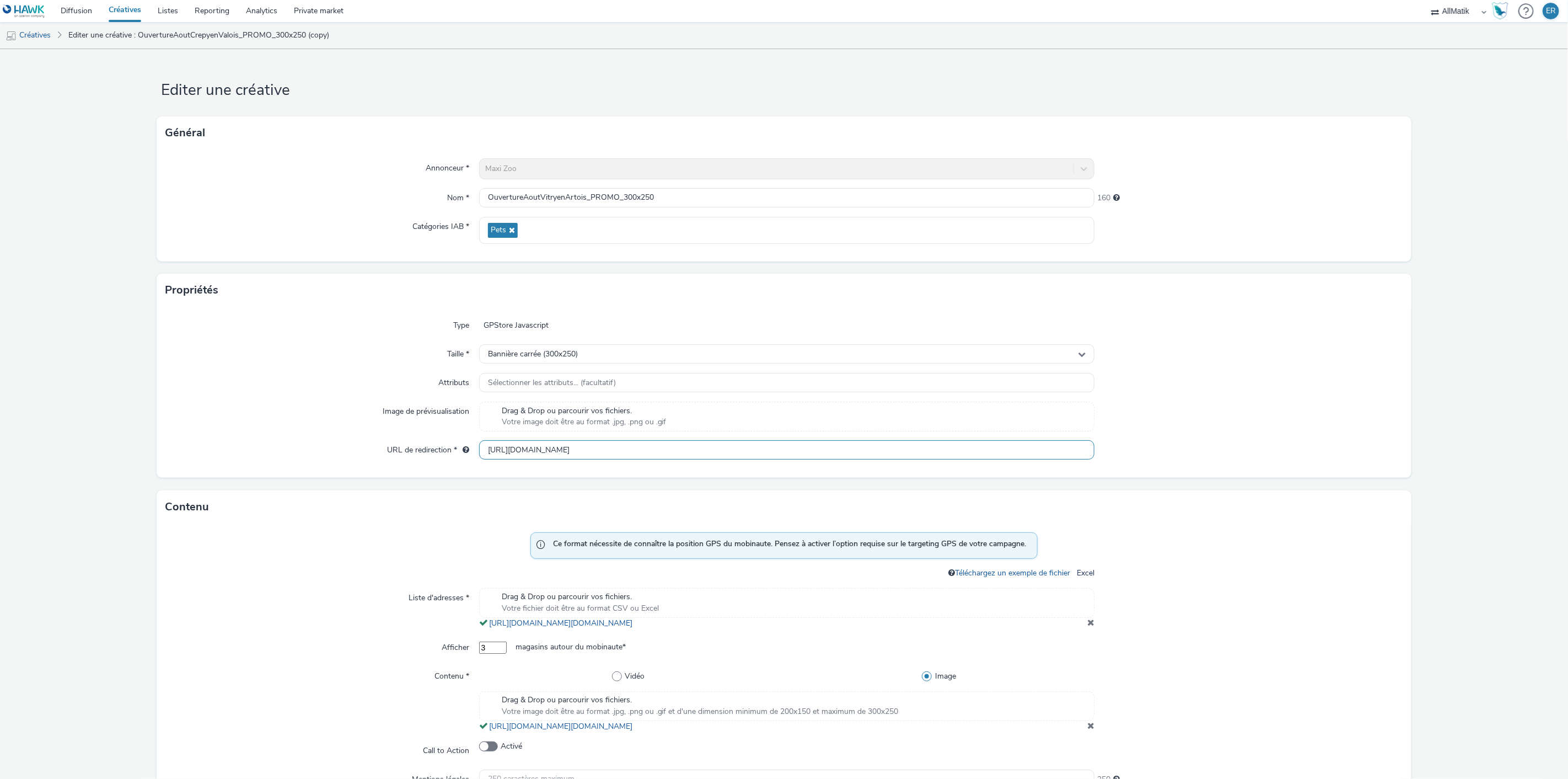
click at [692, 454] on input "http://www.maxizoo.fr/stores/maxi-zoo-crepy-en-valois/?utm_campaign=TeasingOuve…" at bounding box center [787, 450] width 616 height 20
paste input "vitry-en-artois/?utm_campaign=OuvertureAoutVitryenArtois&utm_source=Hawk&utm_me…"
drag, startPoint x: 1002, startPoint y: 451, endPoint x: 1196, endPoint y: 447, distance: 194.0
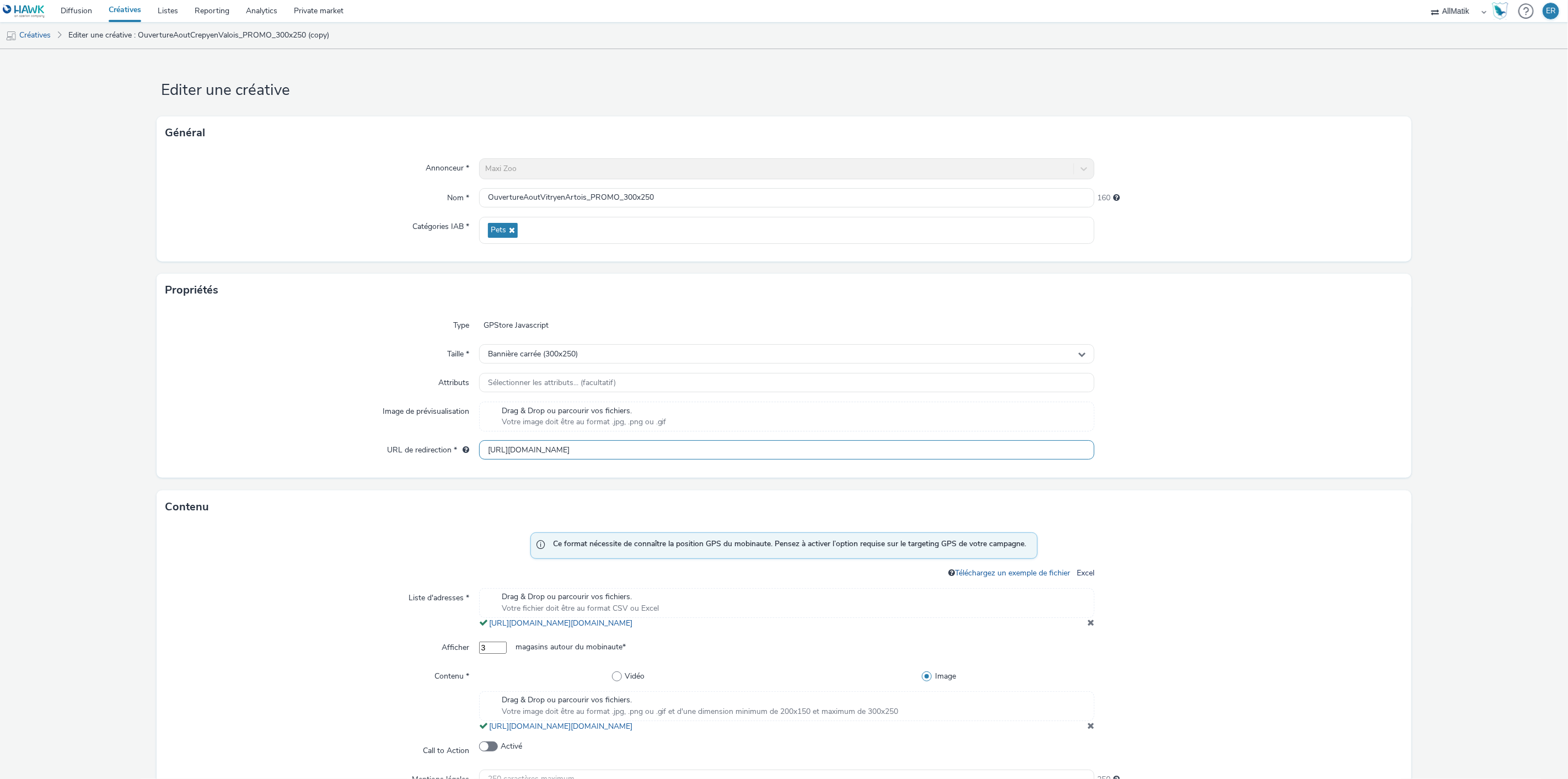
click at [1193, 447] on div "URL de redirection * http://www.maxizoo.fr/stores/maxi-zoo-vitry-en-artois/?utm…" at bounding box center [783, 450] width 1237 height 20
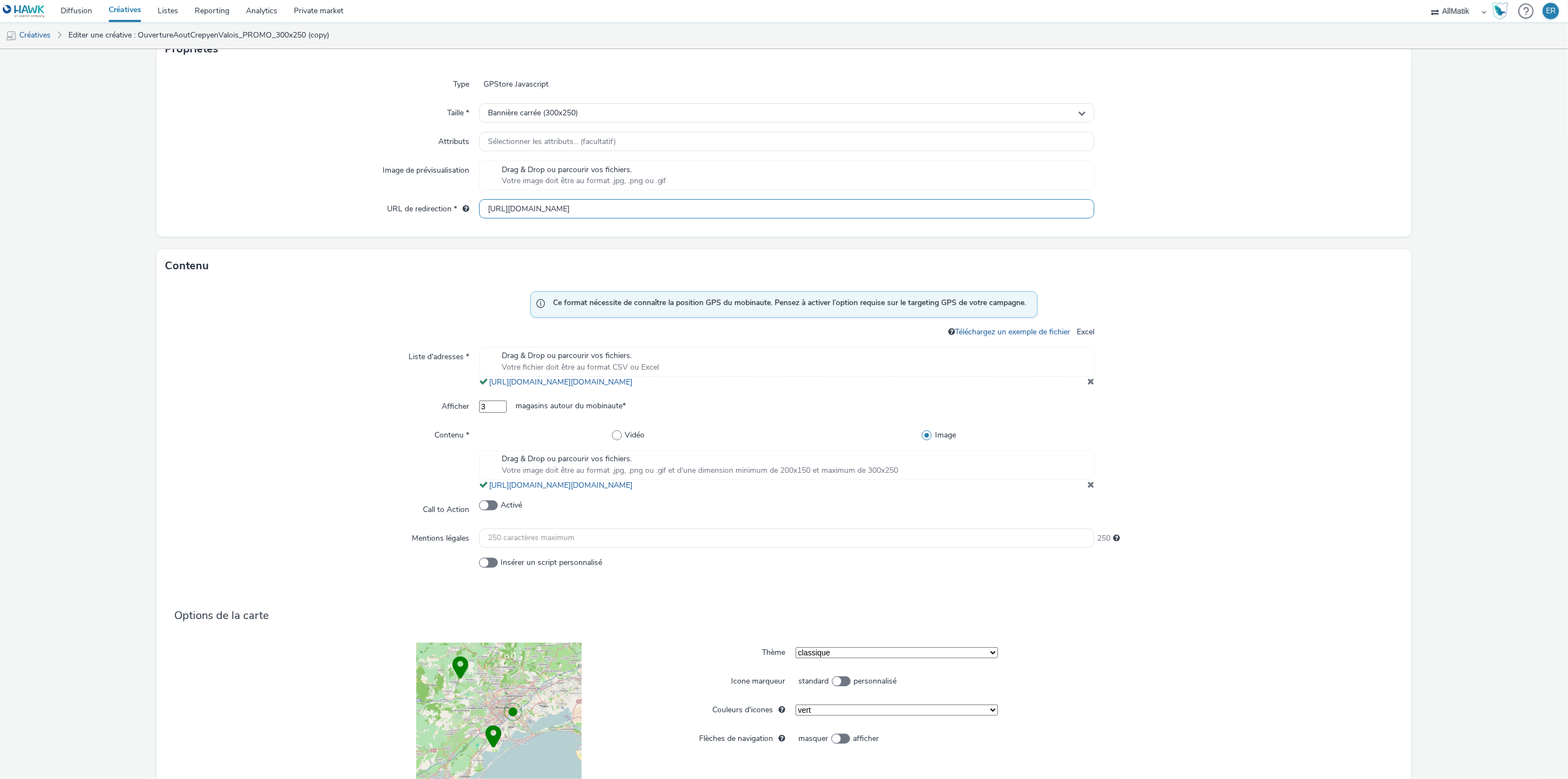
scroll to position [242, 0]
type input "http://www.maxizoo.fr/stores/maxi-zoo-vitry-en-artois/?utm_campaign=OuvertureAo…"
click at [1032, 478] on div "Drag & Drop ou parcourir vos fichiers. Votre image doit être au format .jpg, .p…" at bounding box center [787, 464] width 616 height 29
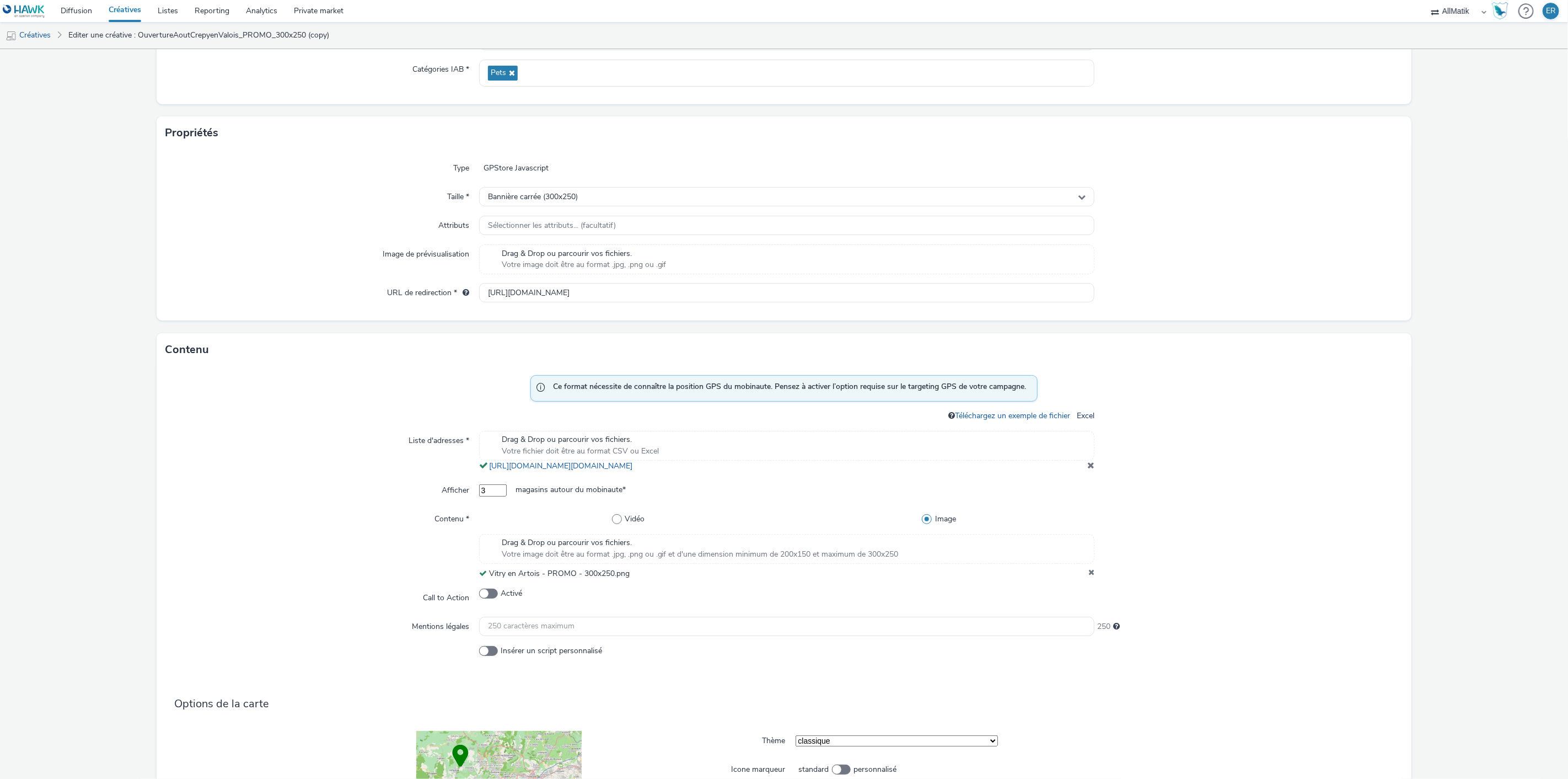
scroll to position [156, 0]
click at [820, 561] on span "Votre image doit être au format .jpg, .png ou .gif et d'une dimension minimum d…" at bounding box center [700, 555] width 397 height 11
click at [763, 454] on div "Drag & Drop ou parcourir vos fichiers. Votre fichier doit être au format CSV ou…" at bounding box center [787, 447] width 616 height 29
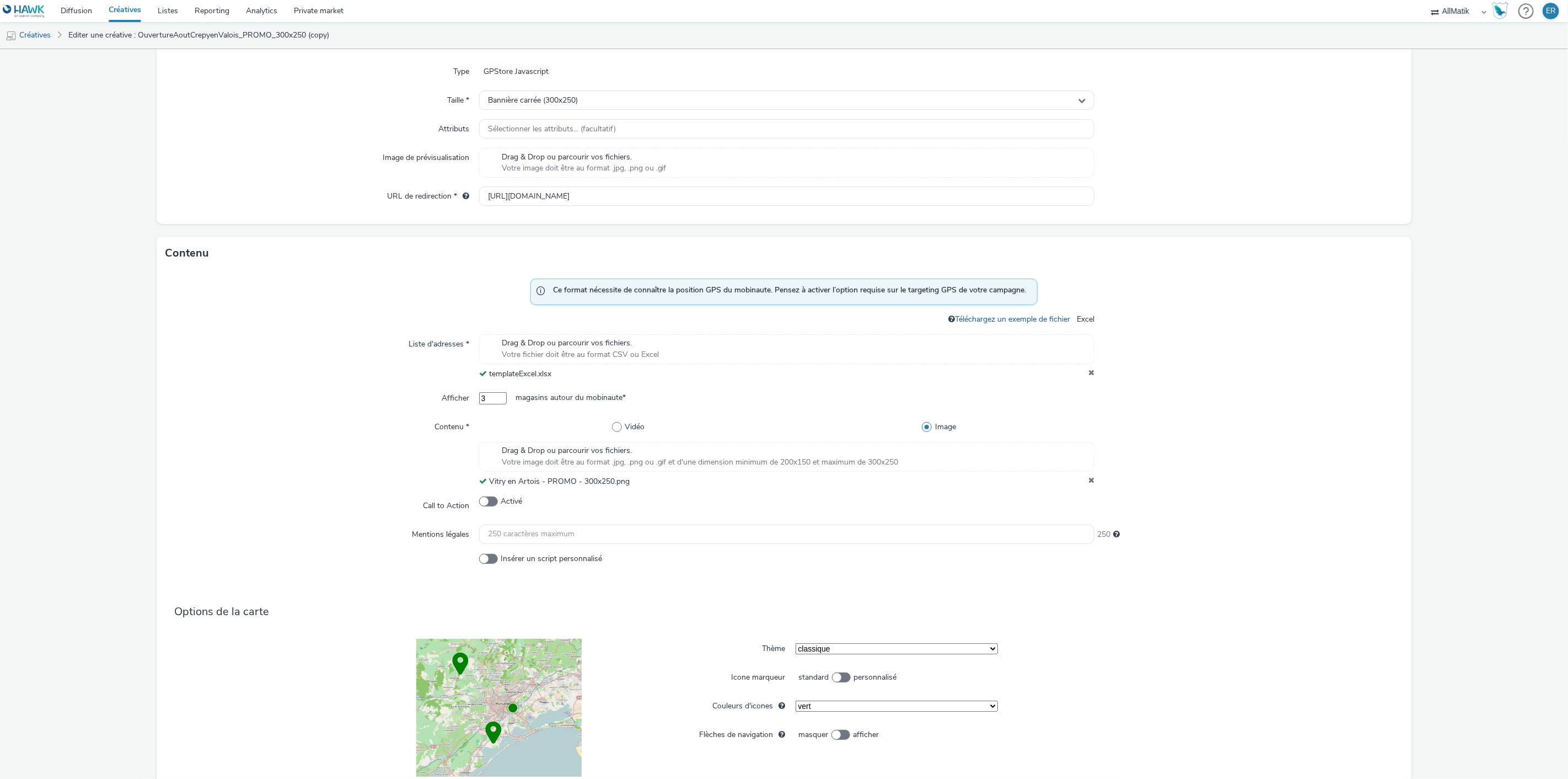
scroll to position [327, 0]
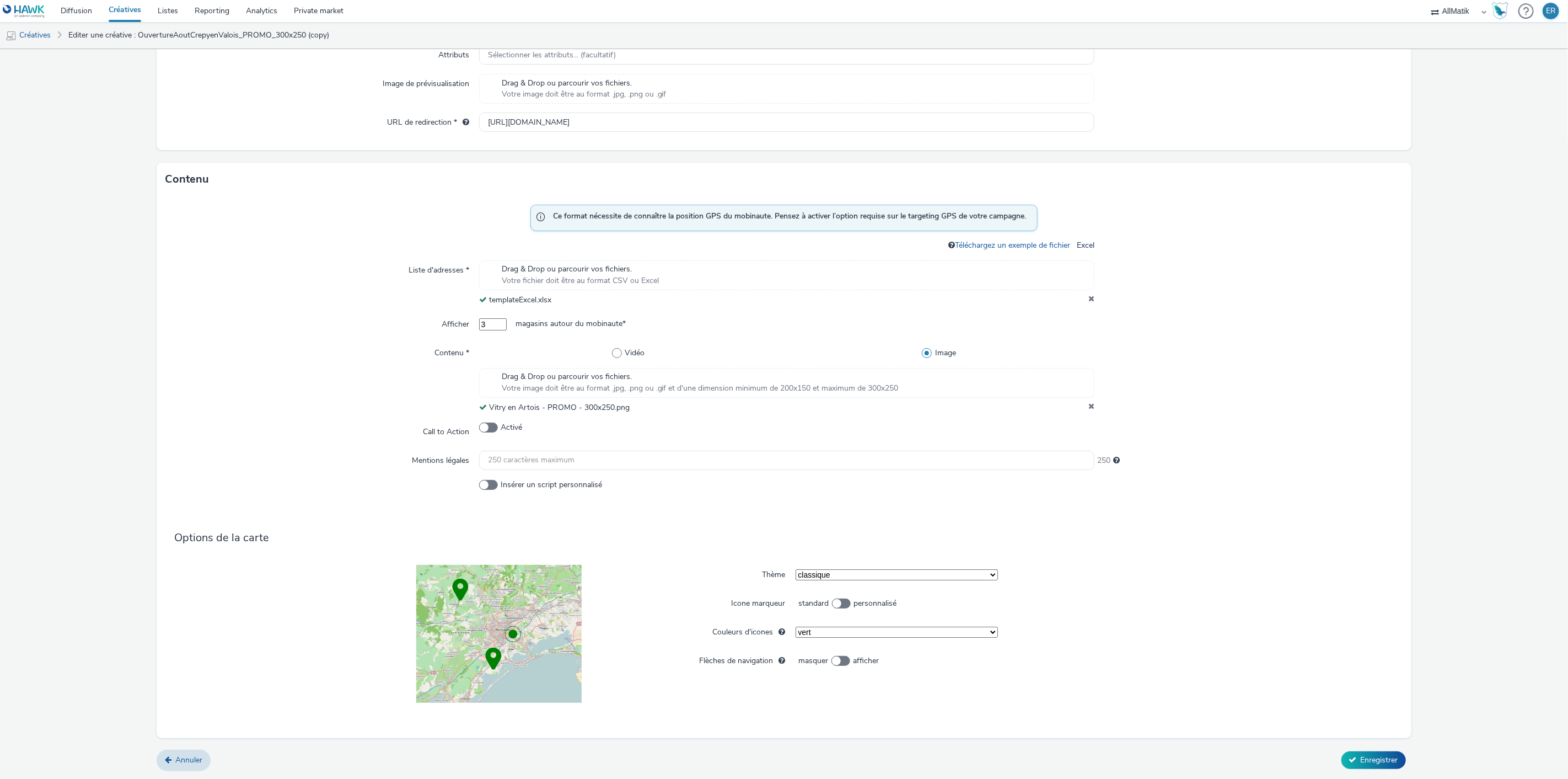
click at [1353, 750] on div "Annuler Enregistrer" at bounding box center [783, 759] width 1255 height 20
click at [1356, 751] on button "Enregistrer" at bounding box center [1374, 759] width 65 height 18
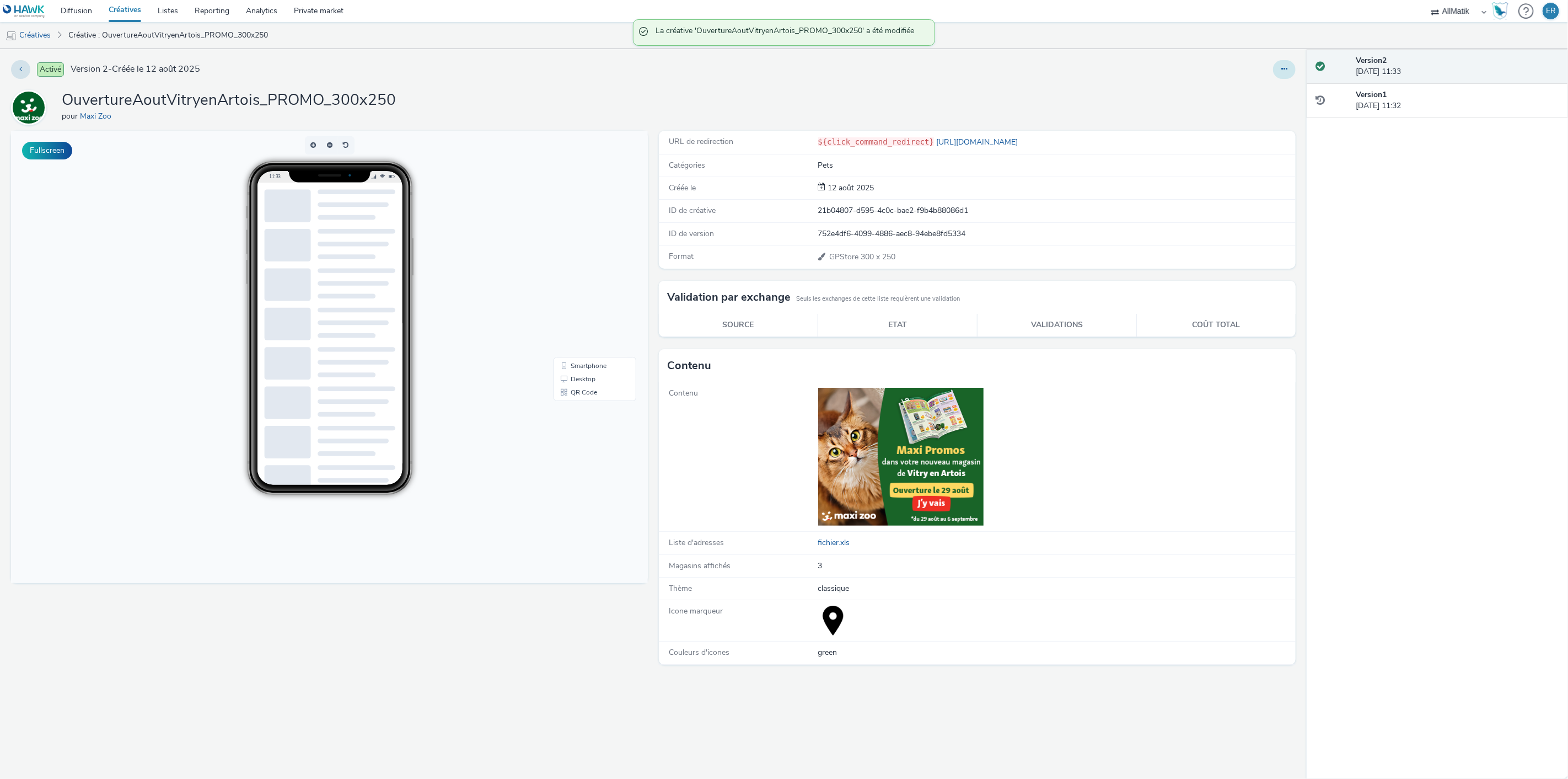
click at [1280, 70] on button at bounding box center [1284, 69] width 23 height 19
click at [1272, 107] on link "Dupliquer" at bounding box center [1255, 113] width 83 height 22
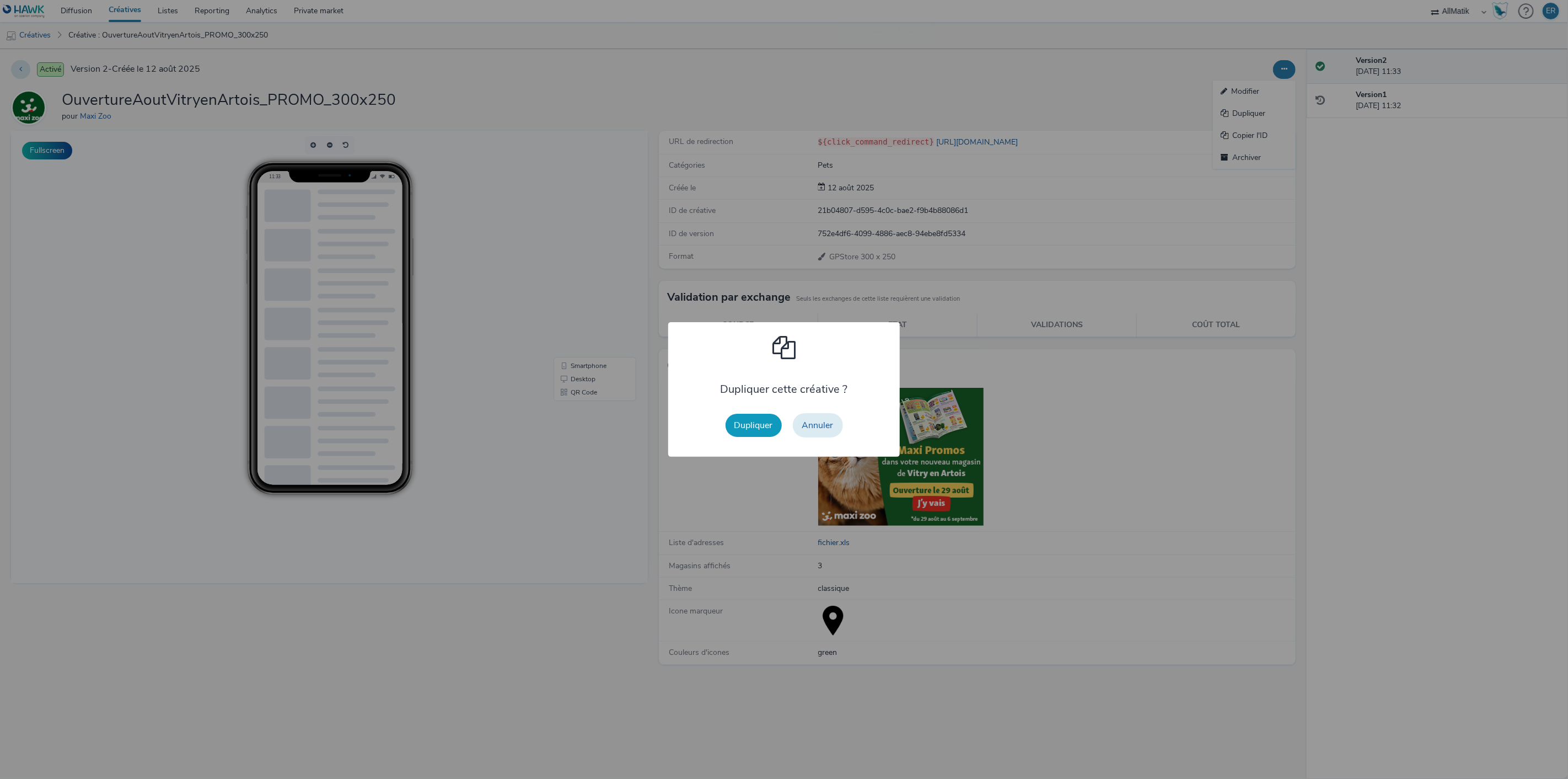
click at [756, 431] on button "Dupliquer" at bounding box center [754, 425] width 56 height 24
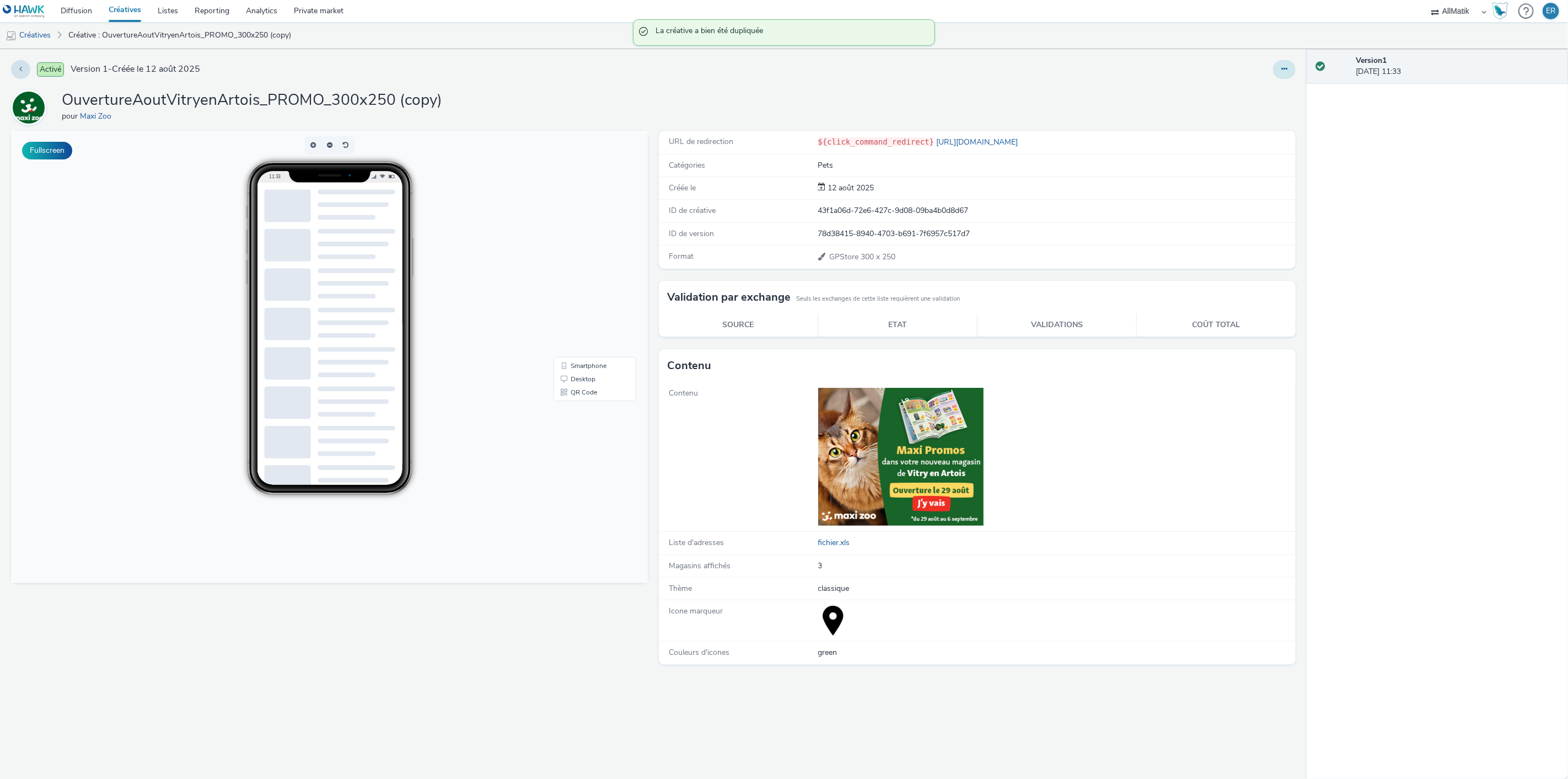
click at [1282, 73] on icon at bounding box center [1284, 69] width 6 height 8
click at [1271, 92] on link "Modifier" at bounding box center [1255, 91] width 83 height 22
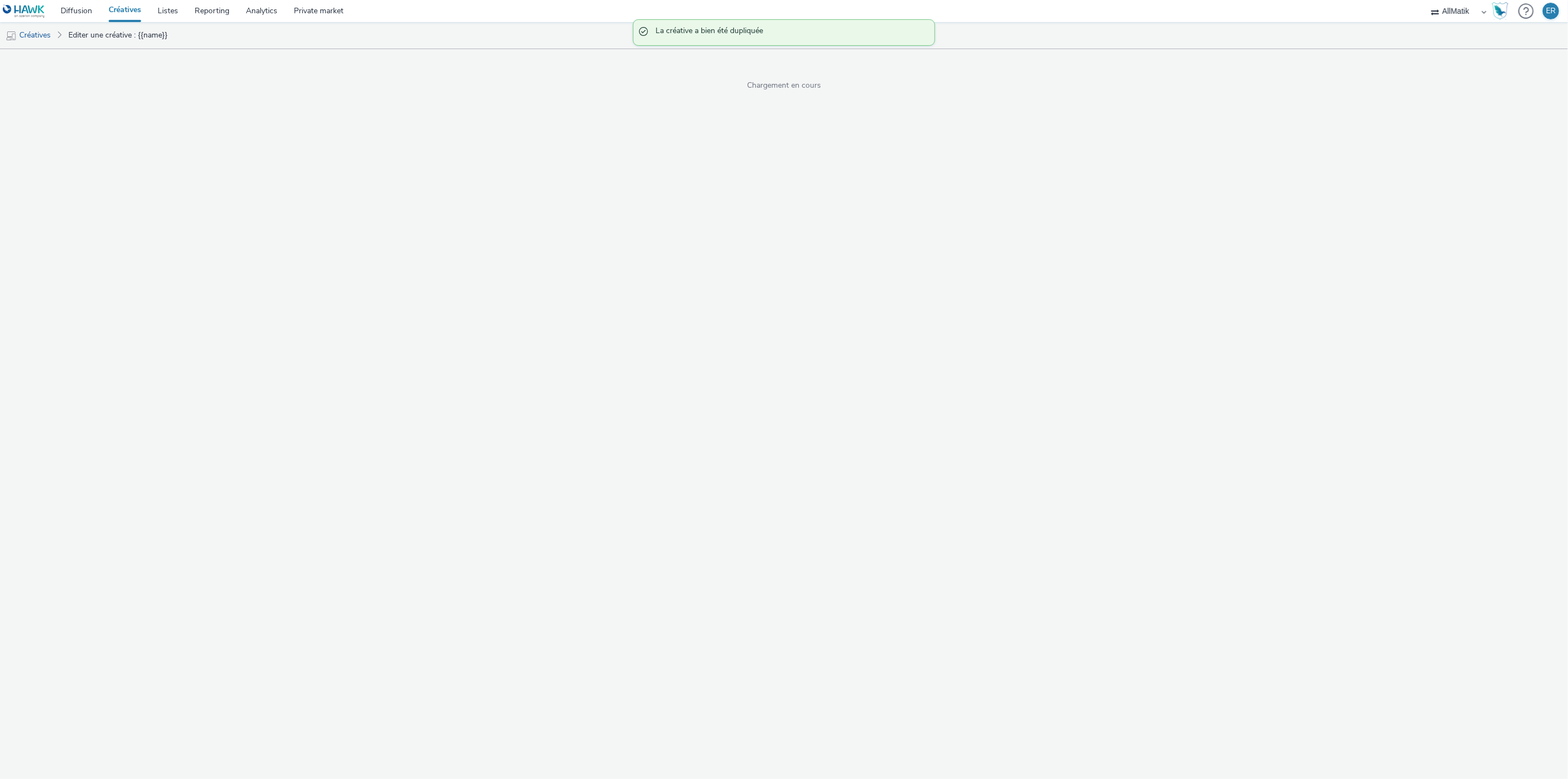
select select "1"
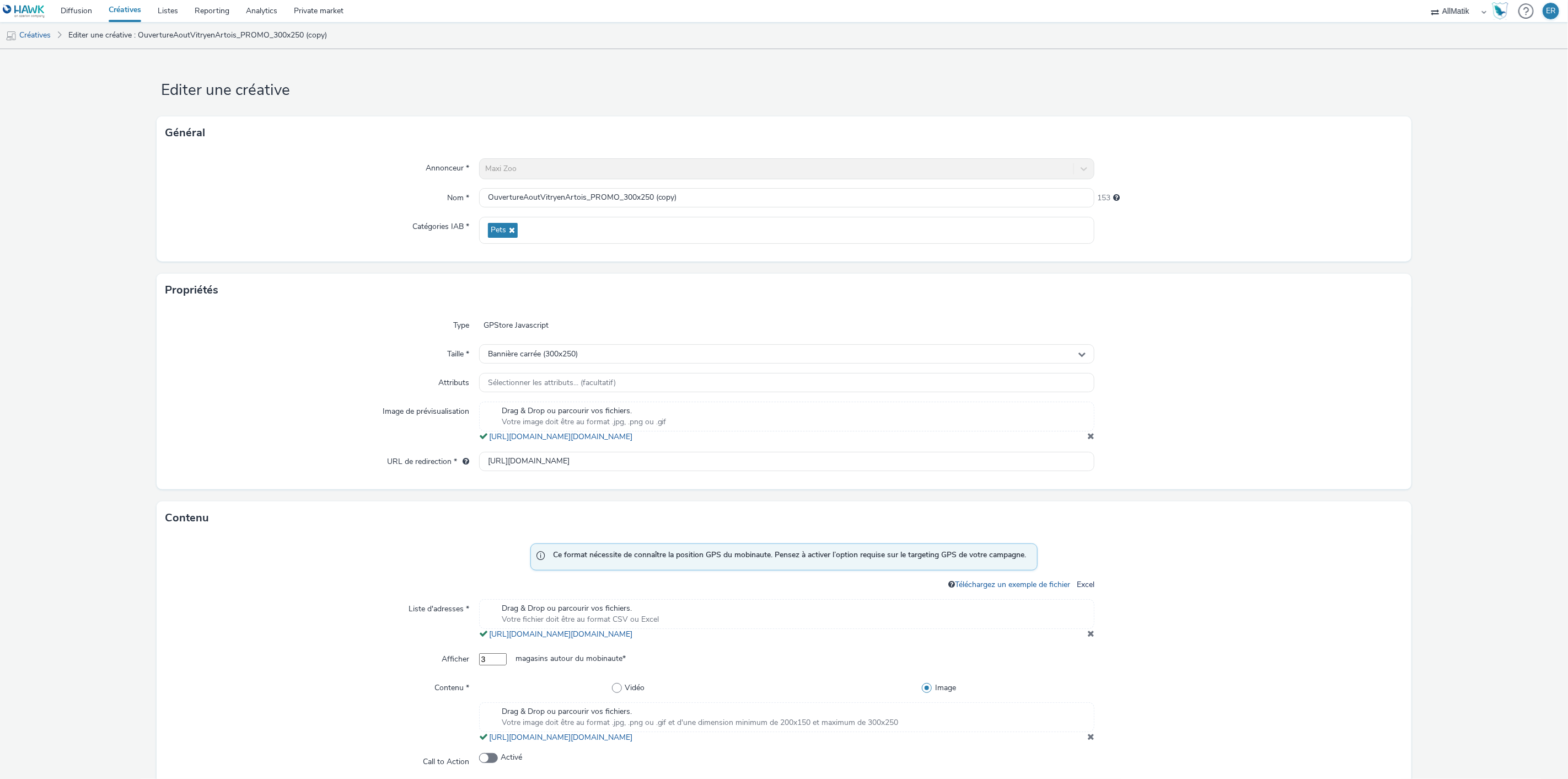
click at [1088, 440] on span at bounding box center [1091, 435] width 7 height 9
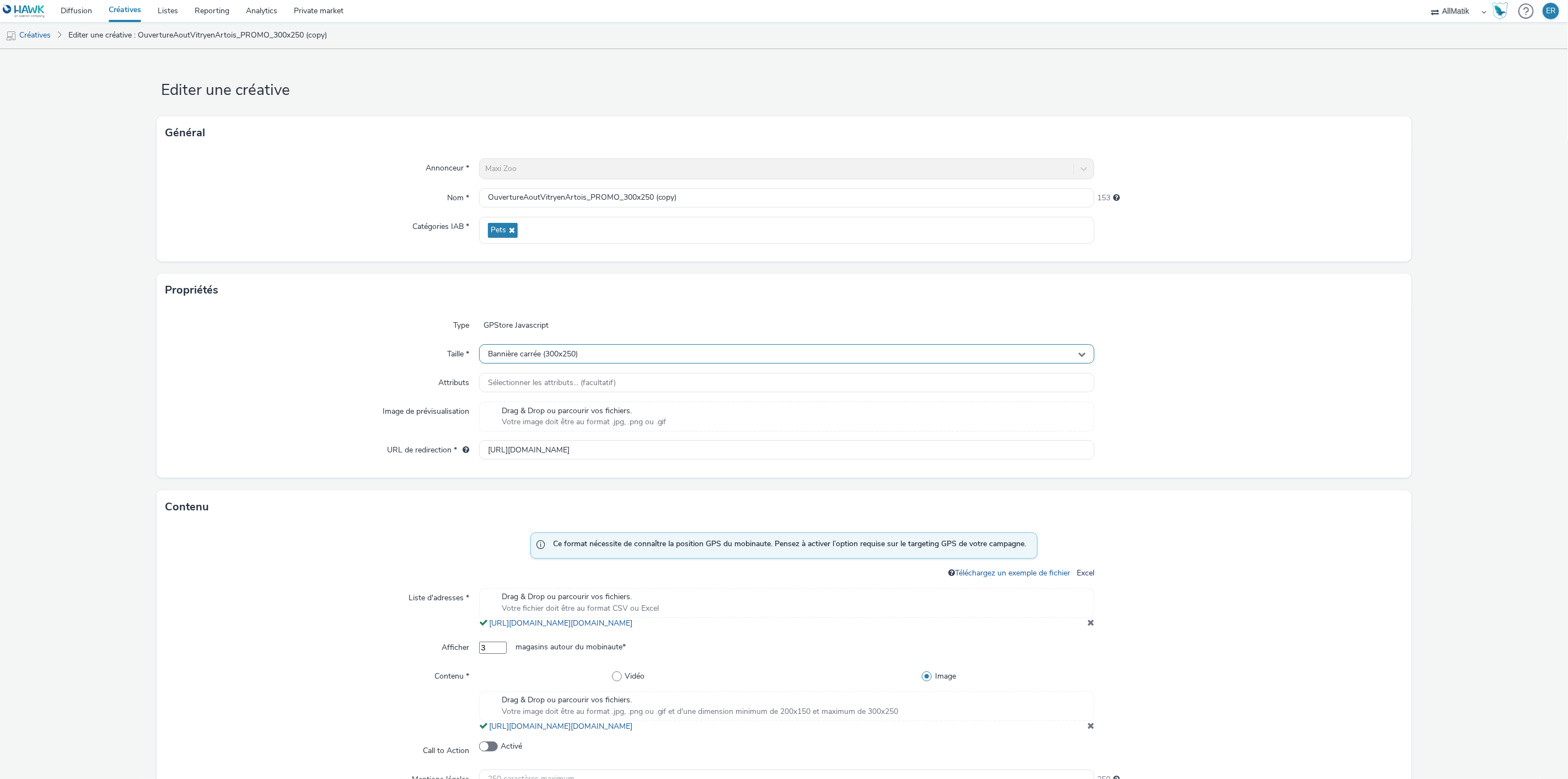
click at [826, 349] on div "Bannière carrée (300x250)" at bounding box center [787, 354] width 616 height 20
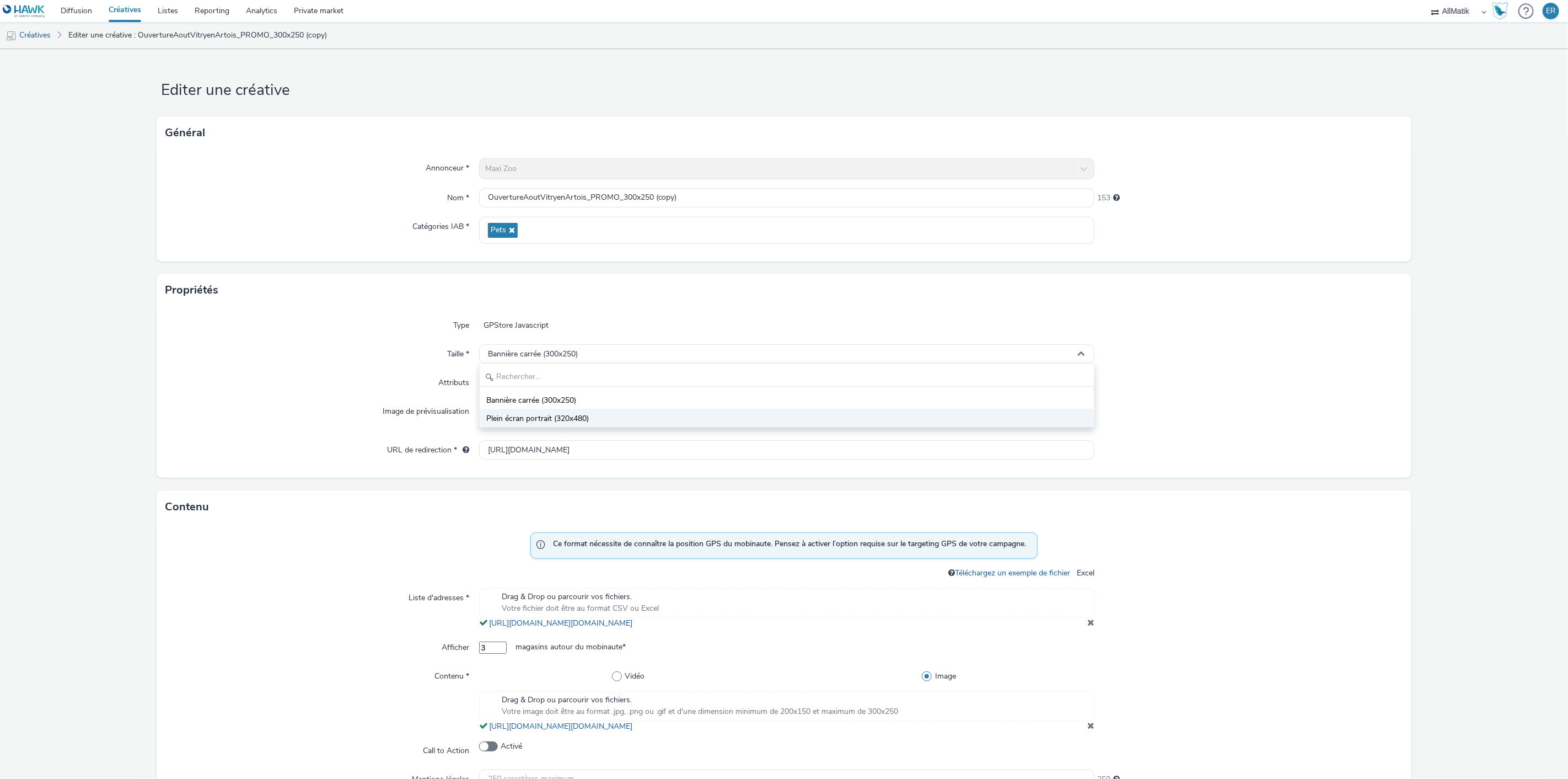
click at [644, 415] on li "Plein écran portrait (320x480)" at bounding box center [787, 417] width 615 height 19
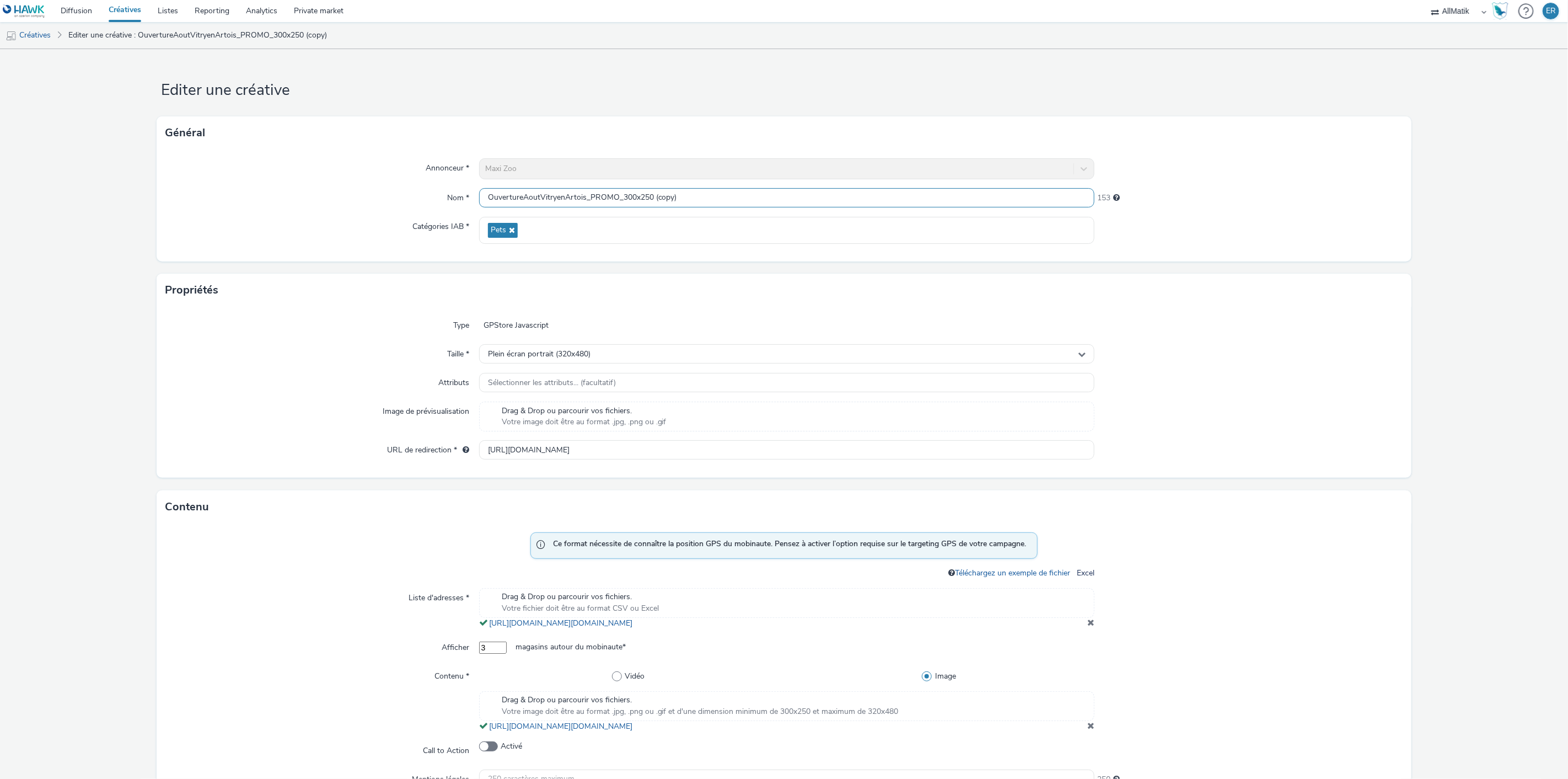
drag, startPoint x: 626, startPoint y: 195, endPoint x: 734, endPoint y: 204, distance: 108.4
click at [734, 203] on input "OuvertureAoutVitryenArtois_PROMO_300x250 (copy)" at bounding box center [787, 197] width 616 height 20
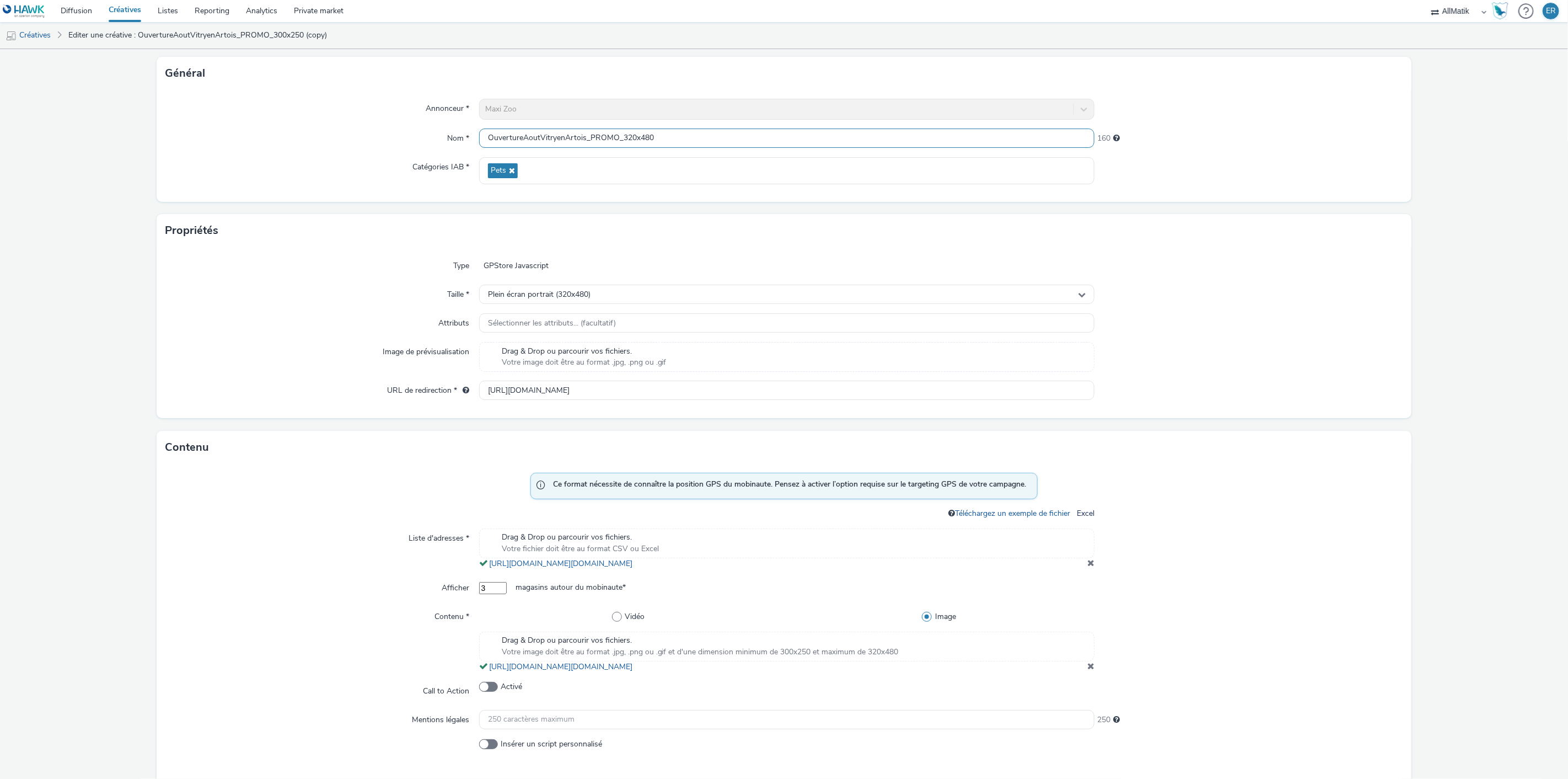
type input "OuvertureAoutVitryenArtois_PROMO_320x480"
click at [1063, 653] on div "Drag & Drop ou parcourir vos fichiers. Votre image doit être au format .jpg, .p…" at bounding box center [787, 645] width 616 height 29
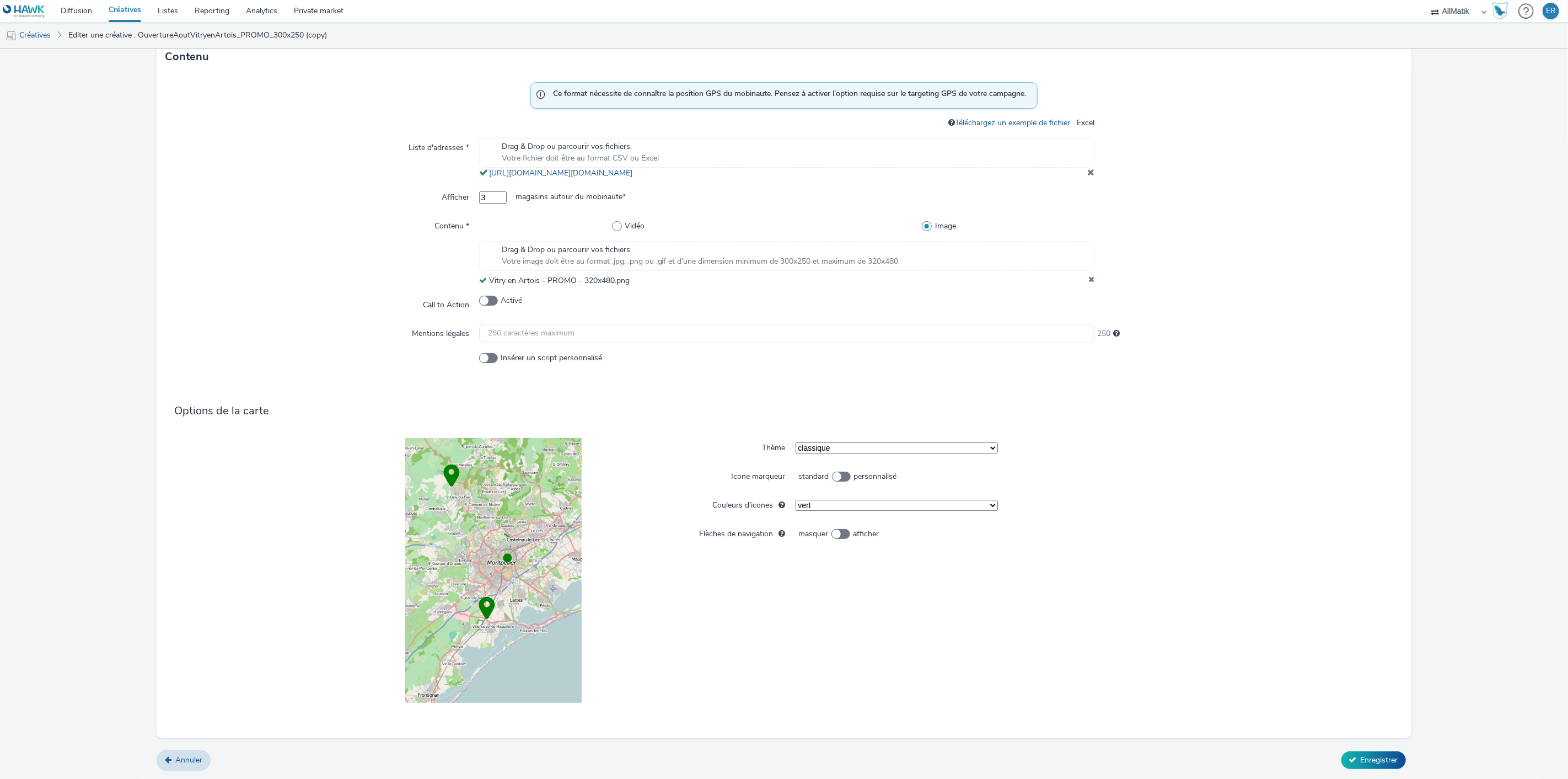
scroll to position [461, 0]
click at [1364, 752] on button "Enregistrer" at bounding box center [1374, 759] width 65 height 18
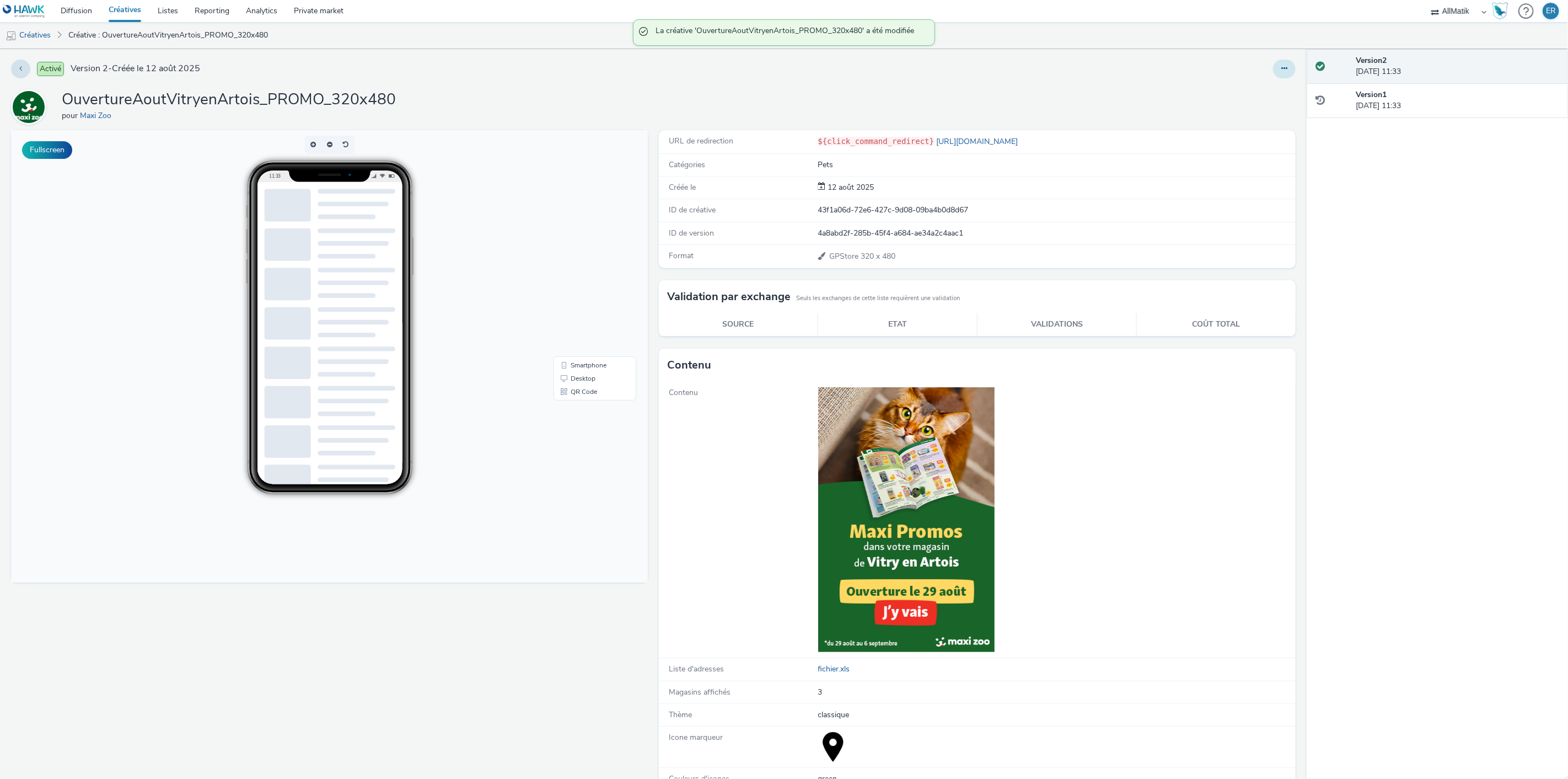
click at [1273, 68] on button at bounding box center [1284, 69] width 23 height 19
click at [1259, 106] on link "Dupliquer" at bounding box center [1255, 113] width 83 height 22
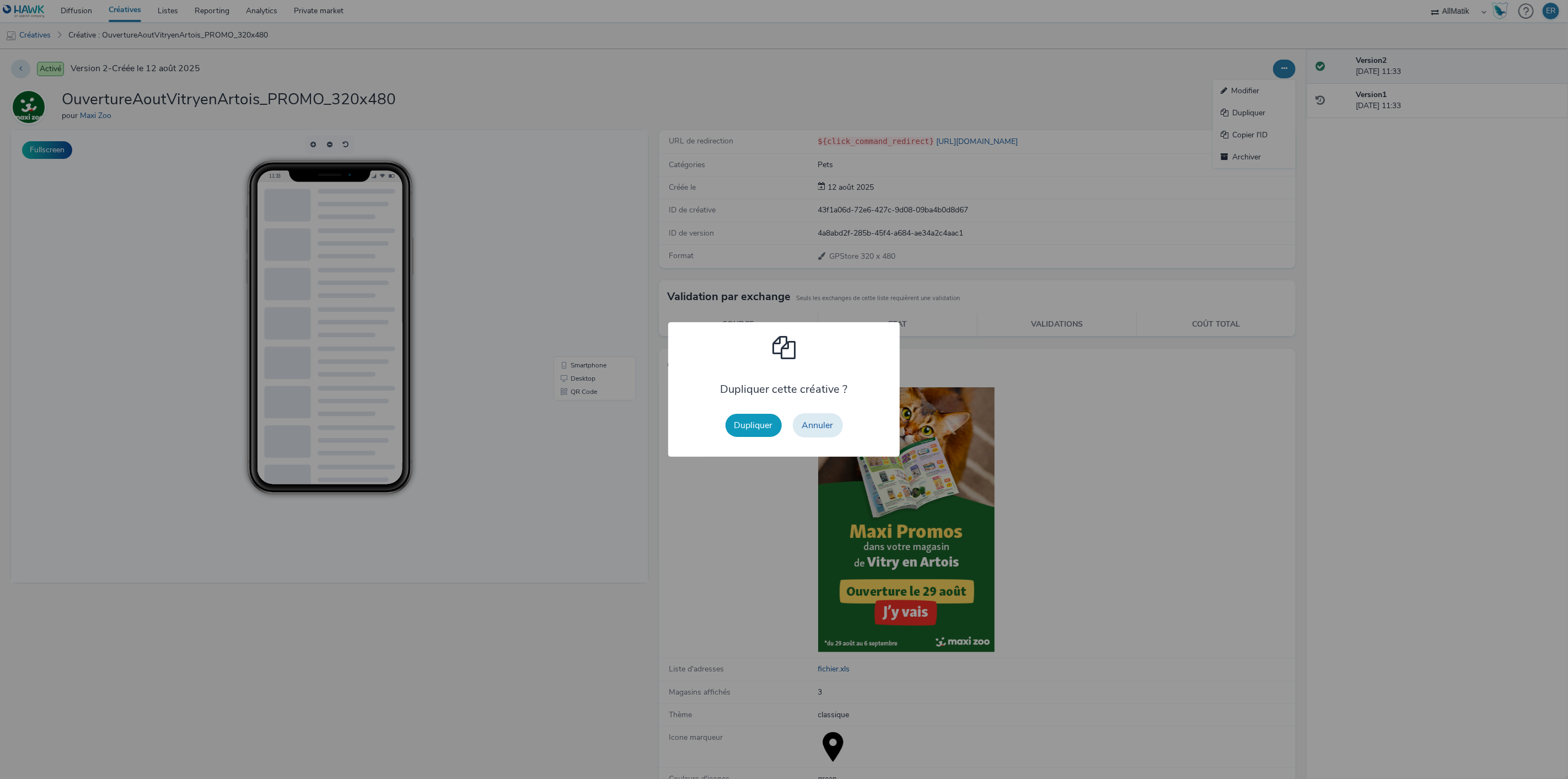
click at [758, 420] on button "Dupliquer" at bounding box center [754, 425] width 56 height 24
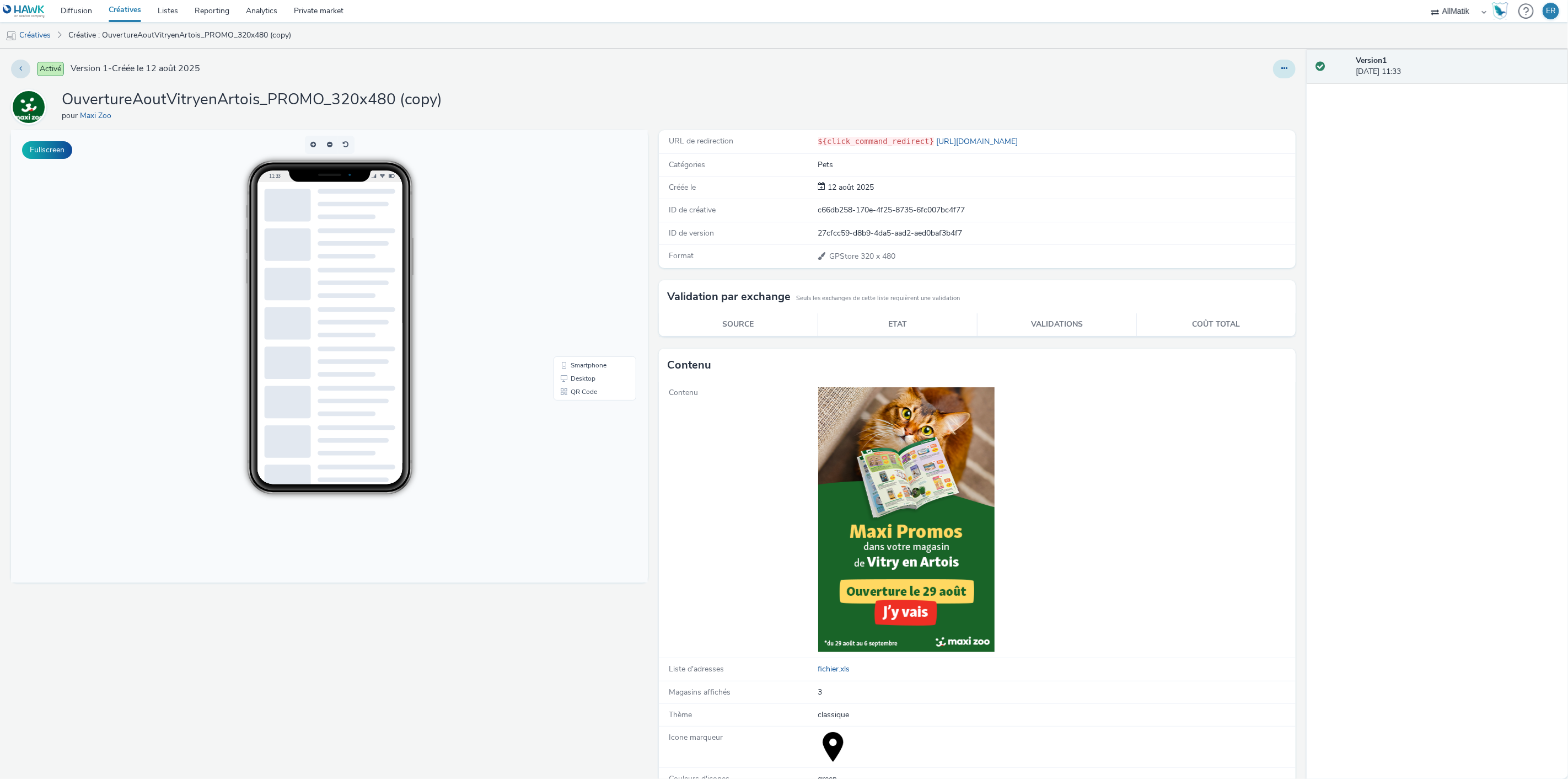
click at [1273, 64] on button at bounding box center [1284, 69] width 23 height 19
click at [1261, 95] on link "Modifier" at bounding box center [1255, 90] width 83 height 22
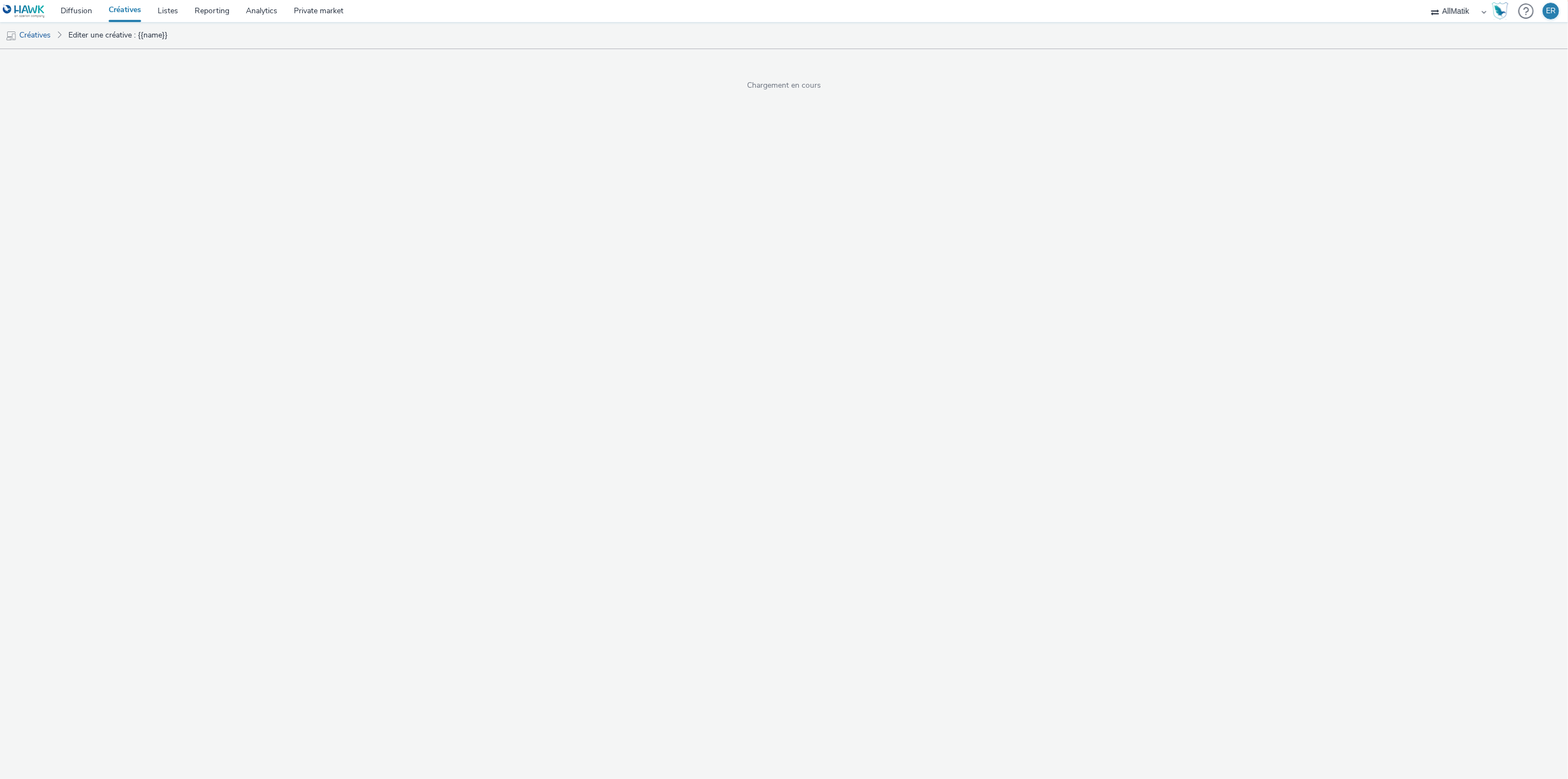
select select "1"
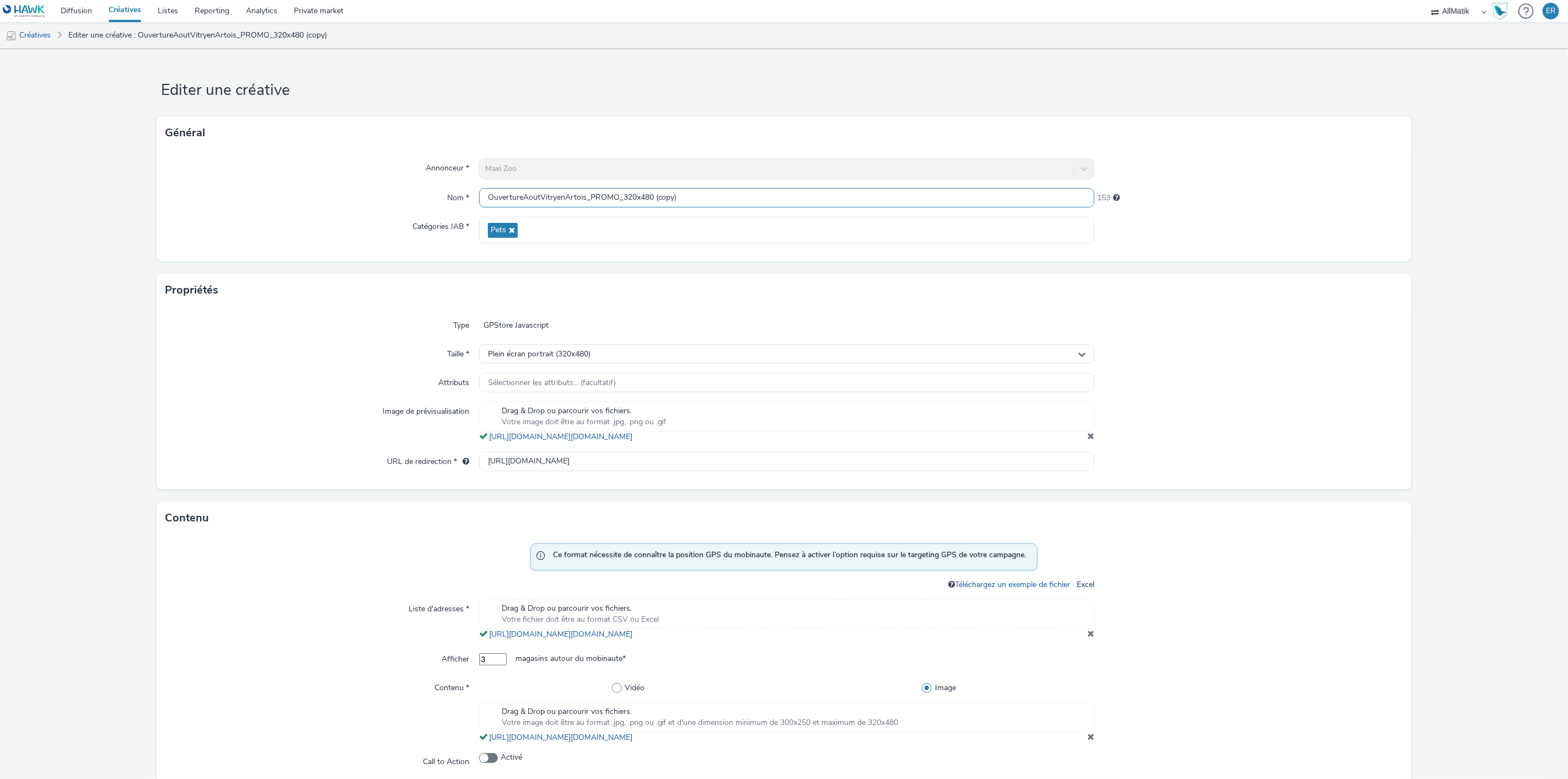
drag, startPoint x: 649, startPoint y: 198, endPoint x: 697, endPoint y: 196, distance: 48.0
click at [697, 196] on input "OuvertureAoutVitryenArtois_PROMO_320x480 (copy)" at bounding box center [787, 197] width 616 height 20
drag, startPoint x: 582, startPoint y: 196, endPoint x: 537, endPoint y: 195, distance: 45.0
click at [537, 195] on input "OuvertureAoutVitryenArtois_PROMO_320x480" at bounding box center [787, 197] width 616 height 20
type input "OuvertureAoutSoyons_PROMO_320x480"
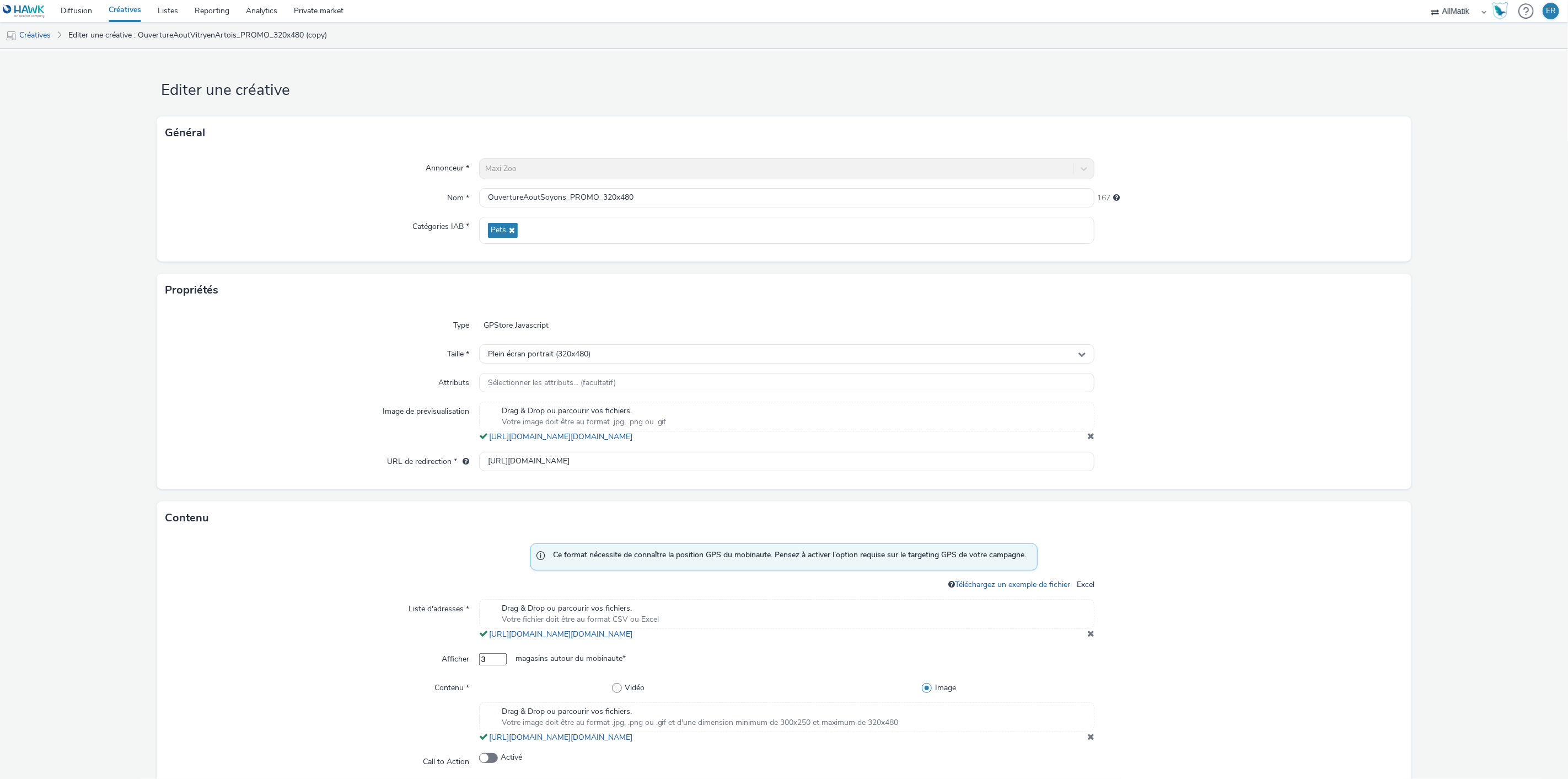
click at [1086, 442] on div "Drag & Drop ou parcourir vos fichiers. Votre image doit être au format .jpg, .p…" at bounding box center [787, 422] width 616 height 41
click at [642, 465] on input "http://www.maxizoo.fr/stores/maxi-zoo-vitry-en-artois/?utm_campaign=OuvertureAo…" at bounding box center [787, 462] width 616 height 20
paste input "soyons/?utm_campaign=OuvertureAoutSoyons&utm_source=Hawk&utm_medium=display_pro…"
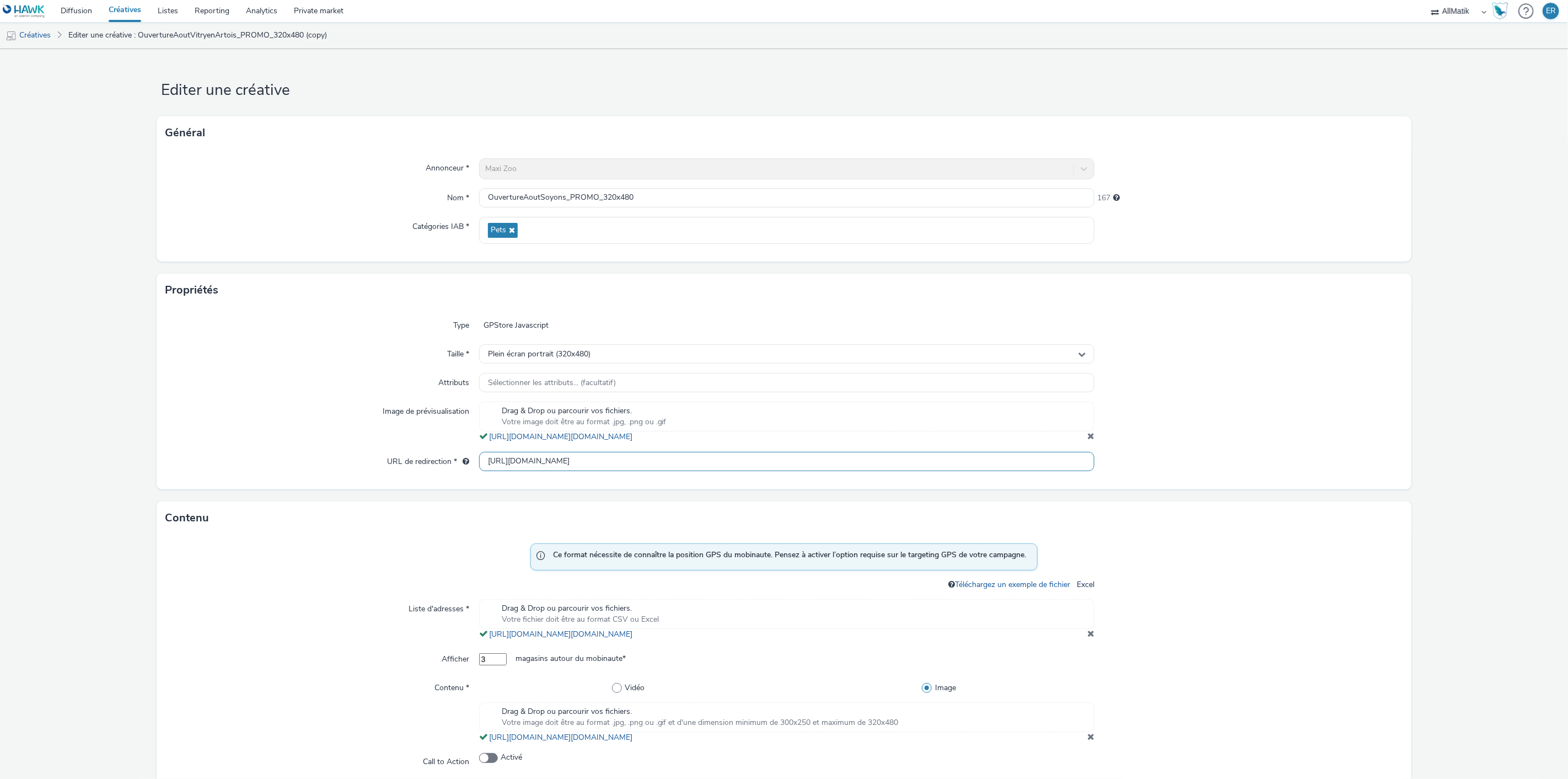
drag, startPoint x: 971, startPoint y: 473, endPoint x: 1105, endPoint y: 472, distance: 134.0
click at [1099, 472] on div "URL de redirection * http://www.maxizoo.fr/stores/maxi-zoo-soyons/?utm_campaign…" at bounding box center [783, 462] width 1237 height 20
type input "[URL][DOMAIN_NAME]"
click at [1088, 440] on span at bounding box center [1091, 435] width 7 height 9
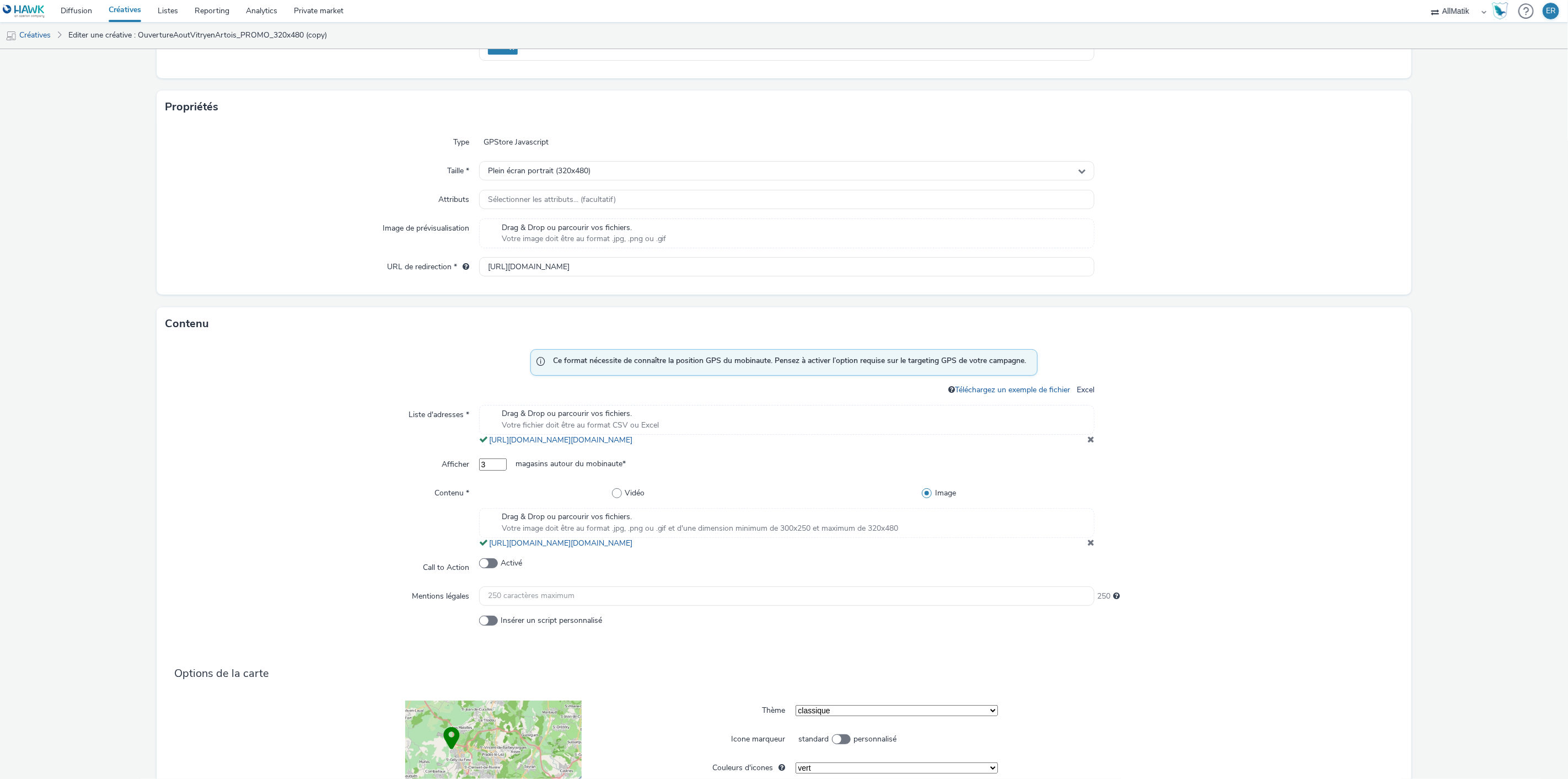
scroll to position [184, 0]
click at [1029, 528] on div "Drag & Drop ou parcourir vos fichiers. Votre image doit être au format .jpg, .p…" at bounding box center [787, 522] width 616 height 29
click at [705, 414] on div "Drag & Drop ou parcourir vos fichiers. Votre fichier doit être au format CSV ou…" at bounding box center [787, 418] width 616 height 29
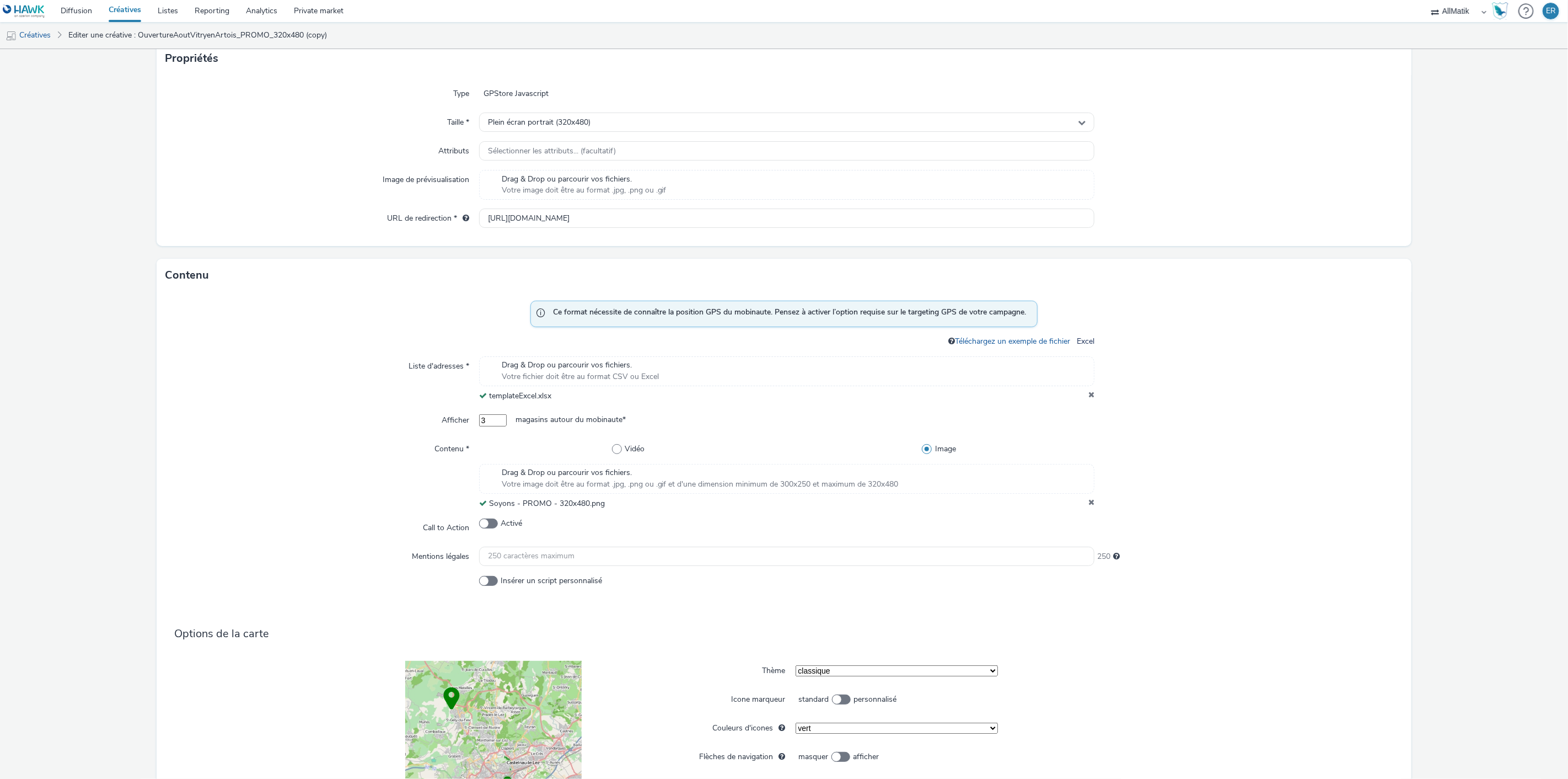
scroll to position [455, 0]
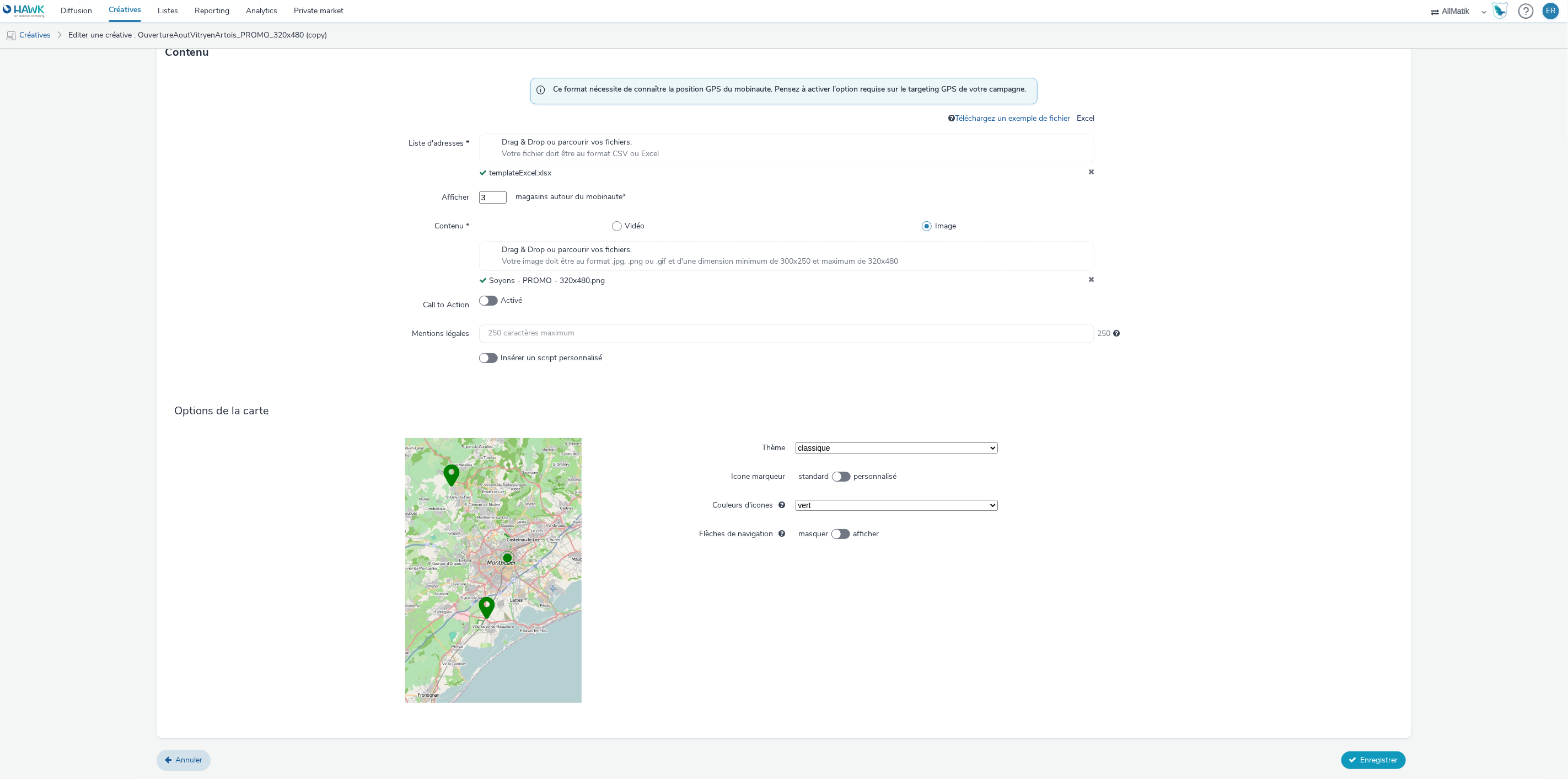
click at [1361, 758] on span "Enregistrer" at bounding box center [1379, 759] width 37 height 11
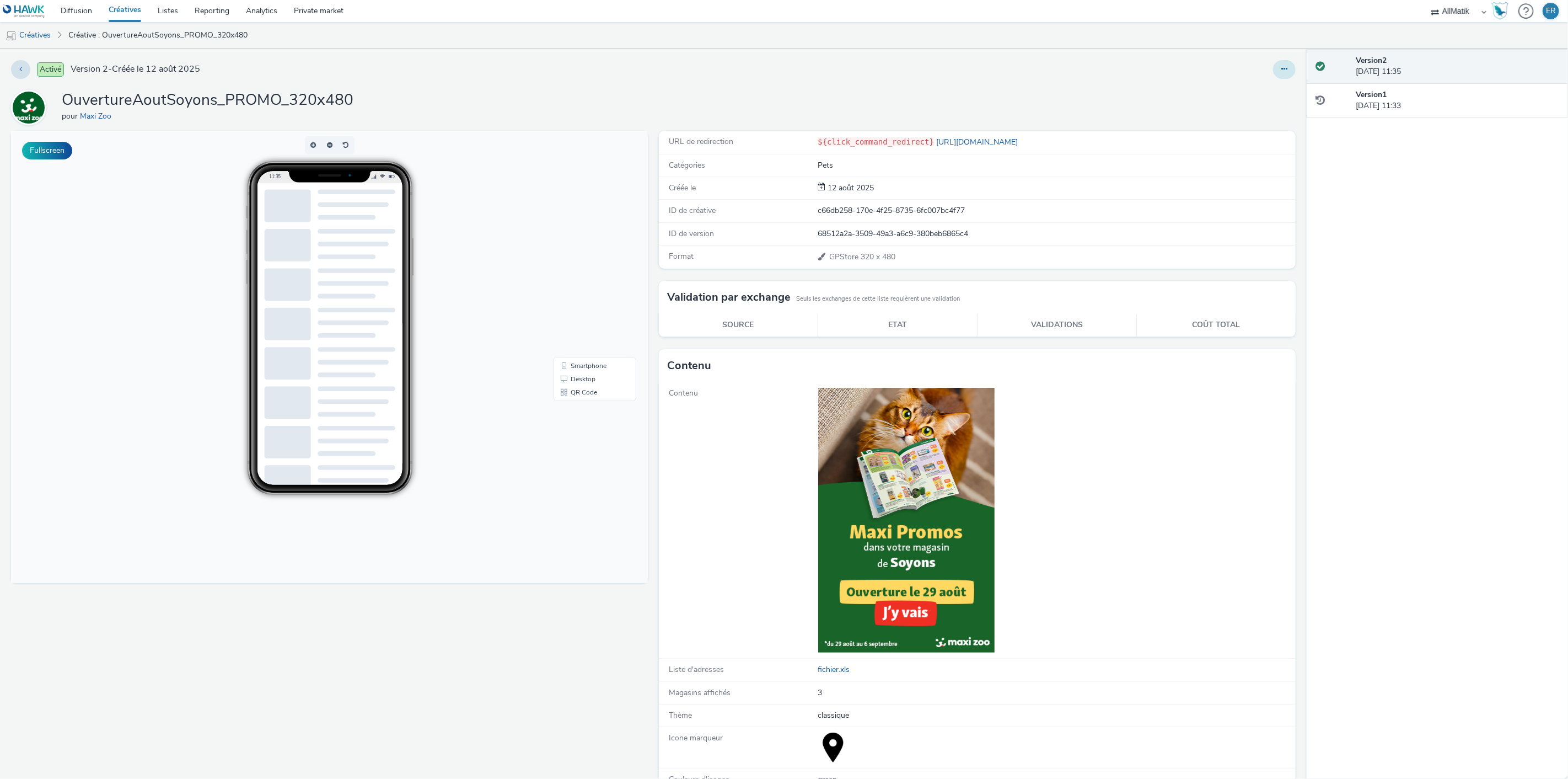
click at [1276, 61] on button at bounding box center [1284, 69] width 23 height 19
click at [1265, 107] on link "Dupliquer" at bounding box center [1255, 113] width 83 height 22
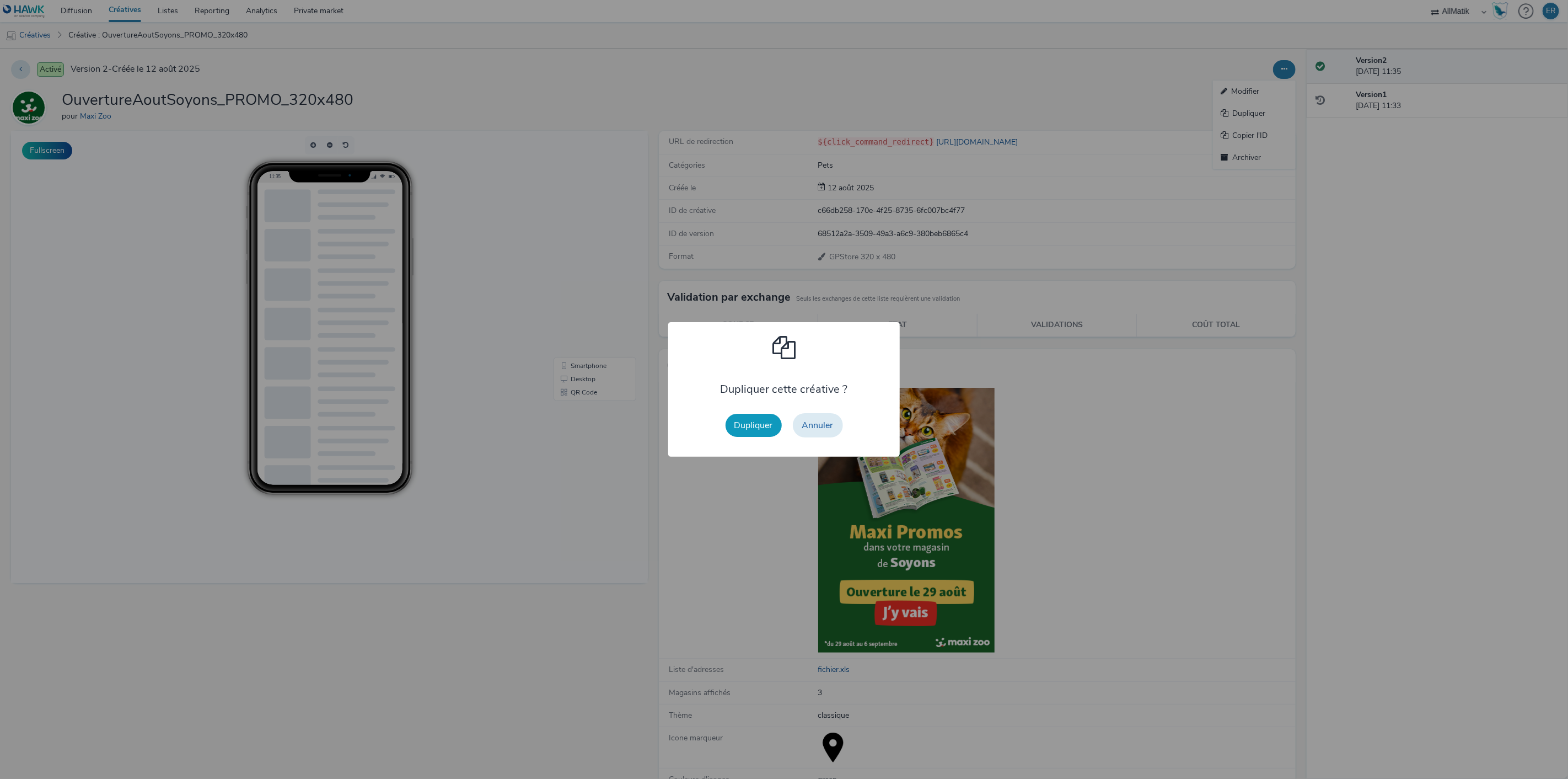
click at [730, 423] on button "Dupliquer" at bounding box center [754, 425] width 56 height 24
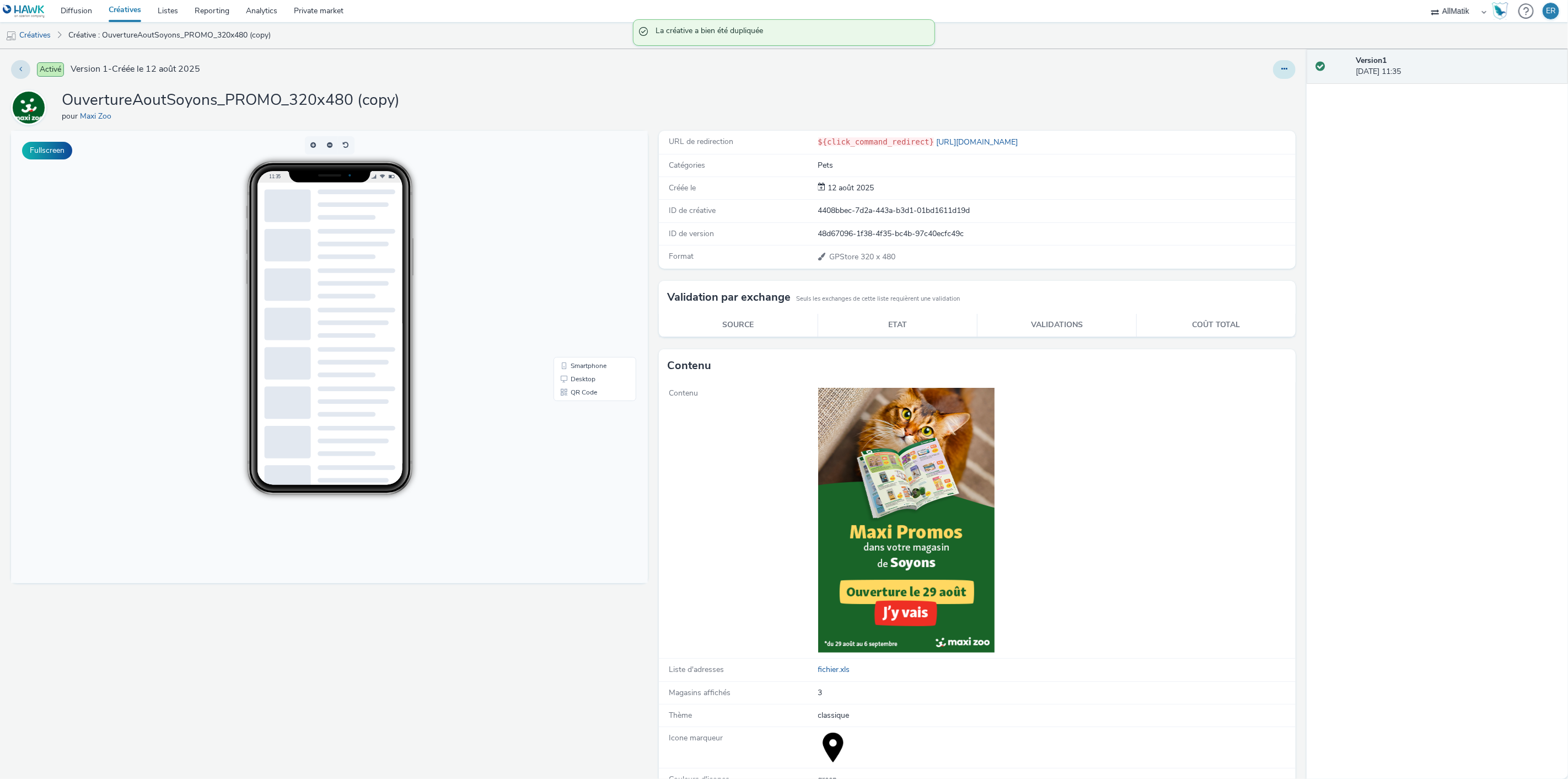
click at [1274, 64] on button at bounding box center [1284, 69] width 23 height 19
click at [1260, 85] on link "Modifier" at bounding box center [1255, 91] width 83 height 22
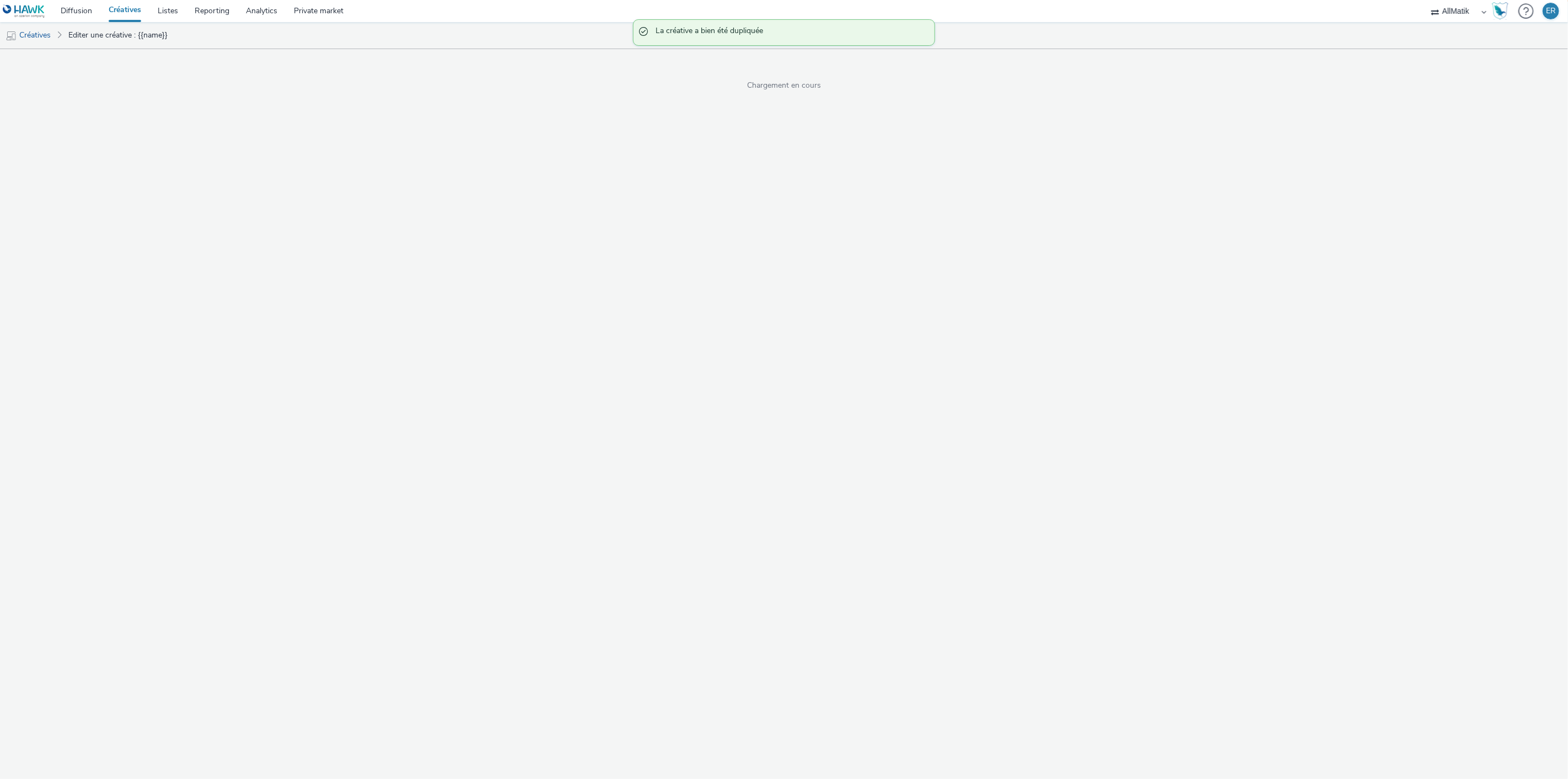
select select "1"
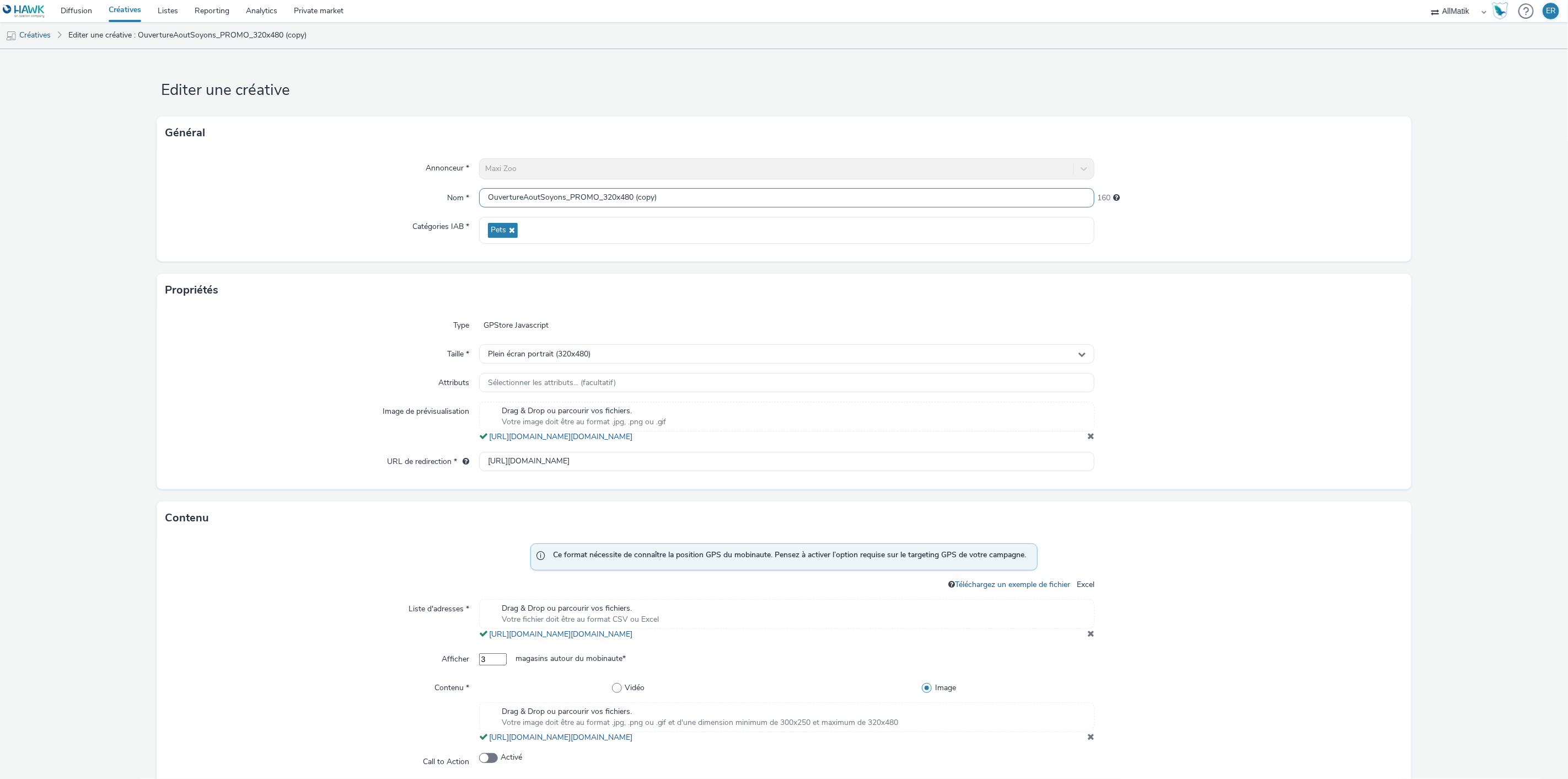
drag, startPoint x: 603, startPoint y: 192, endPoint x: 740, endPoint y: 206, distance: 137.7
click at [734, 206] on input "OuvertureAoutSoyons_PROMO_320x480 (copy)" at bounding box center [787, 197] width 616 height 20
type input "OuvertureAoutSoyons_PROMO_300x250"
click at [697, 348] on div "Plein écran portrait (320x480)" at bounding box center [787, 354] width 616 height 20
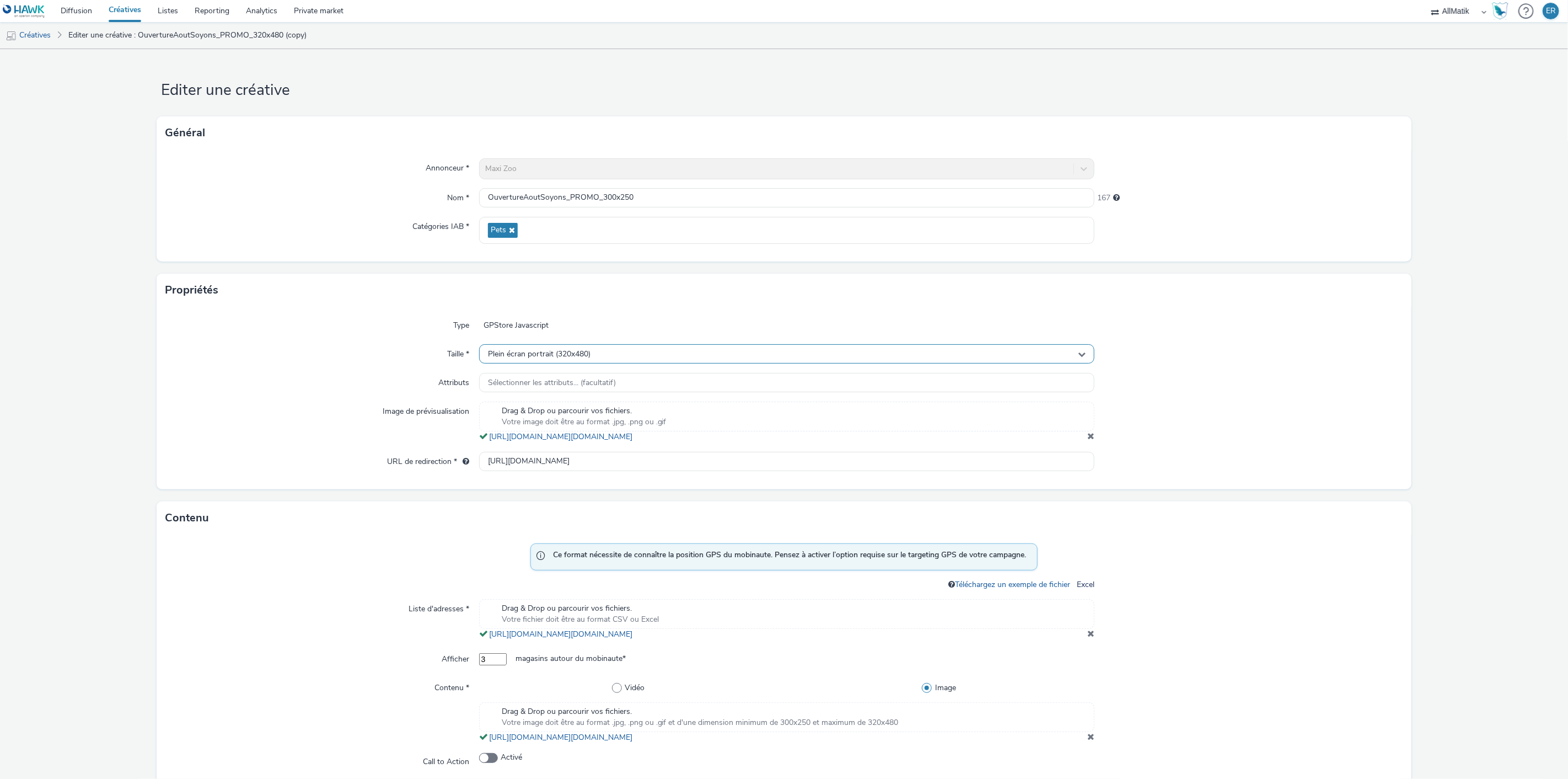
scroll to position [0, 0]
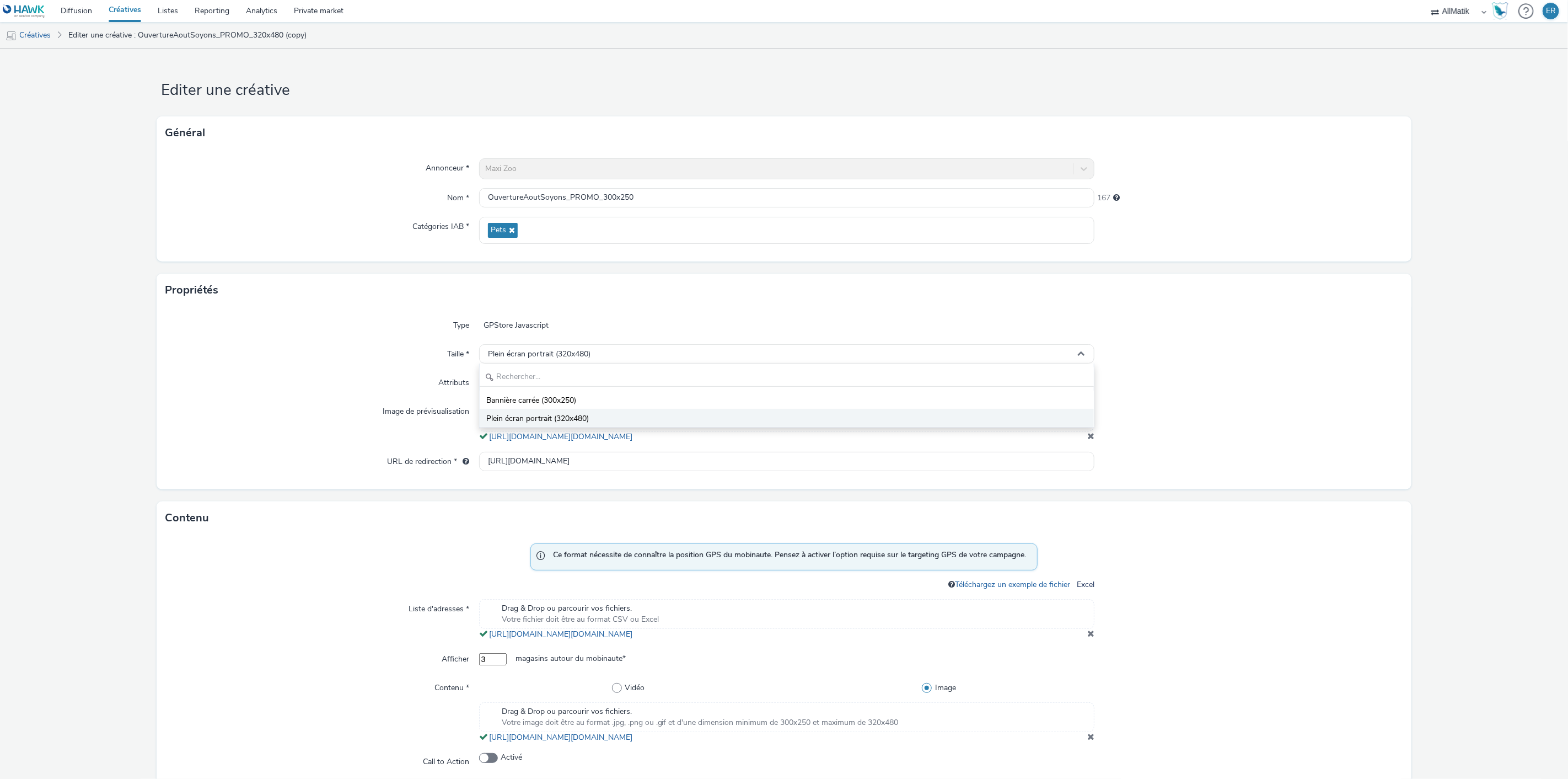
click at [668, 419] on li "Plein écran portrait (320x480)" at bounding box center [787, 417] width 615 height 19
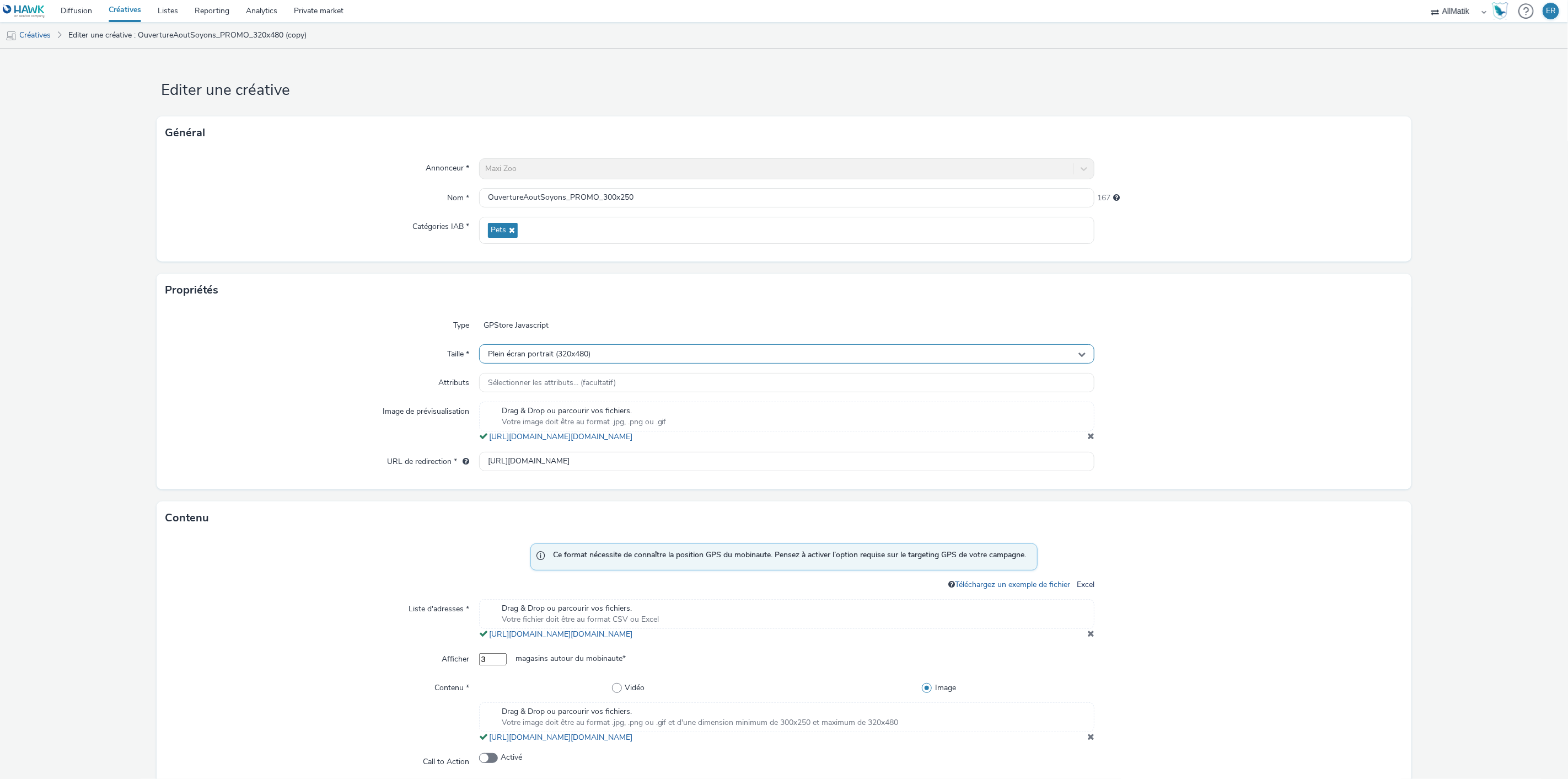
click at [648, 355] on div "Plein écran portrait (320x480)" at bounding box center [787, 354] width 616 height 20
click at [641, 383] on input "text" at bounding box center [787, 377] width 615 height 20
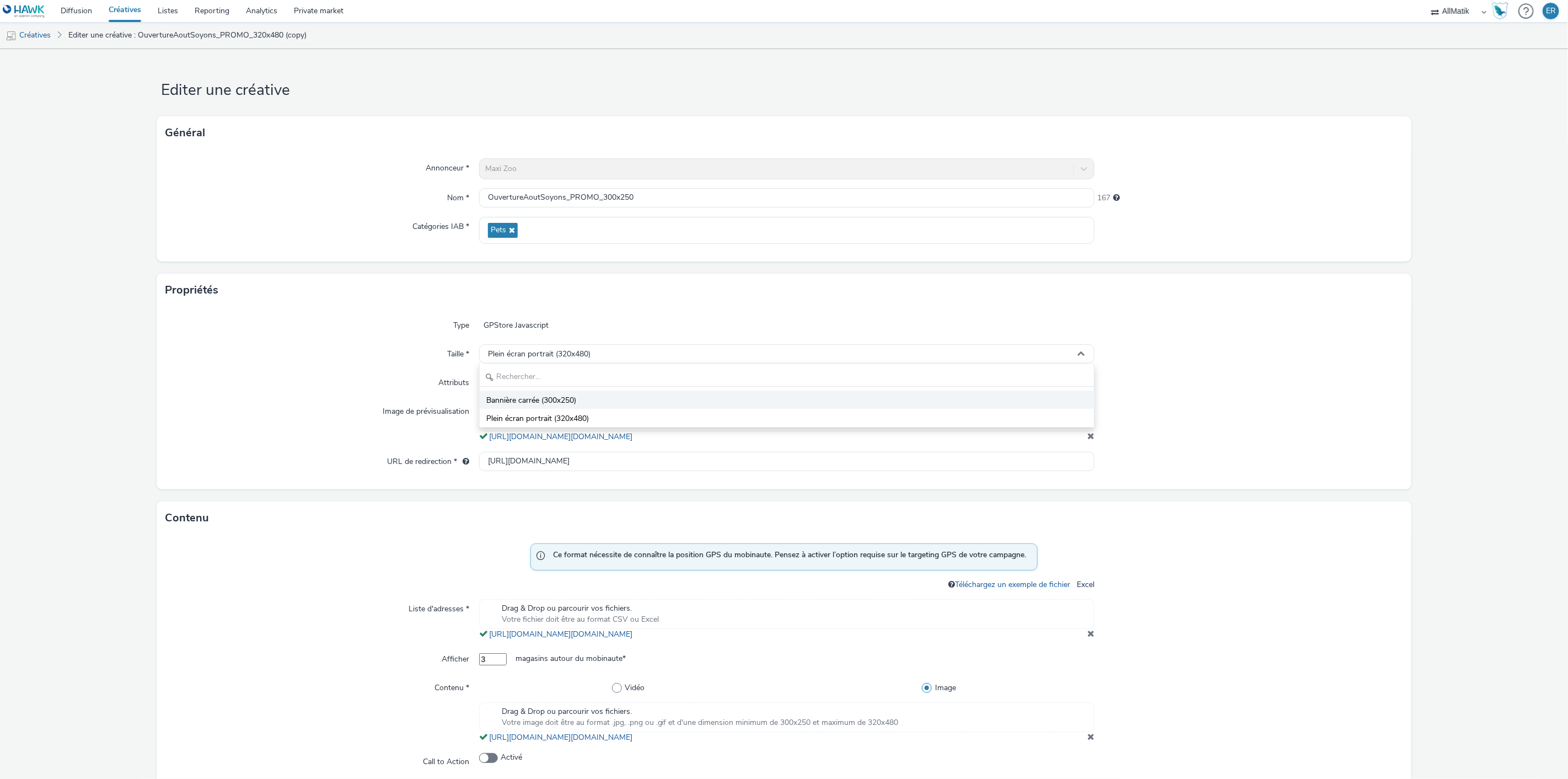
click at [636, 394] on li "Bannière carrée (300x250)" at bounding box center [787, 399] width 615 height 19
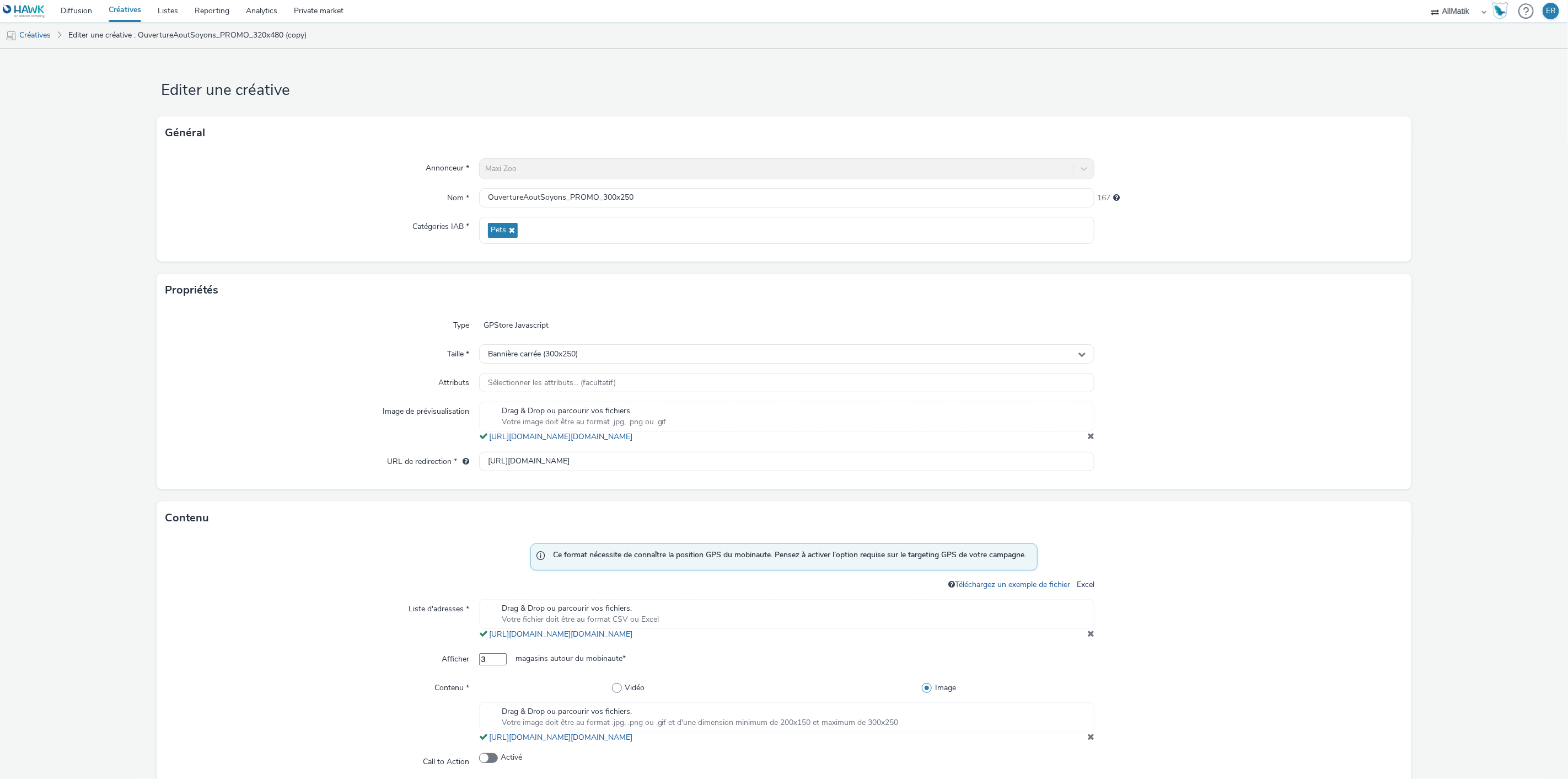
click at [1088, 440] on span at bounding box center [1091, 435] width 7 height 9
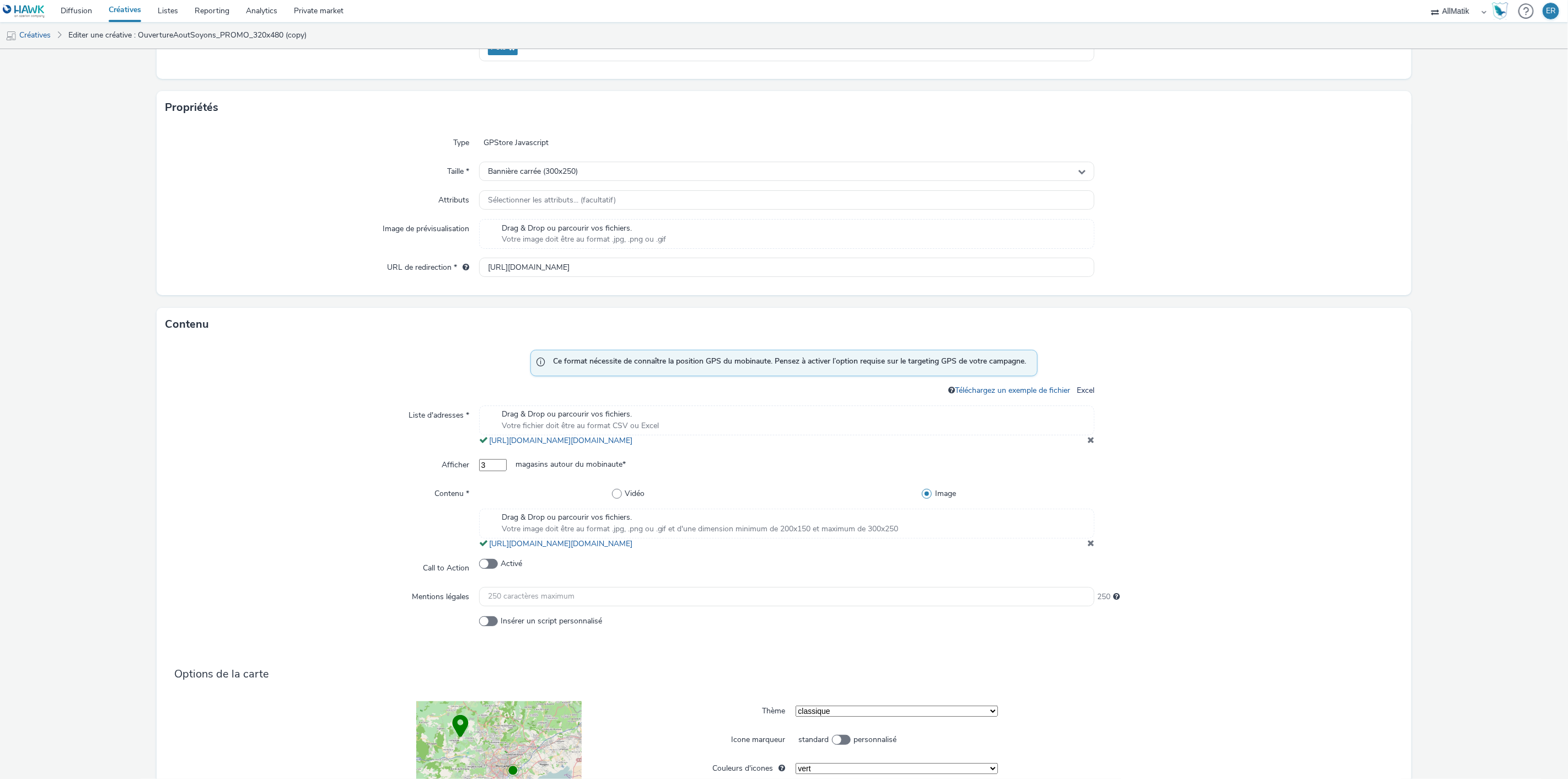
click at [960, 525] on div "Drag & Drop ou parcourir vos fichiers. Votre image doit être au format .jpg, .p…" at bounding box center [787, 524] width 616 height 29
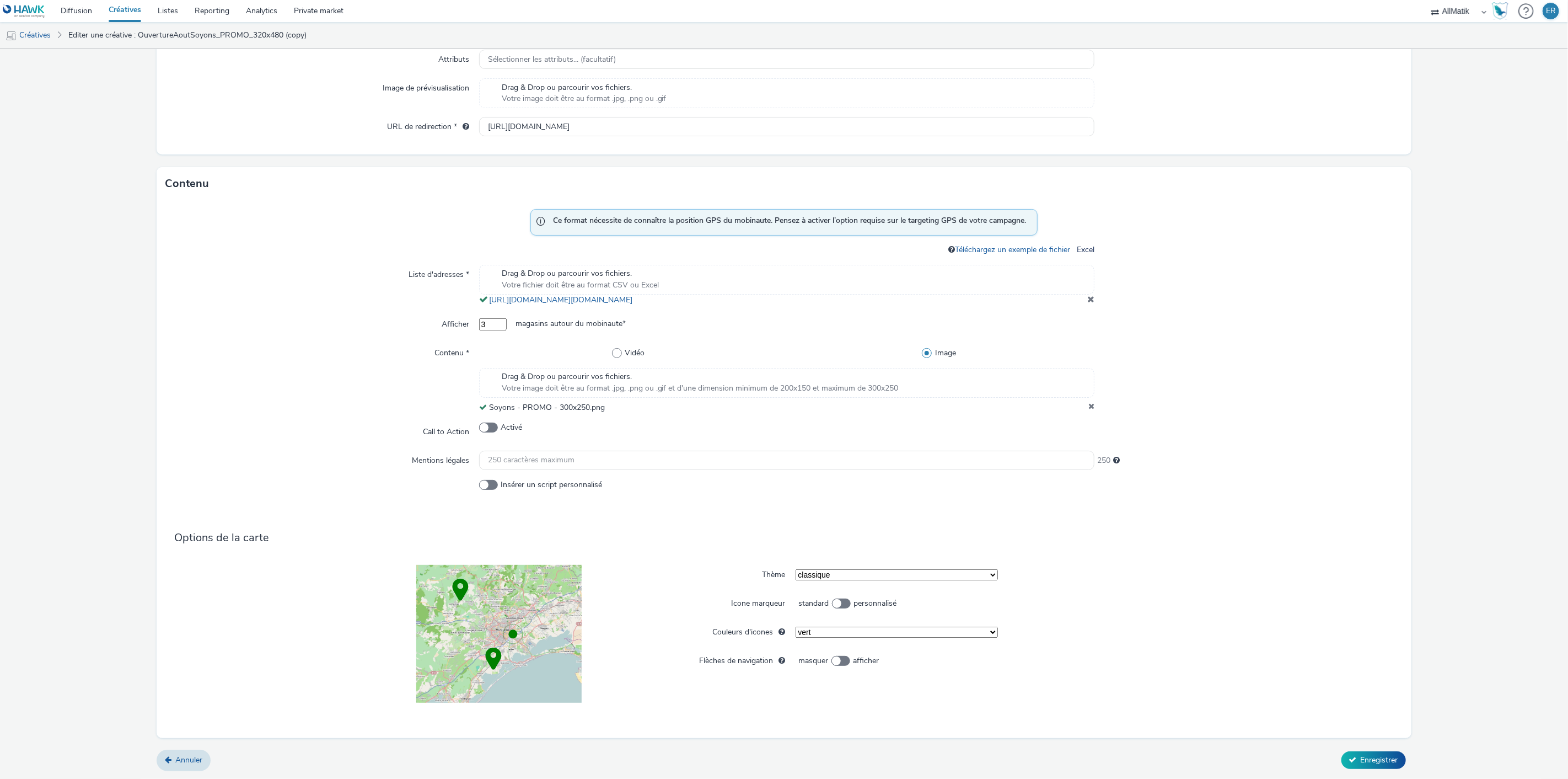
scroll to position [334, 0]
click at [1372, 752] on button "Enregistrer" at bounding box center [1374, 759] width 65 height 18
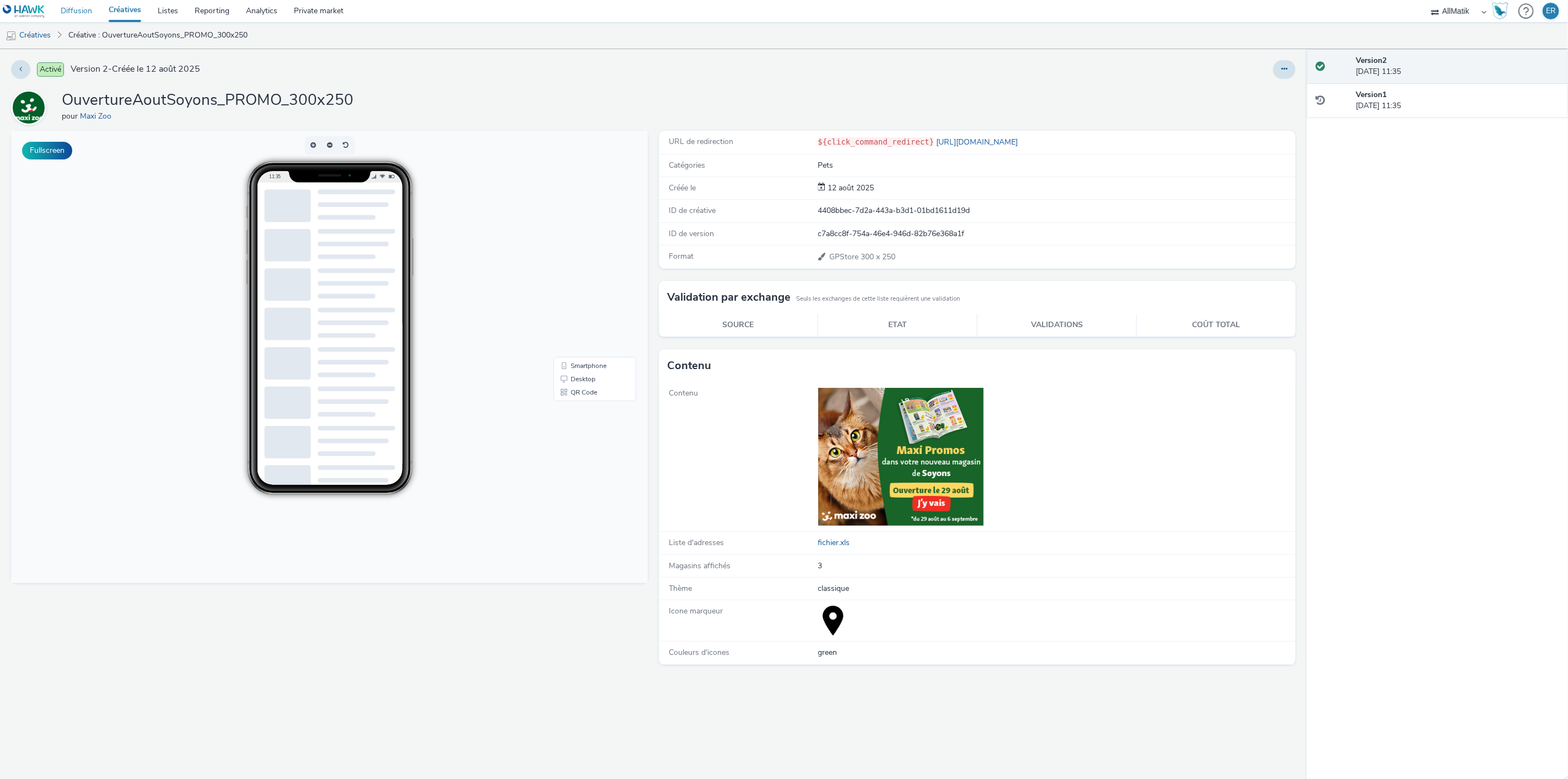
click at [69, 13] on link "Diffusion" at bounding box center [76, 11] width 48 height 22
